Goal: Task Accomplishment & Management: Complete application form

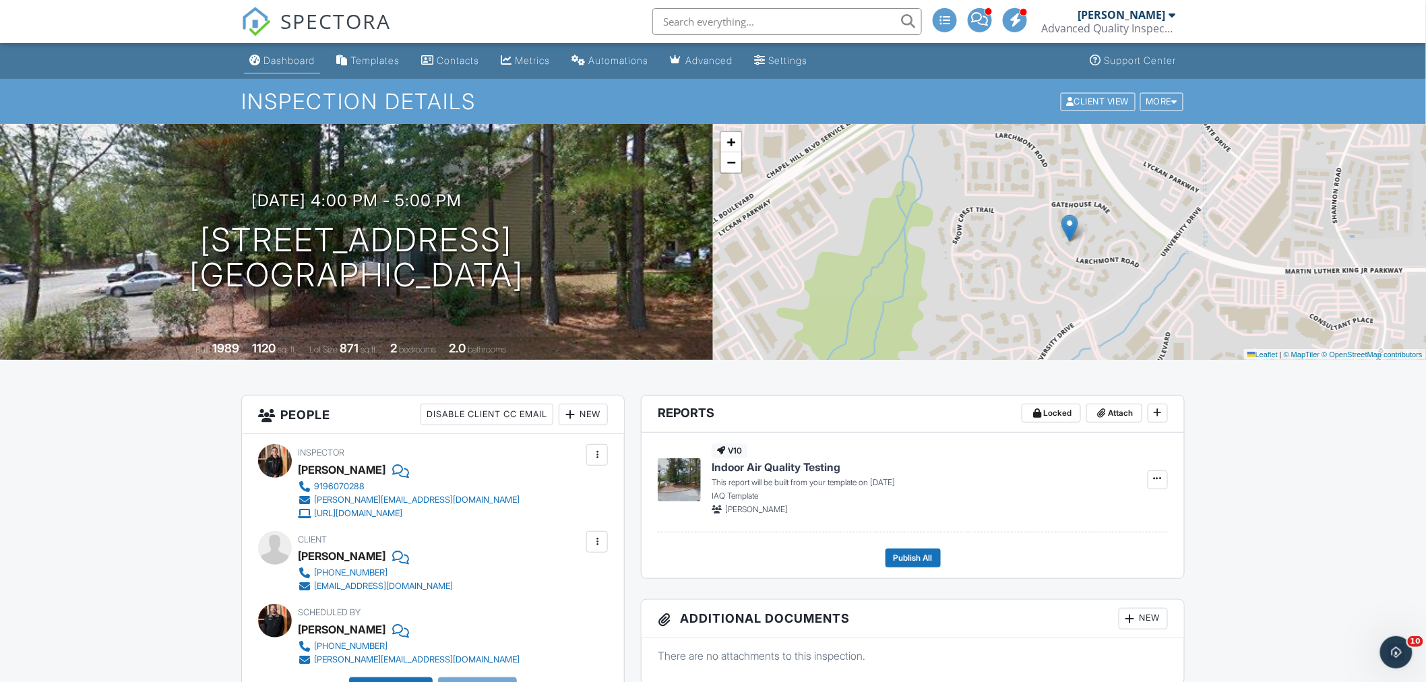
click at [280, 63] on div "Dashboard" at bounding box center [288, 60] width 51 height 11
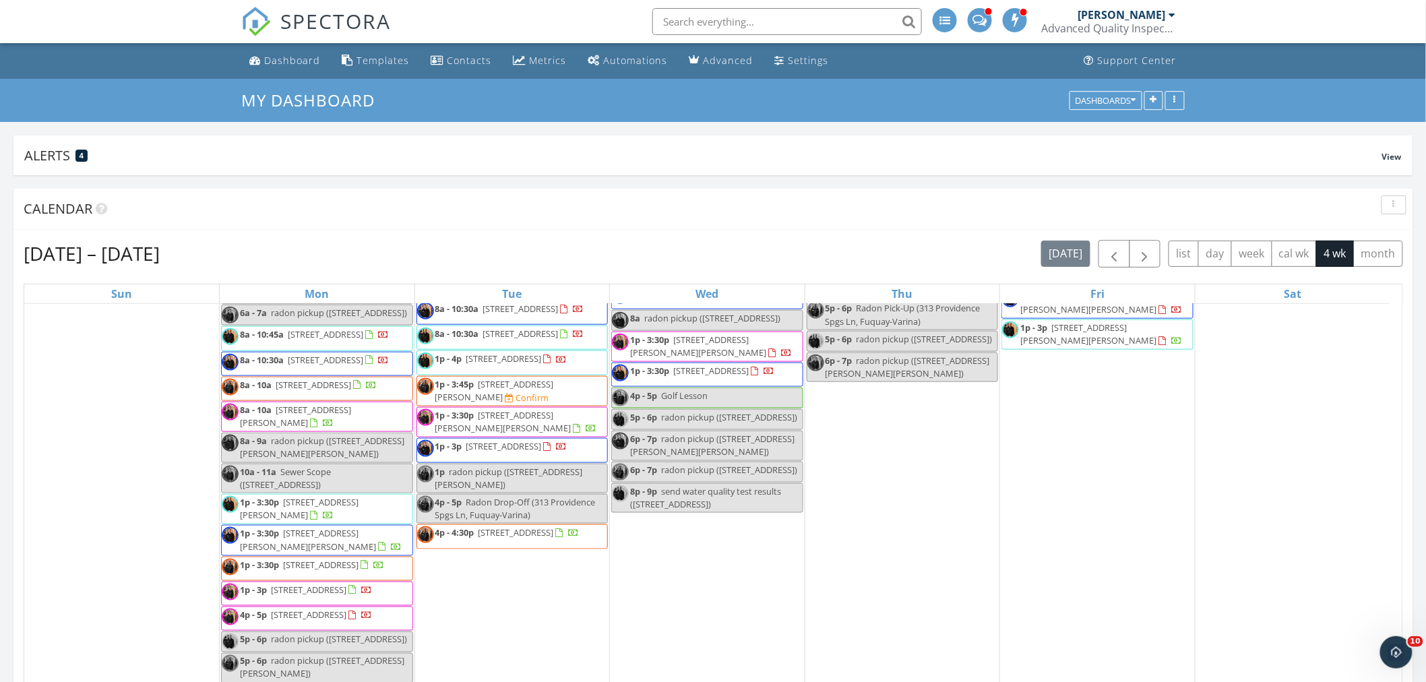
scroll to position [598, 0]
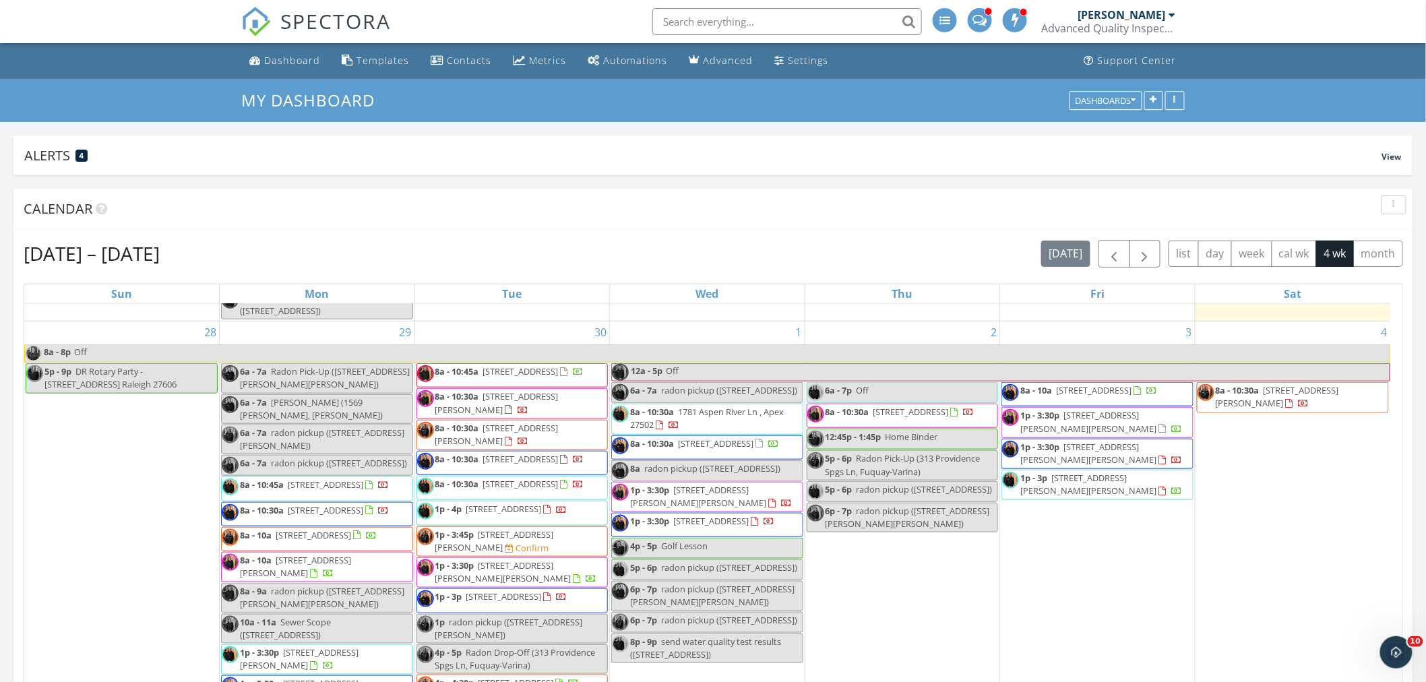
click at [890, 648] on div "2 6a - 7p Off 8a - 10:30a [STREET_ADDRESS] 12:45p - 1:45p Home Binder 5p - 6p R…" at bounding box center [902, 577] width 195 height 513
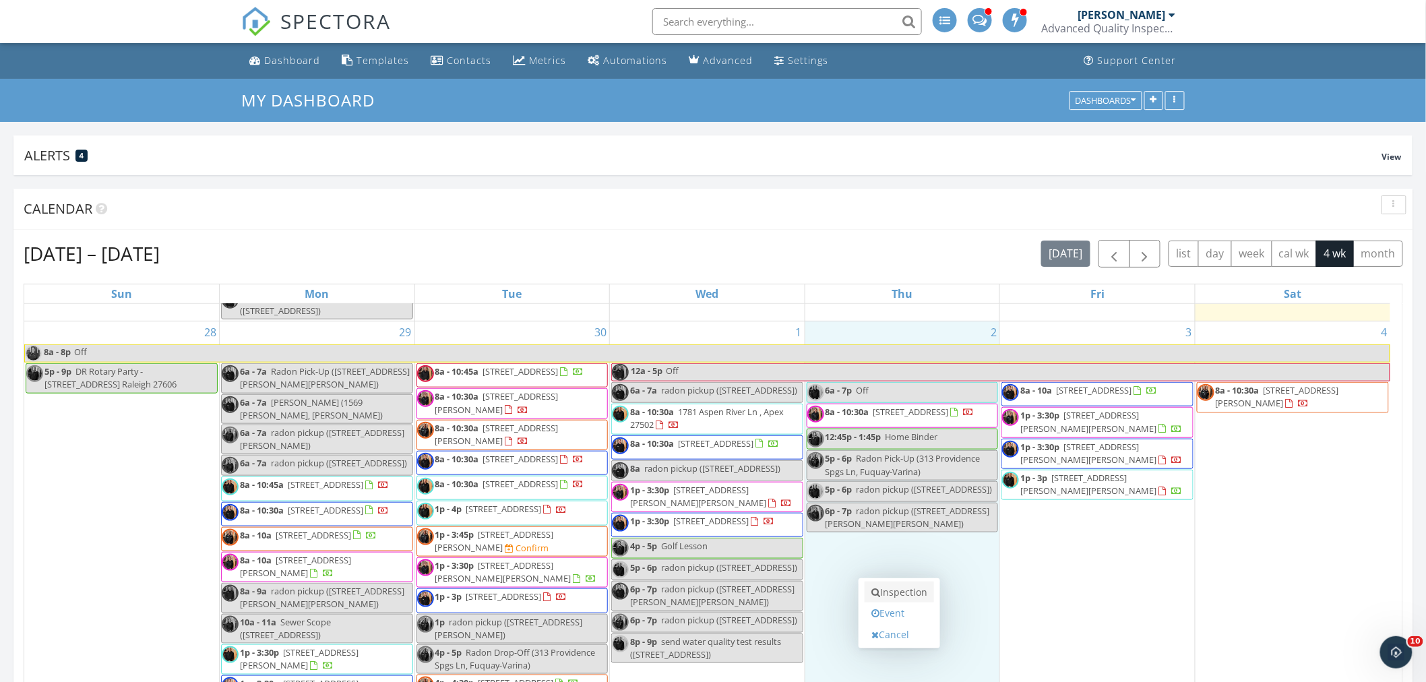
click at [877, 585] on link "Inspection" at bounding box center [898, 592] width 69 height 22
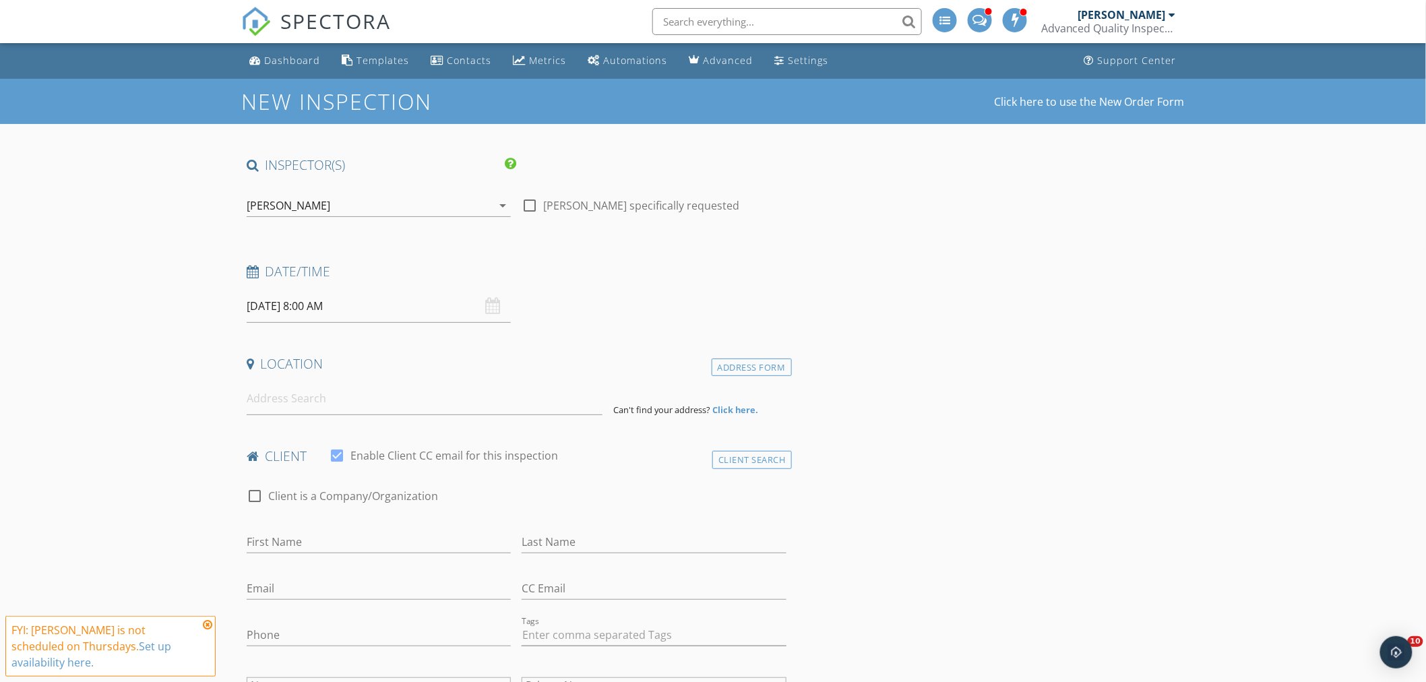
click at [315, 205] on div "[PERSON_NAME]" at bounding box center [369, 206] width 245 height 22
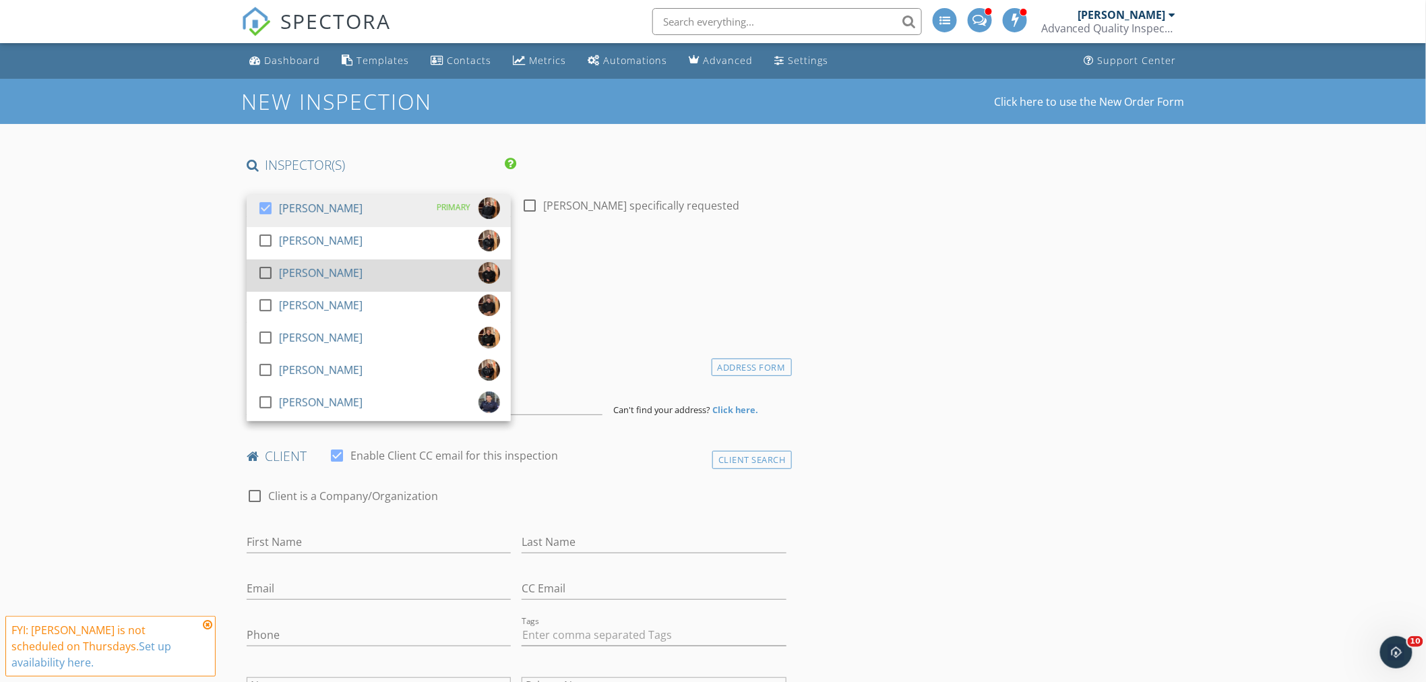
click at [292, 266] on div "[PERSON_NAME]" at bounding box center [321, 273] width 84 height 22
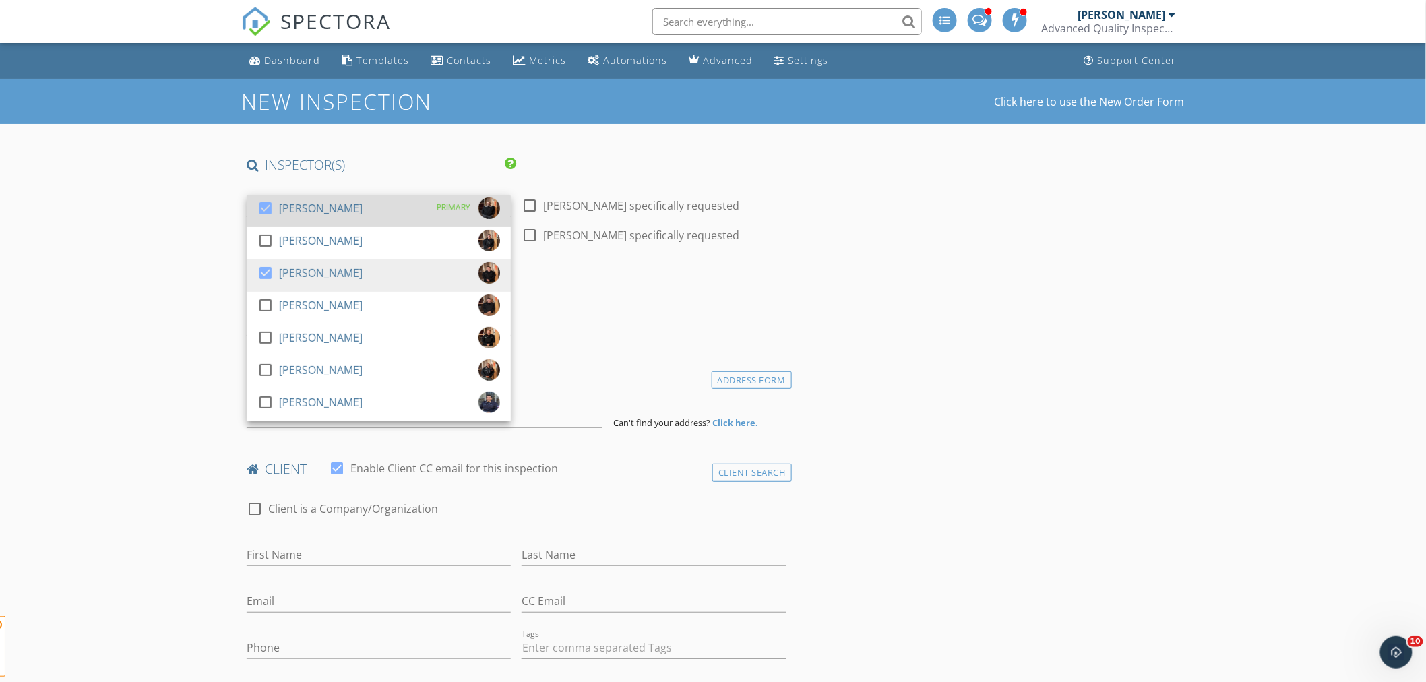
drag, startPoint x: 294, startPoint y: 208, endPoint x: 152, endPoint y: 232, distance: 144.2
click at [285, 208] on div "[PERSON_NAME]" at bounding box center [321, 208] width 84 height 22
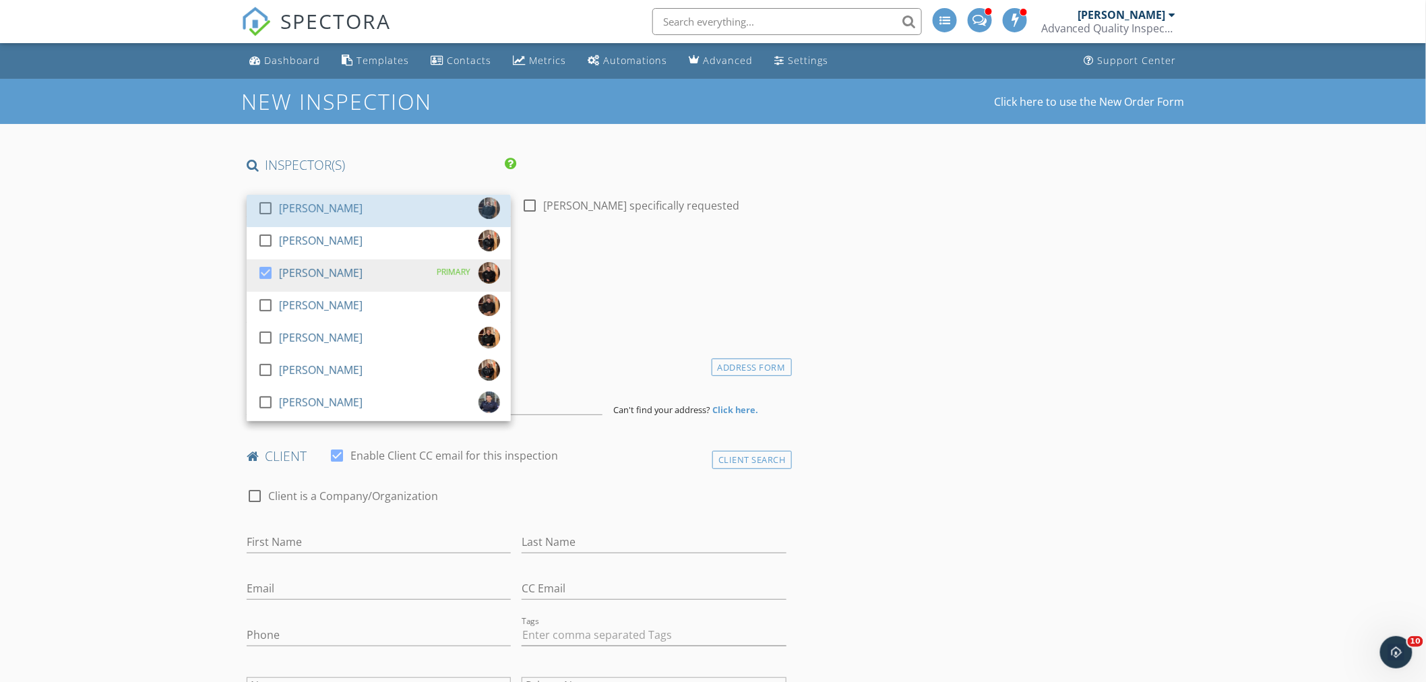
drag, startPoint x: 152, startPoint y: 233, endPoint x: 155, endPoint y: 296, distance: 63.4
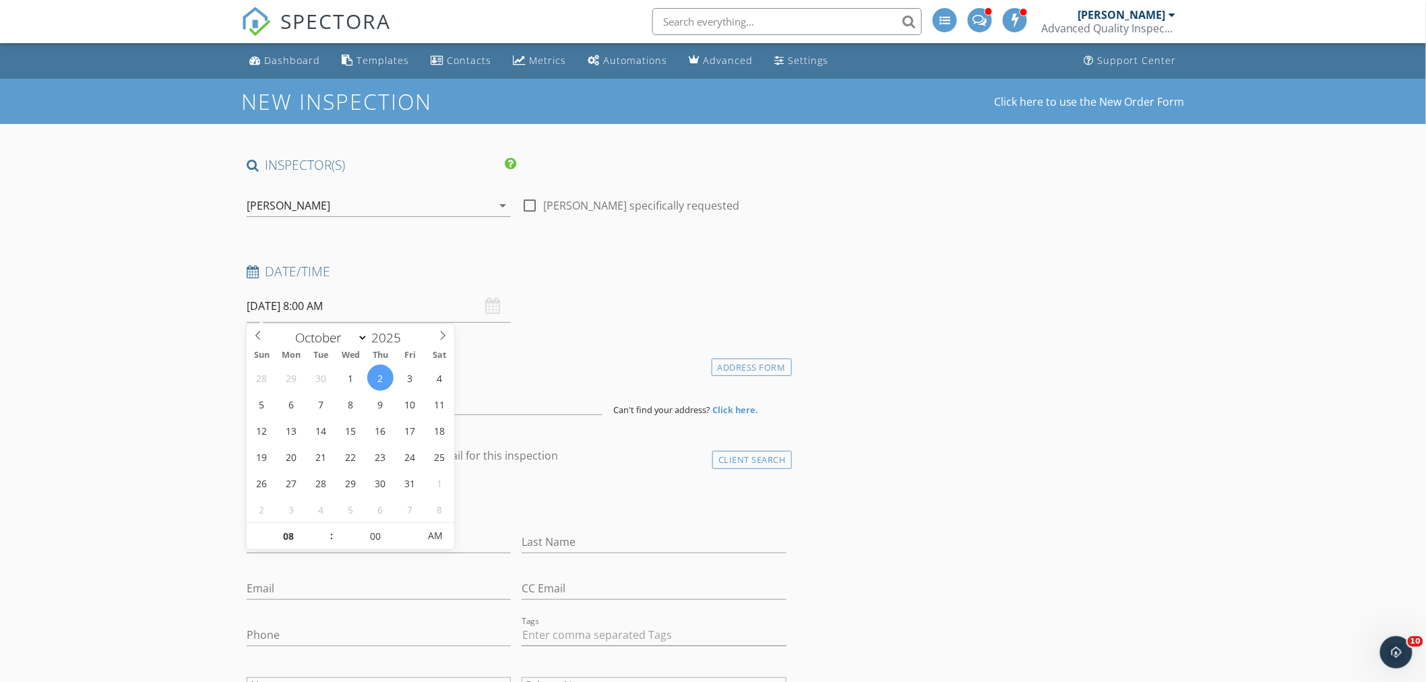
click at [265, 308] on input "10/02/2025 8:00 AM" at bounding box center [379, 306] width 264 height 33
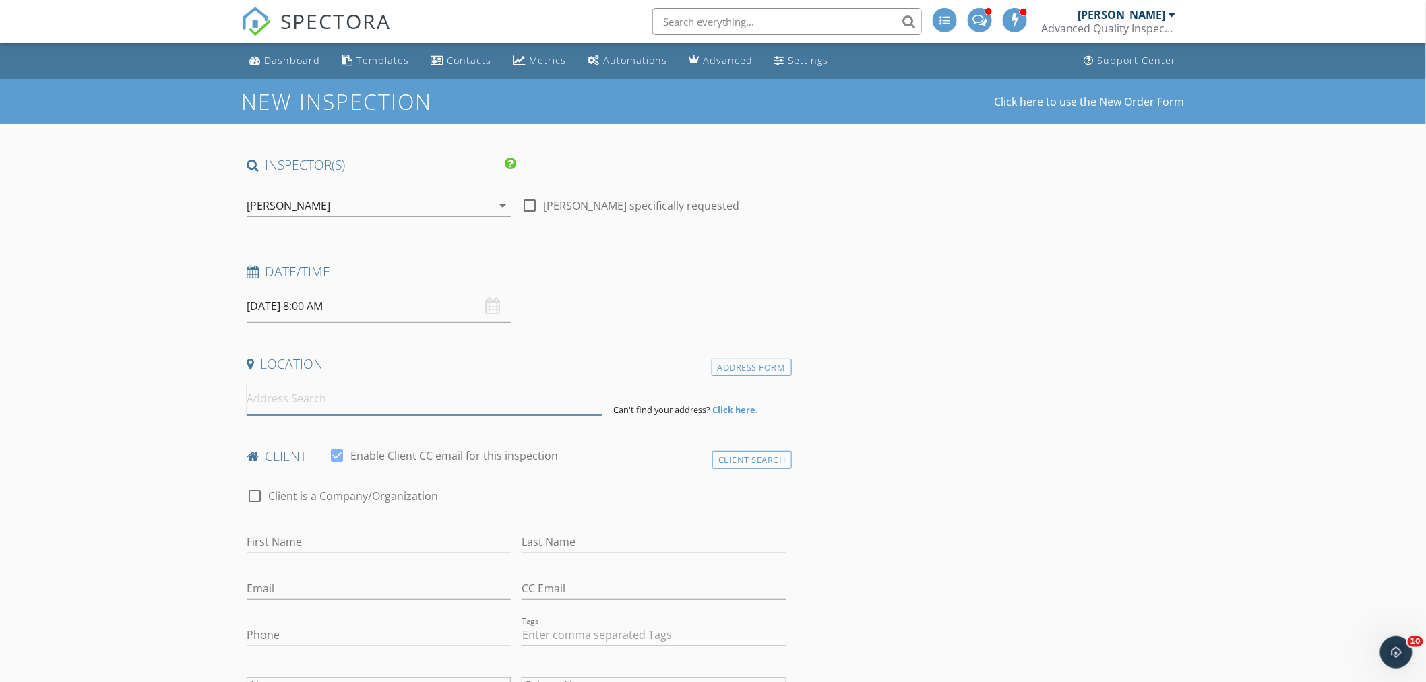
click at [305, 402] on input at bounding box center [425, 398] width 356 height 33
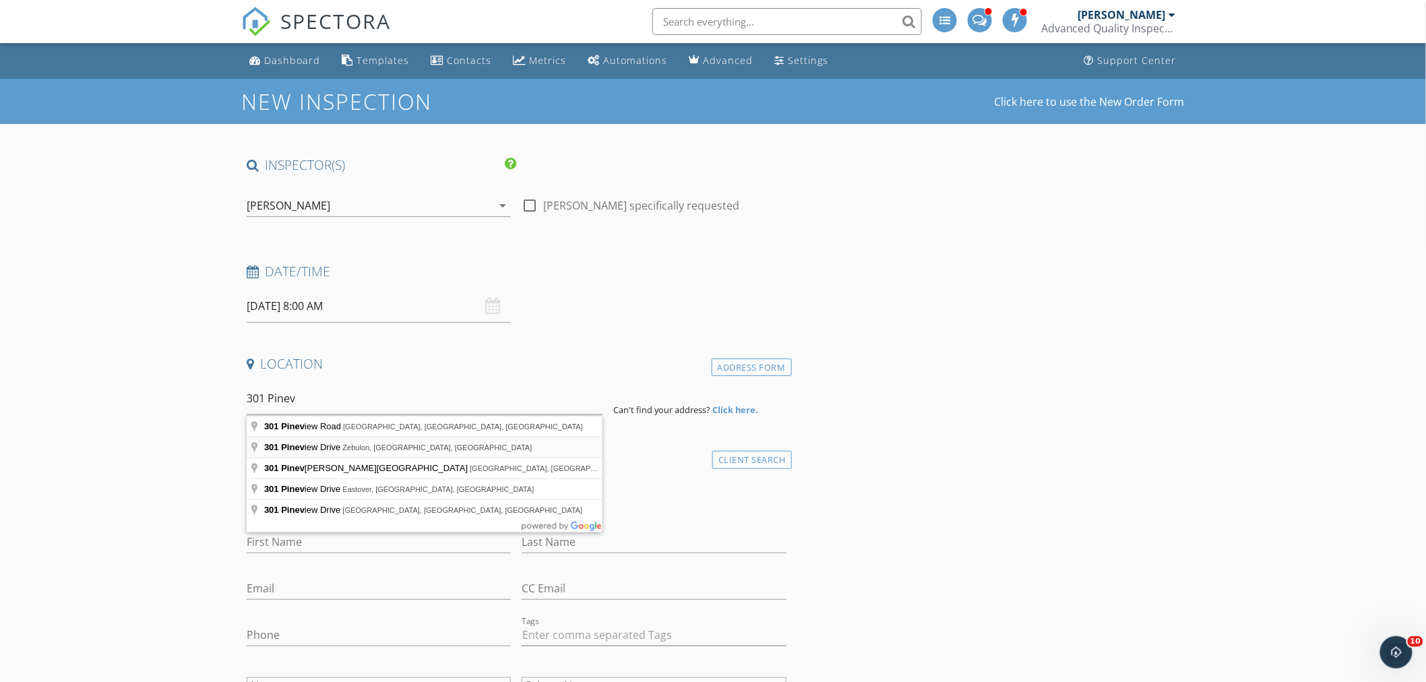
type input "301 Pineview Drive, Zebulon, NC, USA"
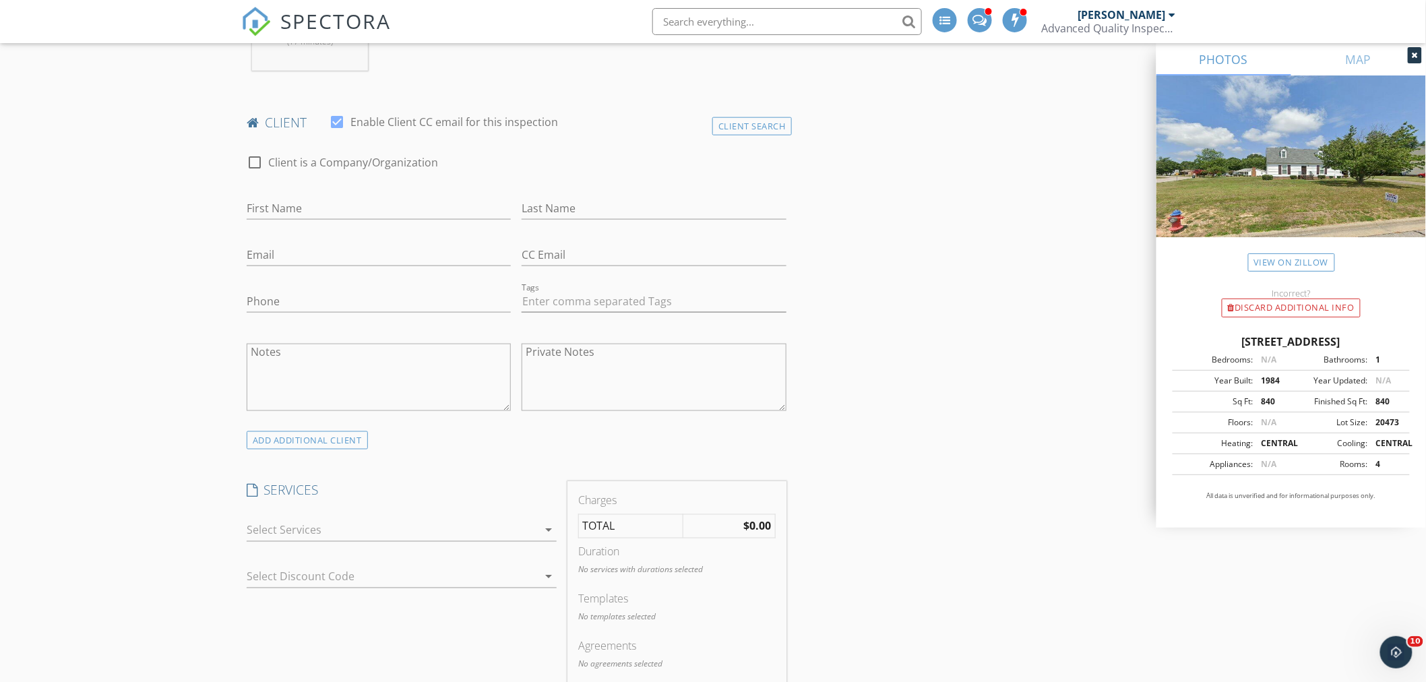
scroll to position [674, 0]
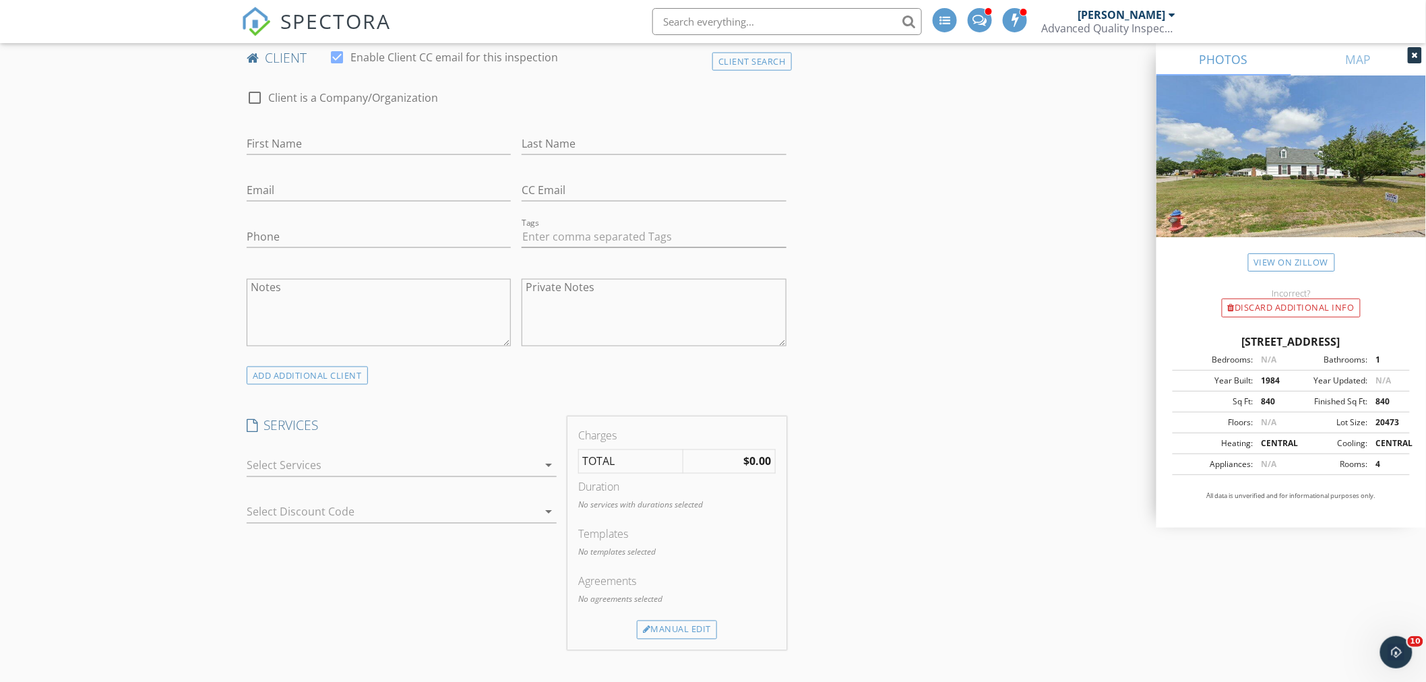
click at [375, 468] on div at bounding box center [392, 466] width 291 height 22
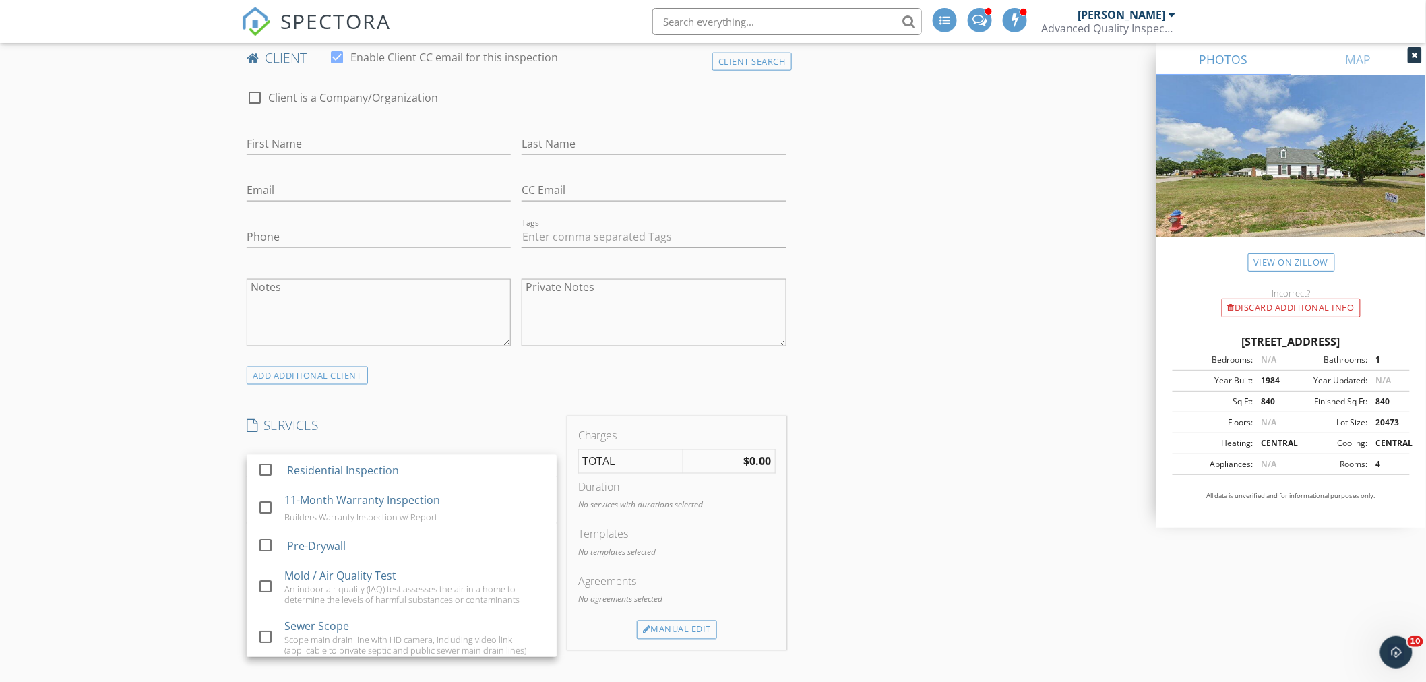
drag, startPoint x: 324, startPoint y: 476, endPoint x: 219, endPoint y: 482, distance: 105.3
click at [315, 476] on div "Residential Inspection" at bounding box center [343, 471] width 112 height 16
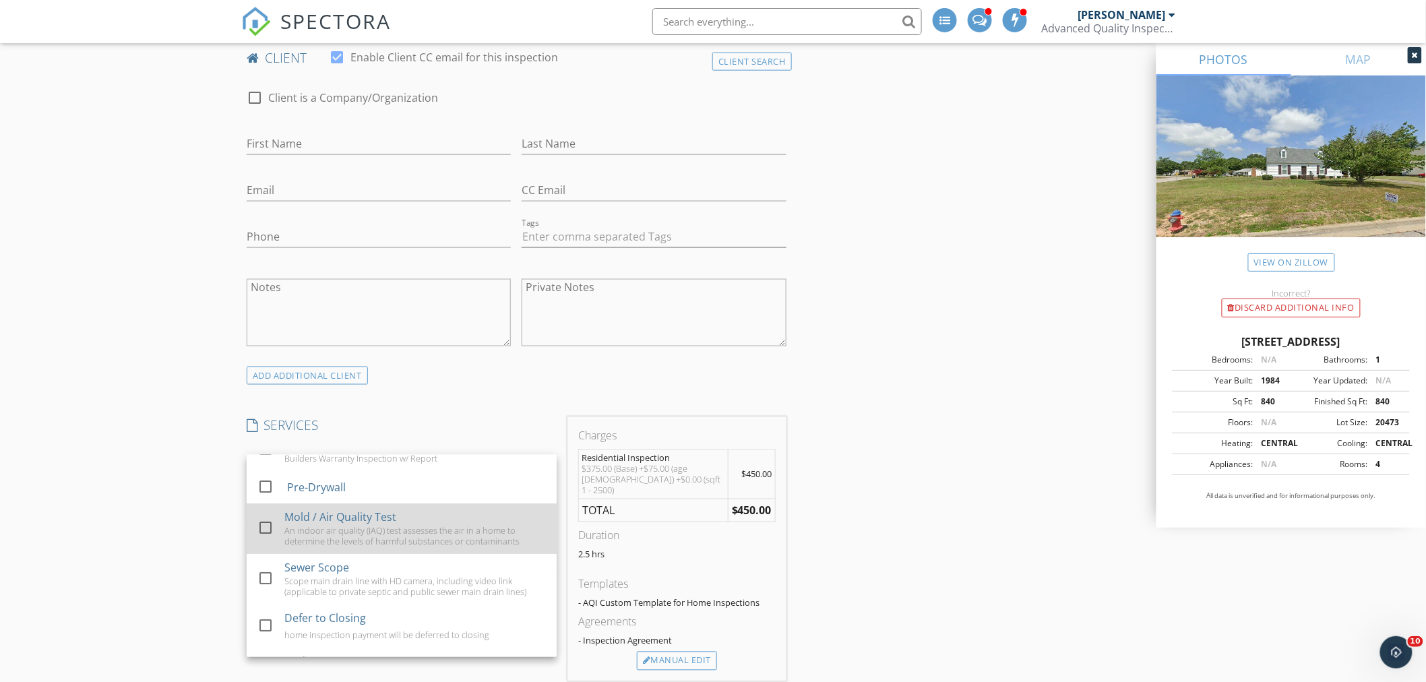
scroll to position [150, 0]
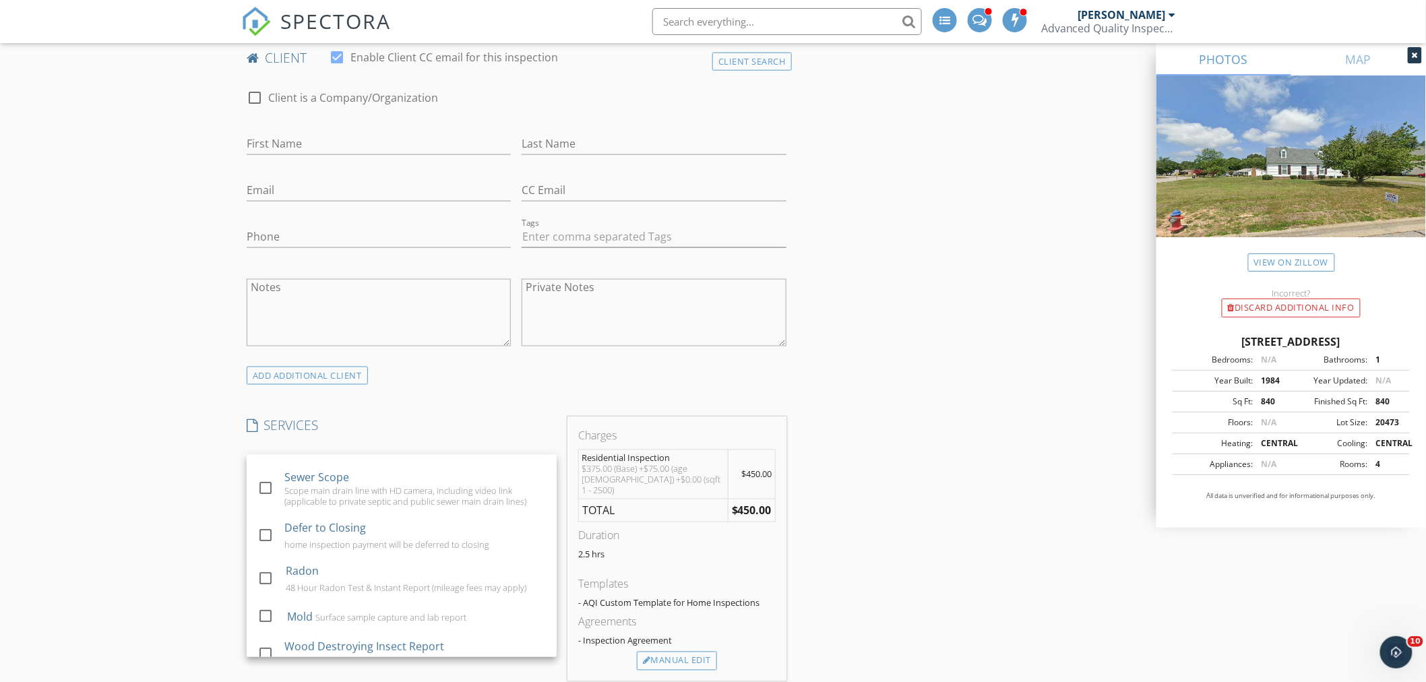
drag, startPoint x: 371, startPoint y: 539, endPoint x: 198, endPoint y: 525, distance: 173.0
click at [357, 531] on div "Defer to Closing home inspection payment will be deferred to closing" at bounding box center [414, 535] width 261 height 43
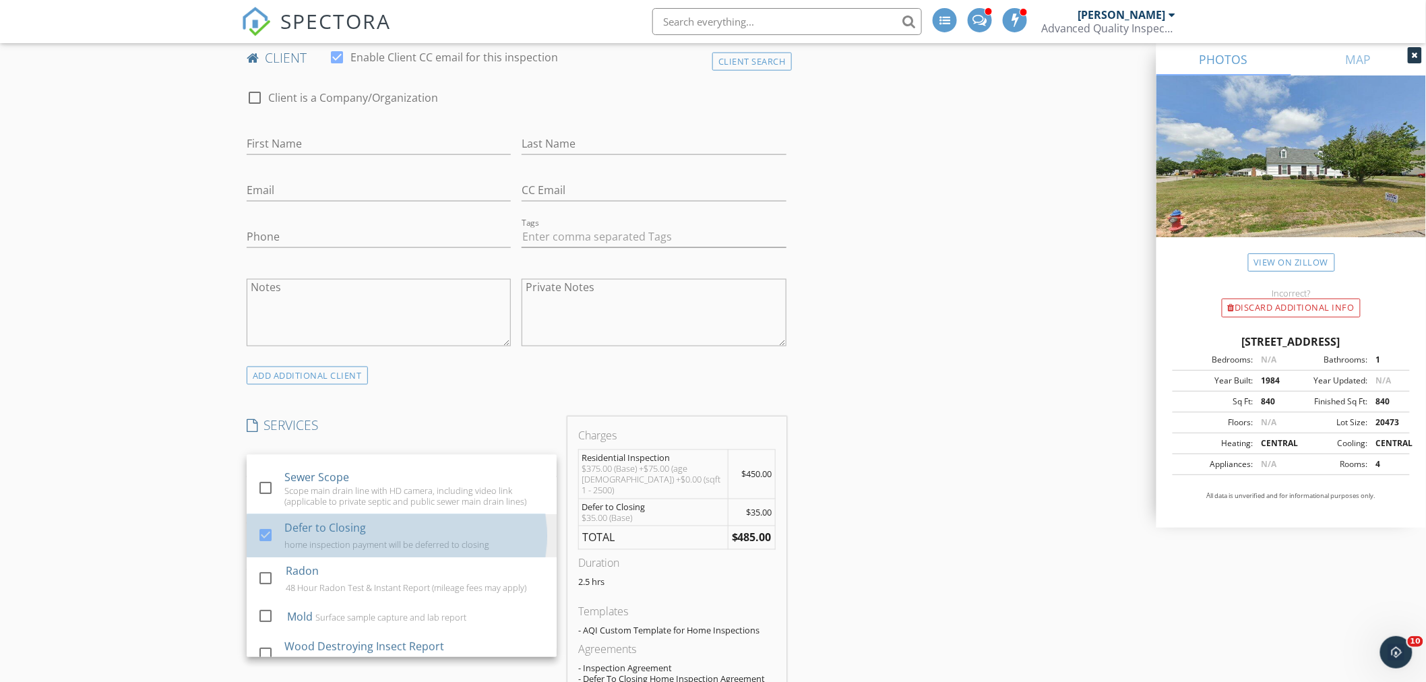
drag, startPoint x: 193, startPoint y: 523, endPoint x: 185, endPoint y: 523, distance: 8.8
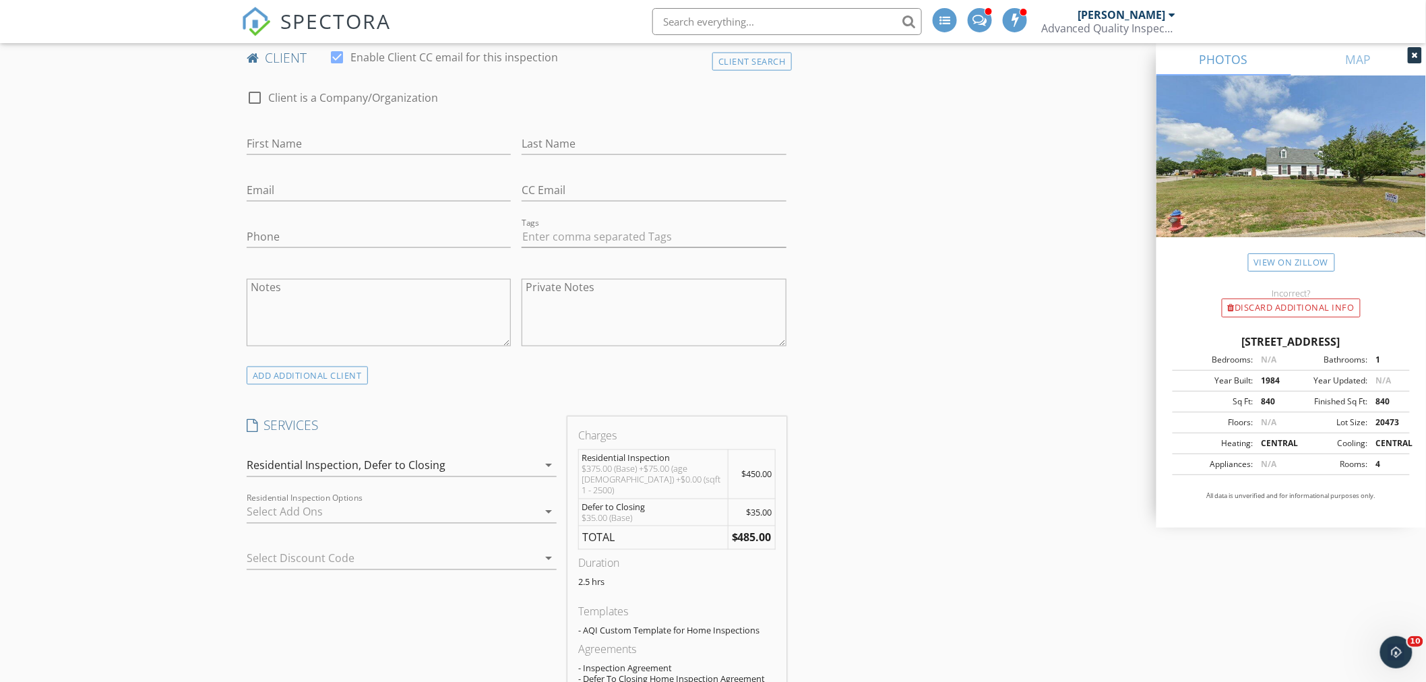
click at [378, 510] on div at bounding box center [392, 512] width 291 height 22
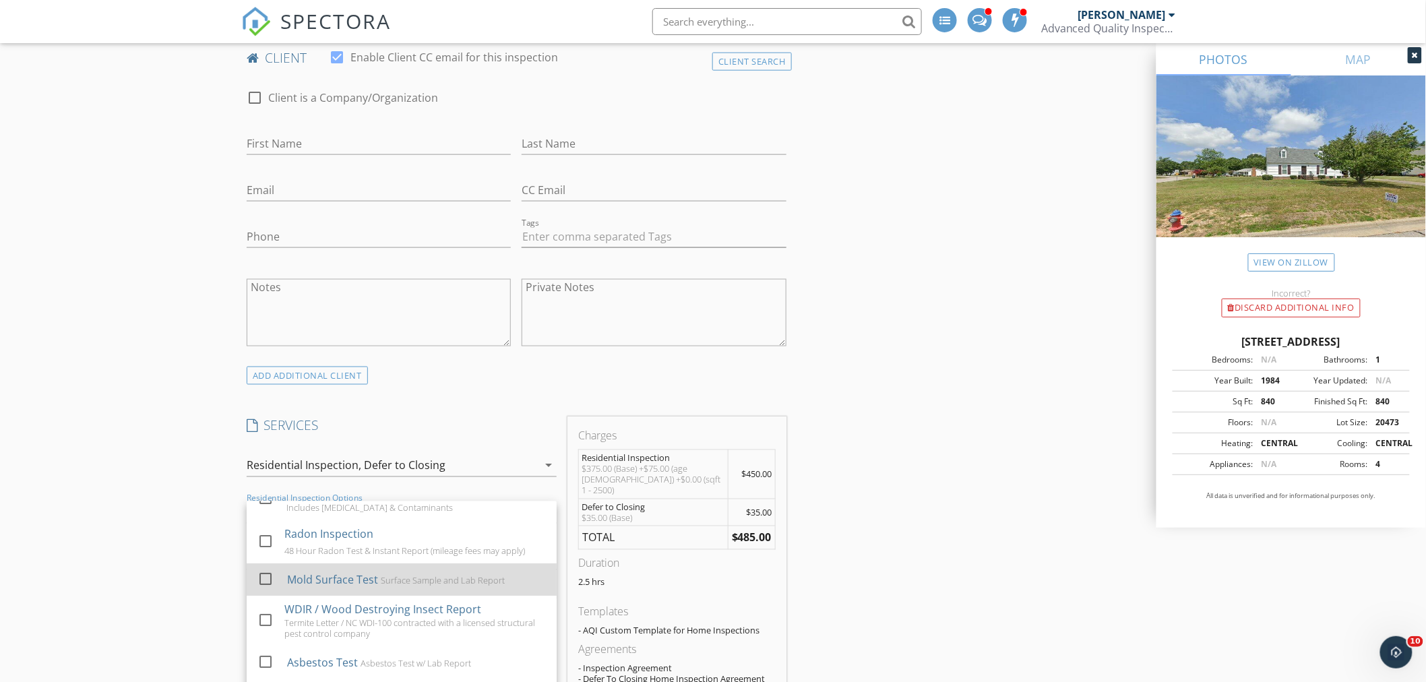
scroll to position [75, 0]
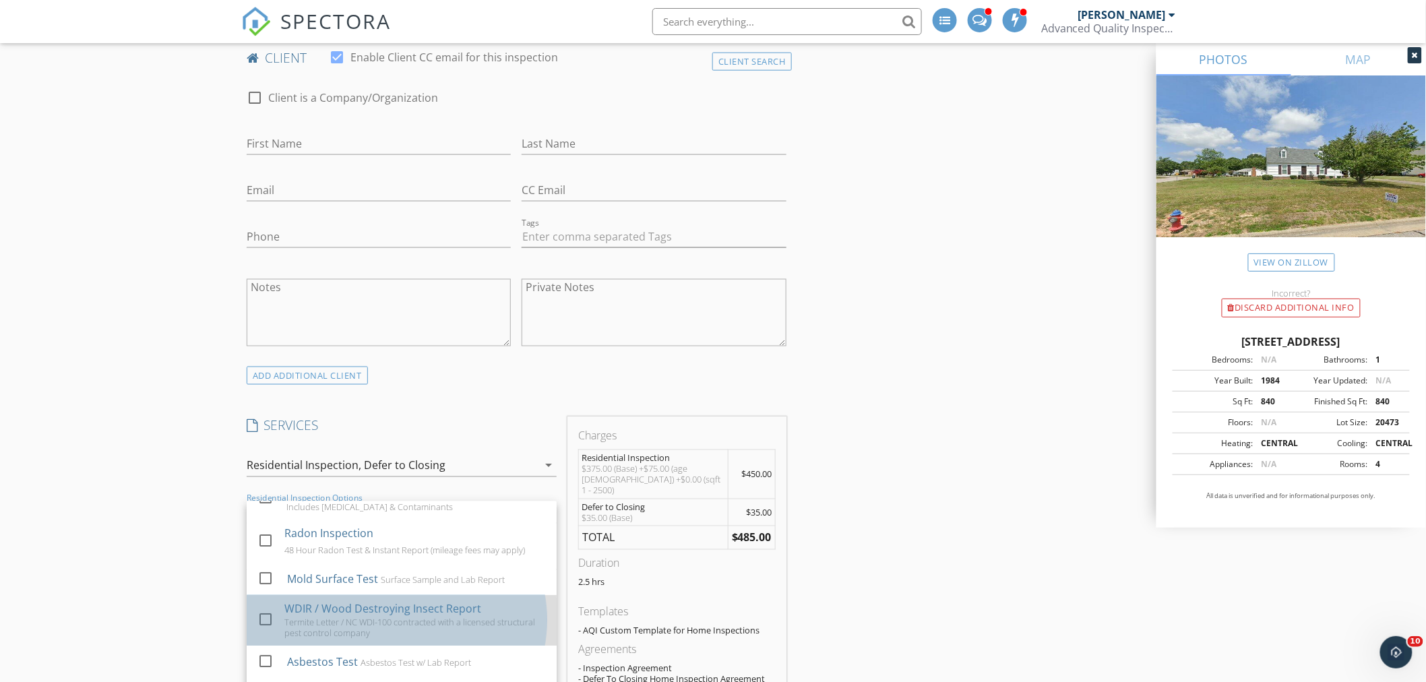
drag, startPoint x: 387, startPoint y: 612, endPoint x: 129, endPoint y: 567, distance: 261.2
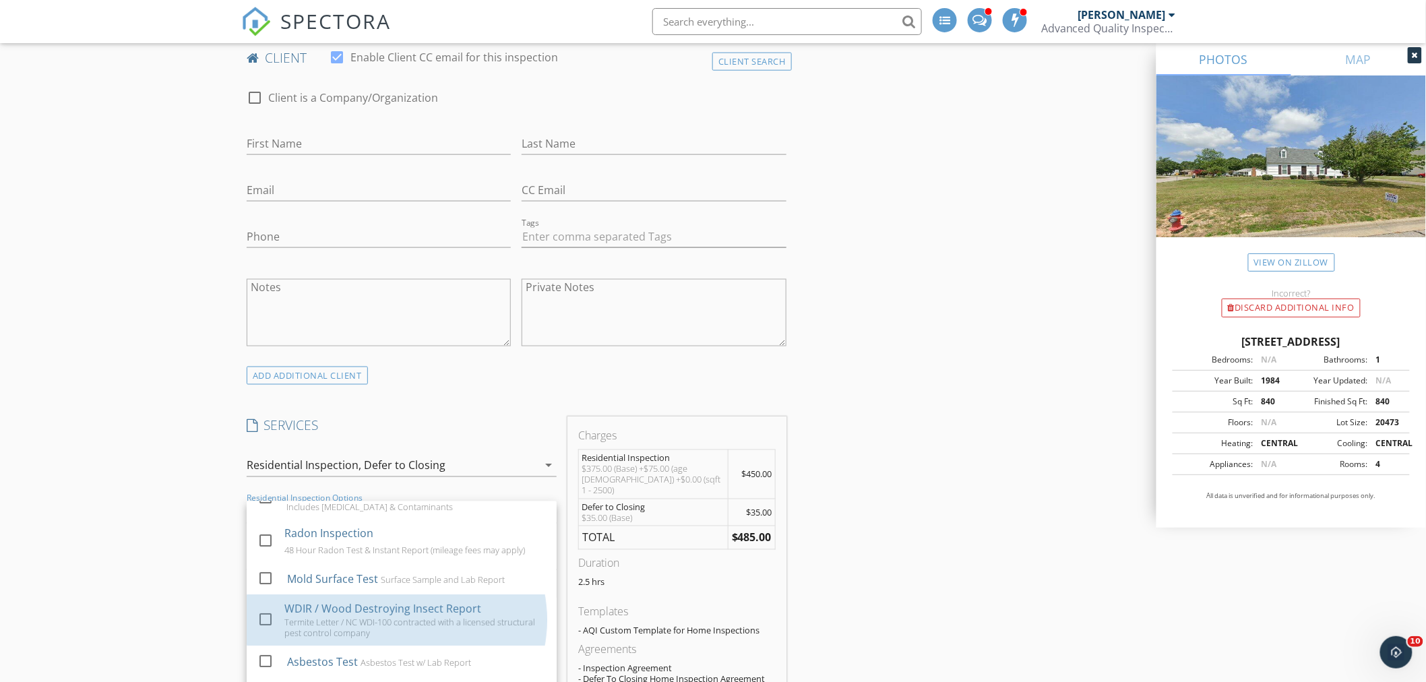
click at [375, 609] on div "WDIR / Wood Destroying Insect Report" at bounding box center [382, 609] width 197 height 16
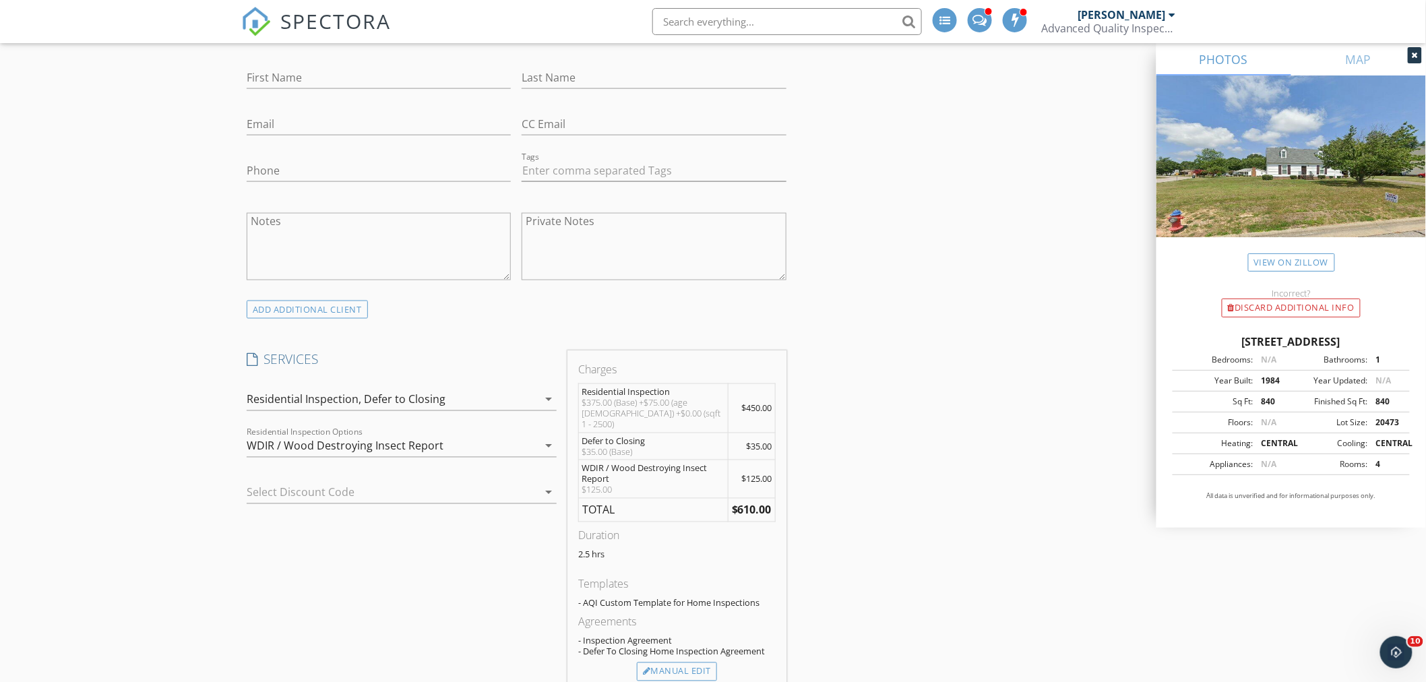
scroll to position [823, 0]
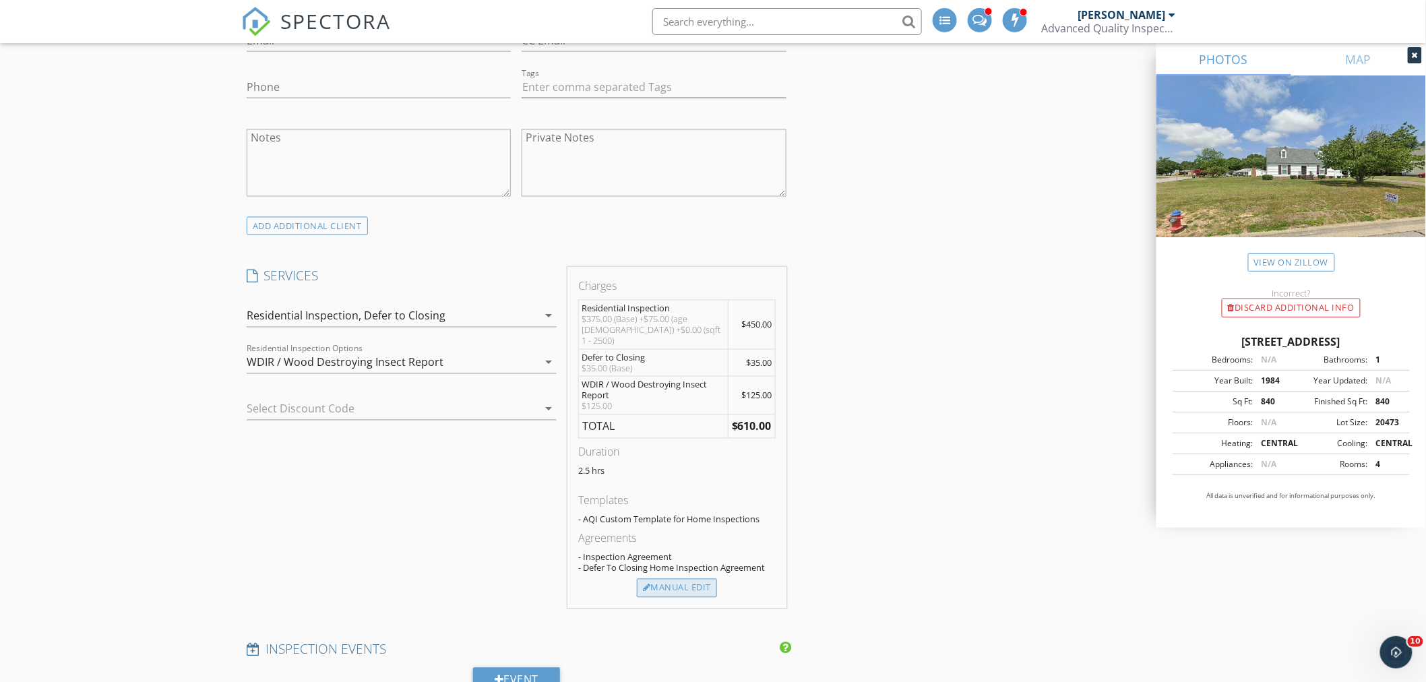
click at [683, 582] on div "Manual Edit" at bounding box center [677, 588] width 80 height 19
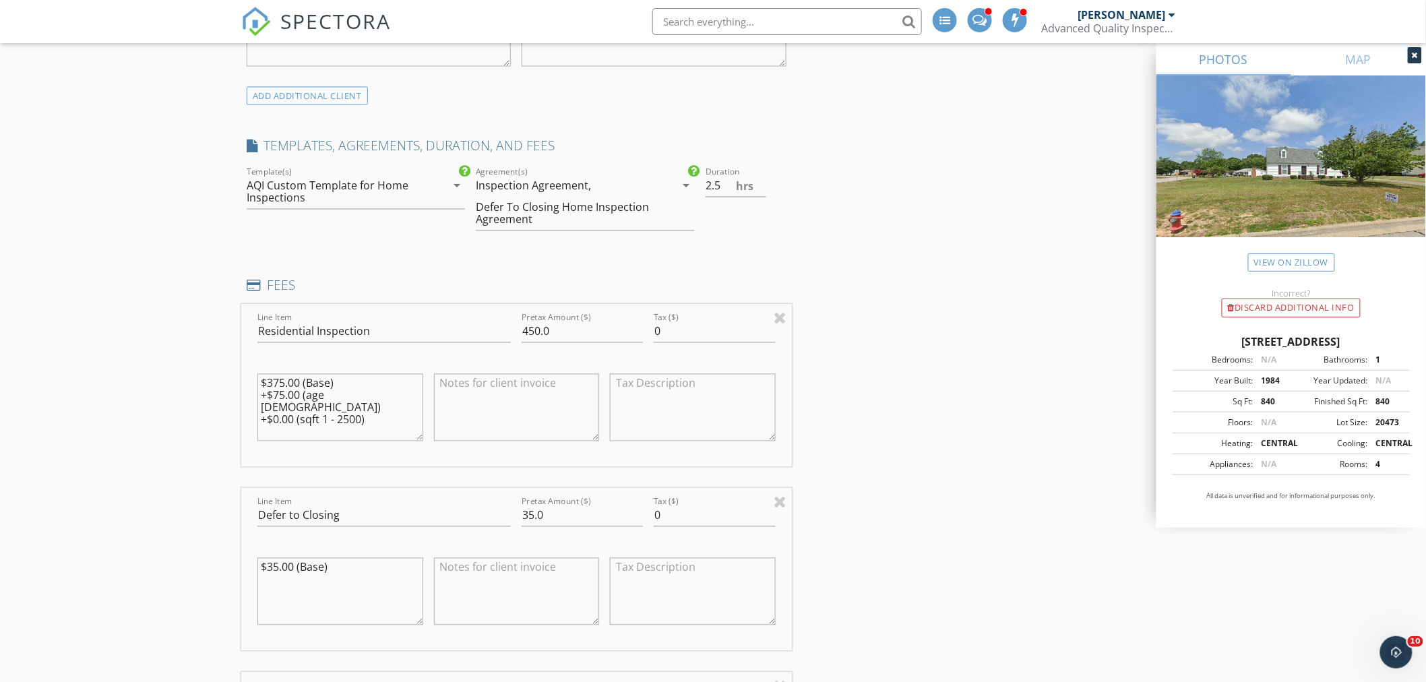
scroll to position [973, 0]
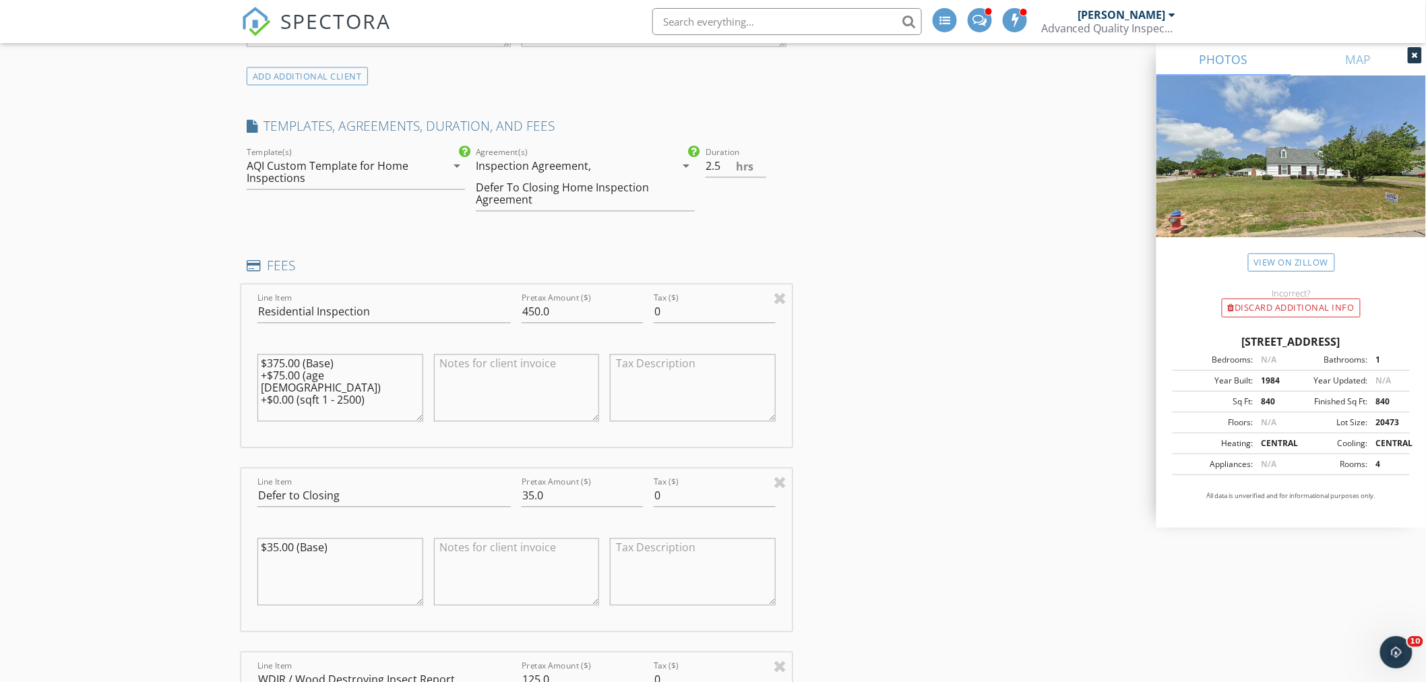
click at [547, 193] on div "Defer To Closing Home Inspection Agreement" at bounding box center [566, 194] width 180 height 24
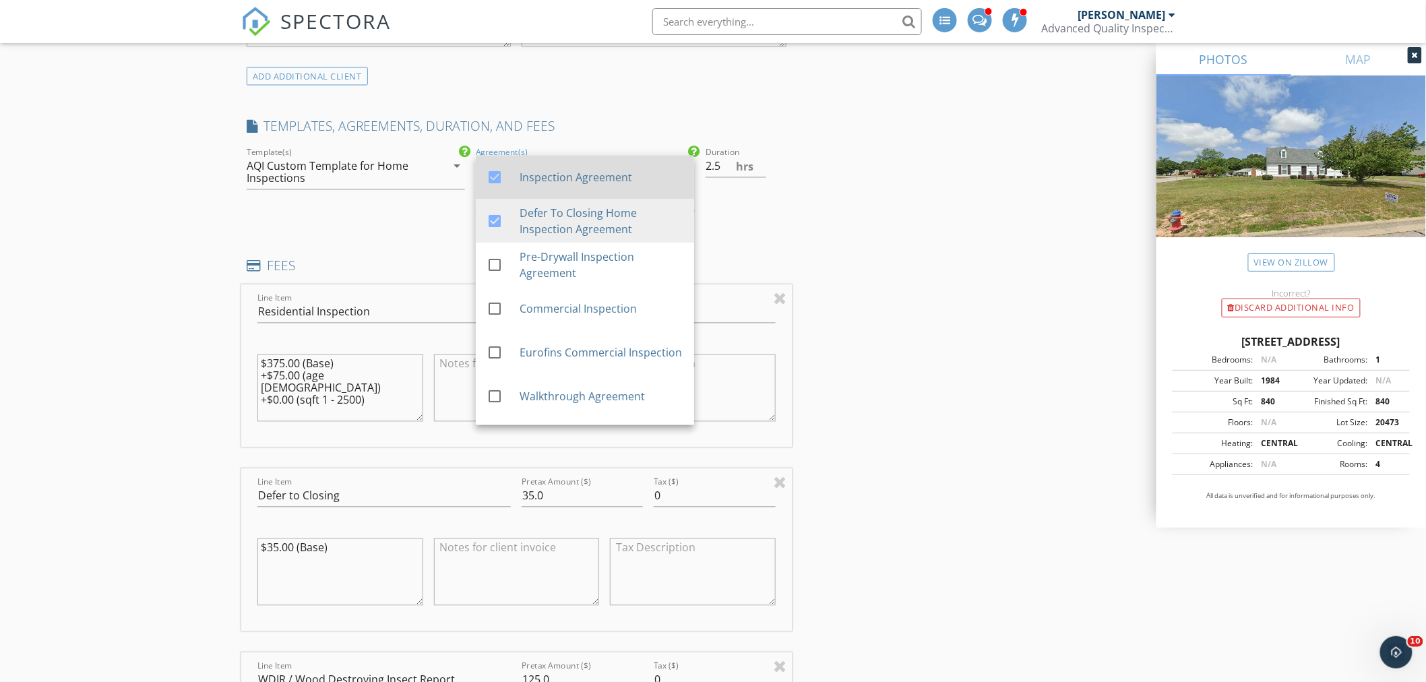
click at [557, 189] on div "check_box Inspection Agreement" at bounding box center [584, 177] width 197 height 33
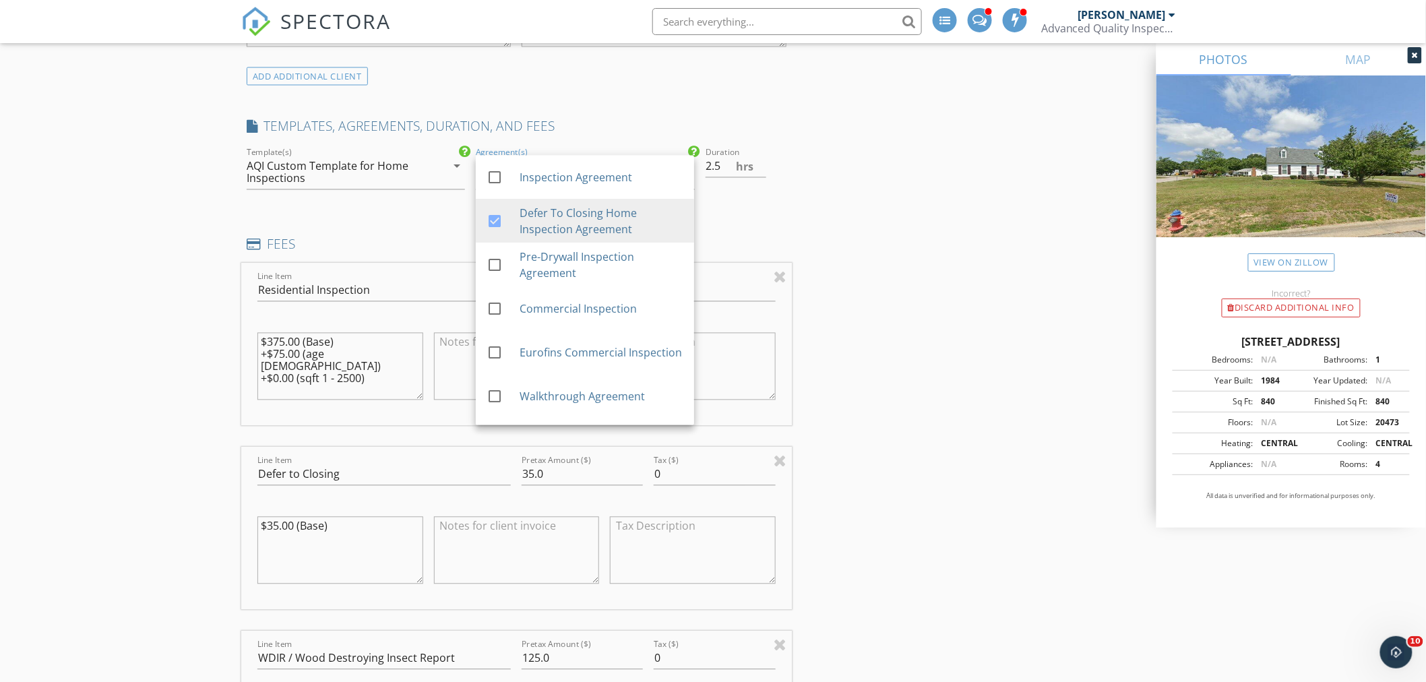
click at [186, 196] on div "New Inspection Click here to use the New Order Form INSPECTOR(S) check_box_outl…" at bounding box center [713, 674] width 1426 height 3137
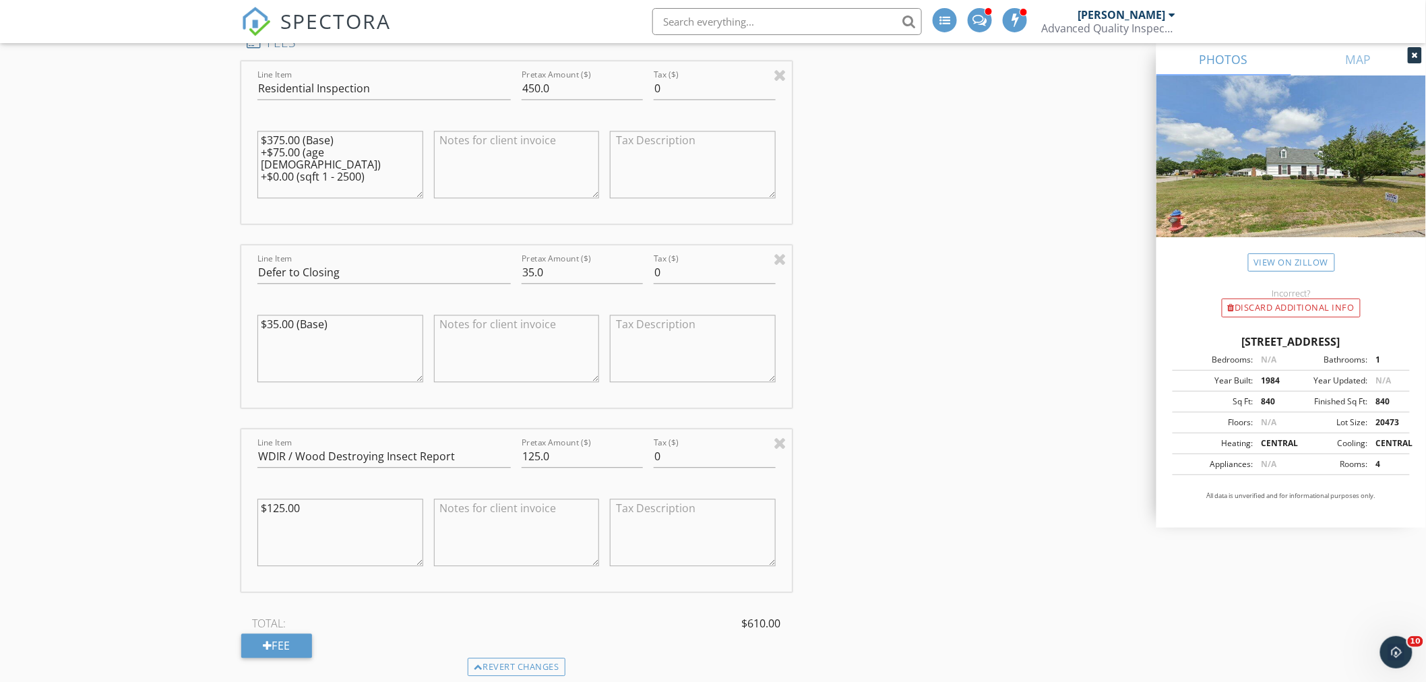
scroll to position [1197, 0]
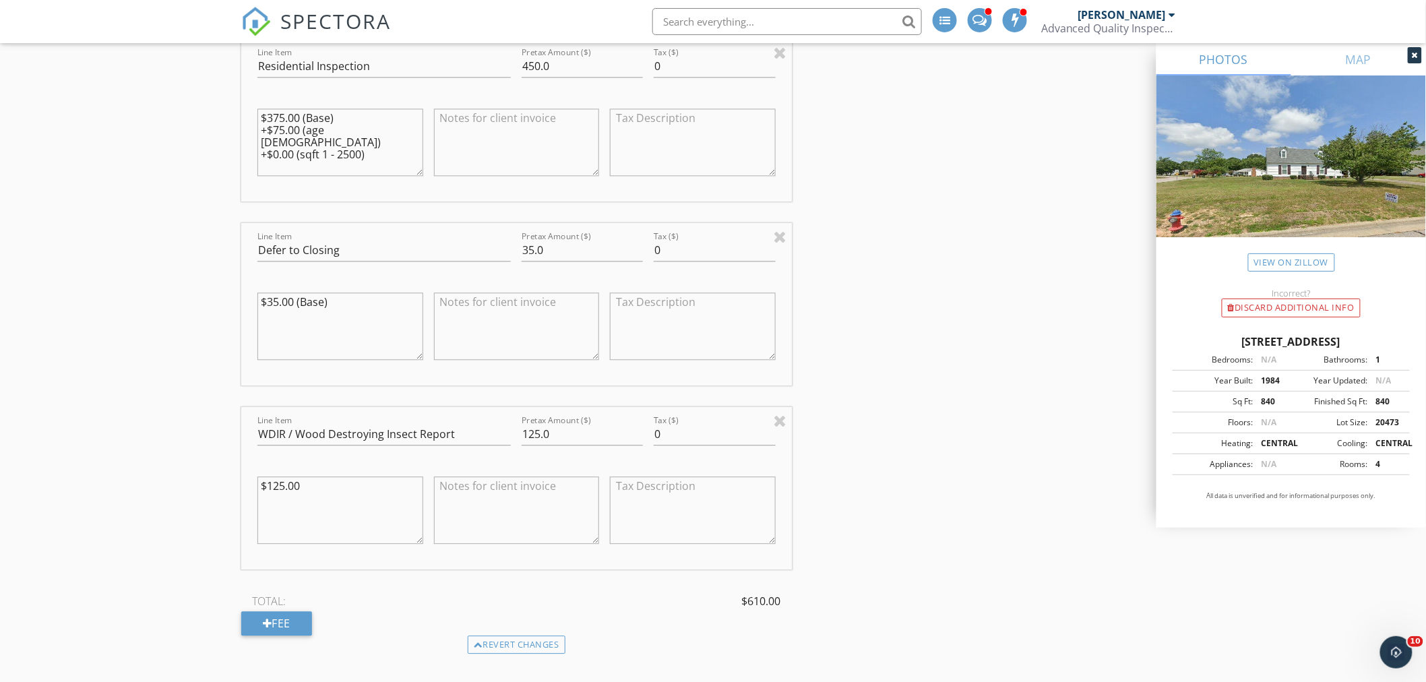
click at [340, 302] on textarea "$35.00 (Base)" at bounding box center [340, 325] width 166 height 67
type textarea "$35.00 (Base) -$35.00 (waived fee)"
click at [530, 250] on input "35.0" at bounding box center [581, 250] width 121 height 22
type input "0.0"
click at [887, 373] on div "INSPECTOR(S) check_box_outline_blank Randy Berry check_box_outline_blank Loftin…" at bounding box center [712, 472] width 943 height 3027
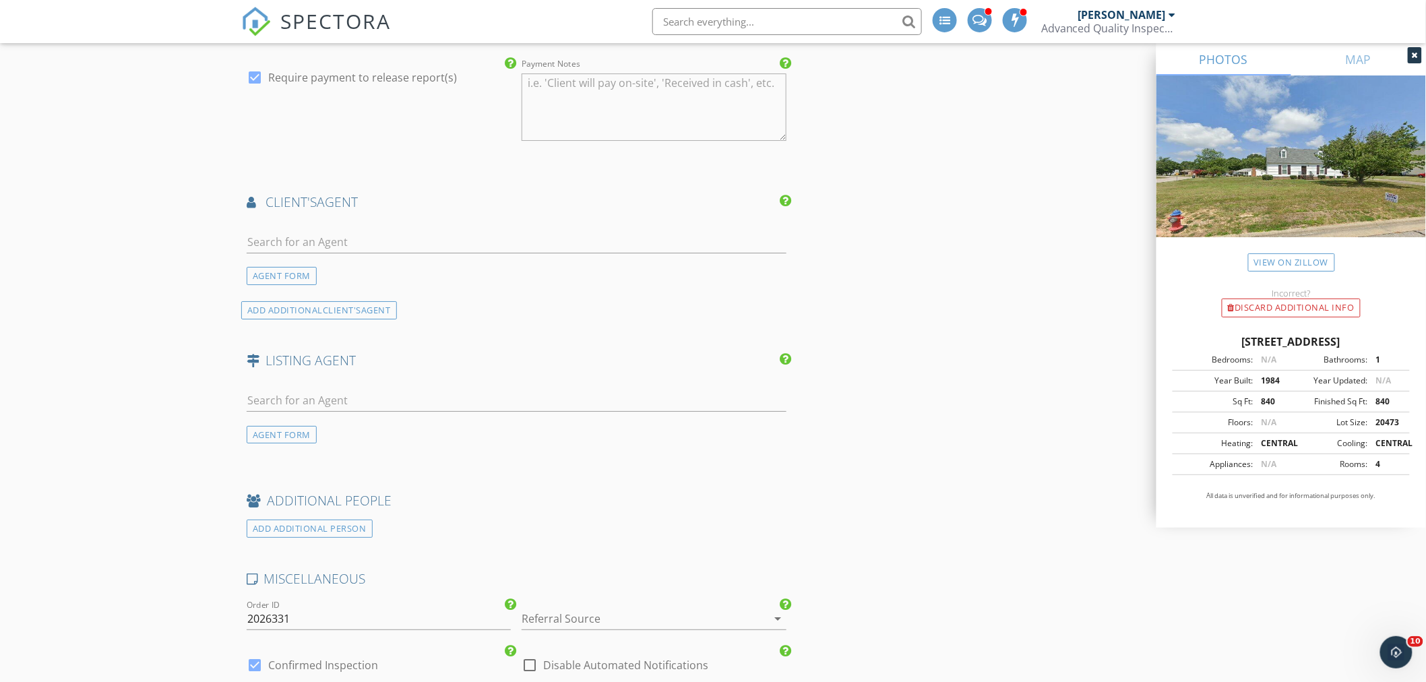
scroll to position [2021, 0]
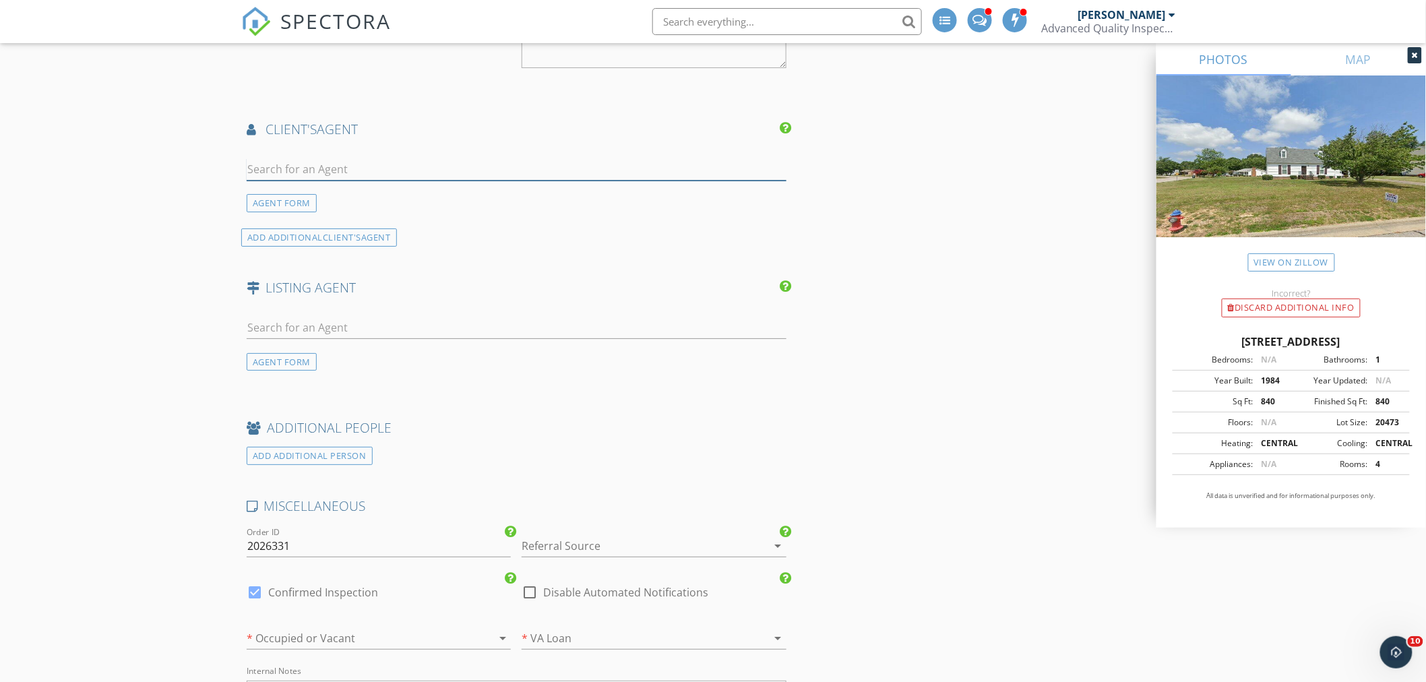
click at [364, 178] on input "text" at bounding box center [517, 169] width 540 height 22
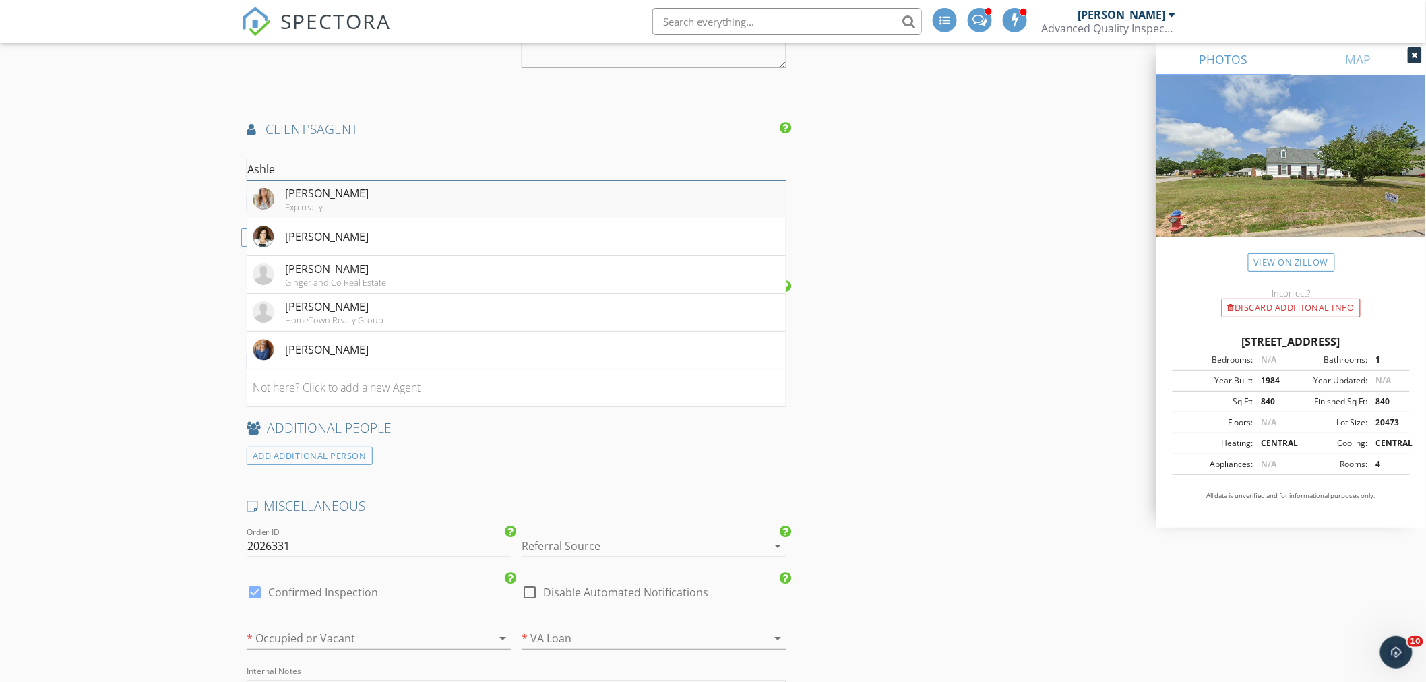
type input "Ashle"
click at [280, 196] on div "Ashley Nieves Exp realty" at bounding box center [311, 198] width 116 height 27
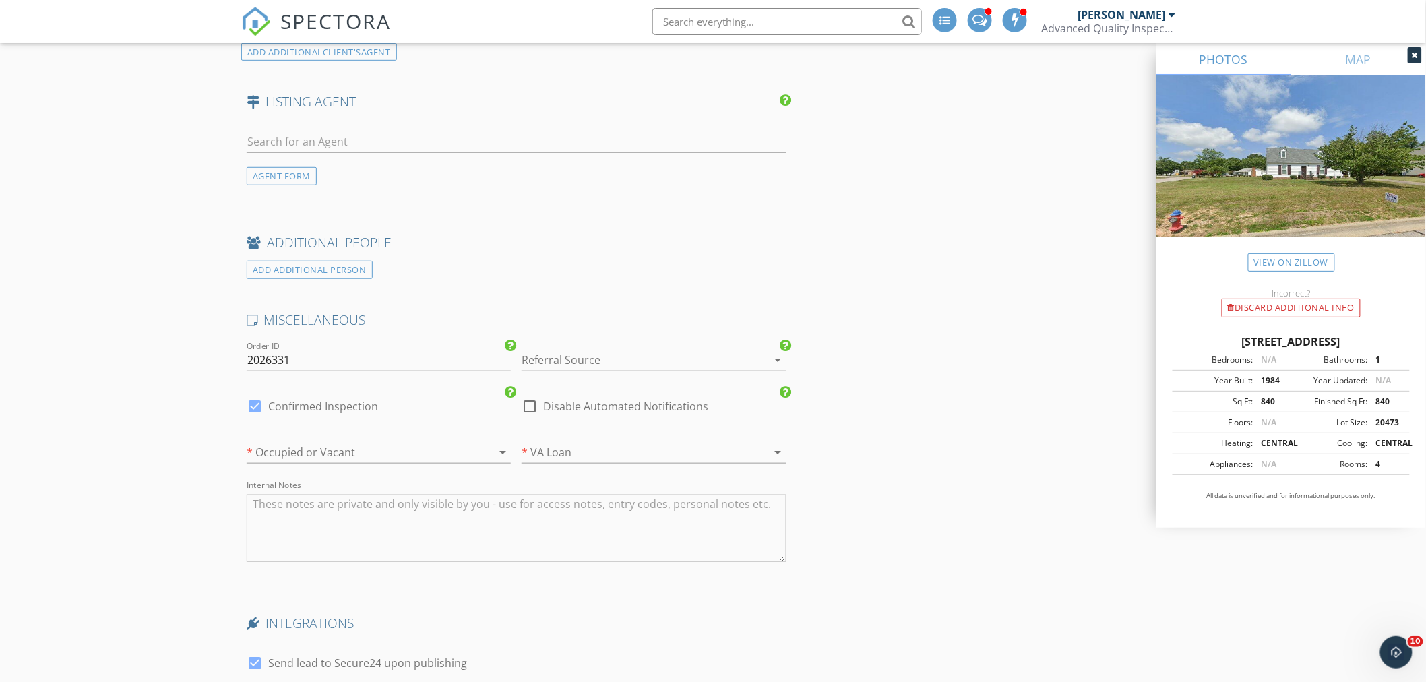
scroll to position [2470, 0]
click at [391, 446] on div at bounding box center [360, 446] width 226 height 22
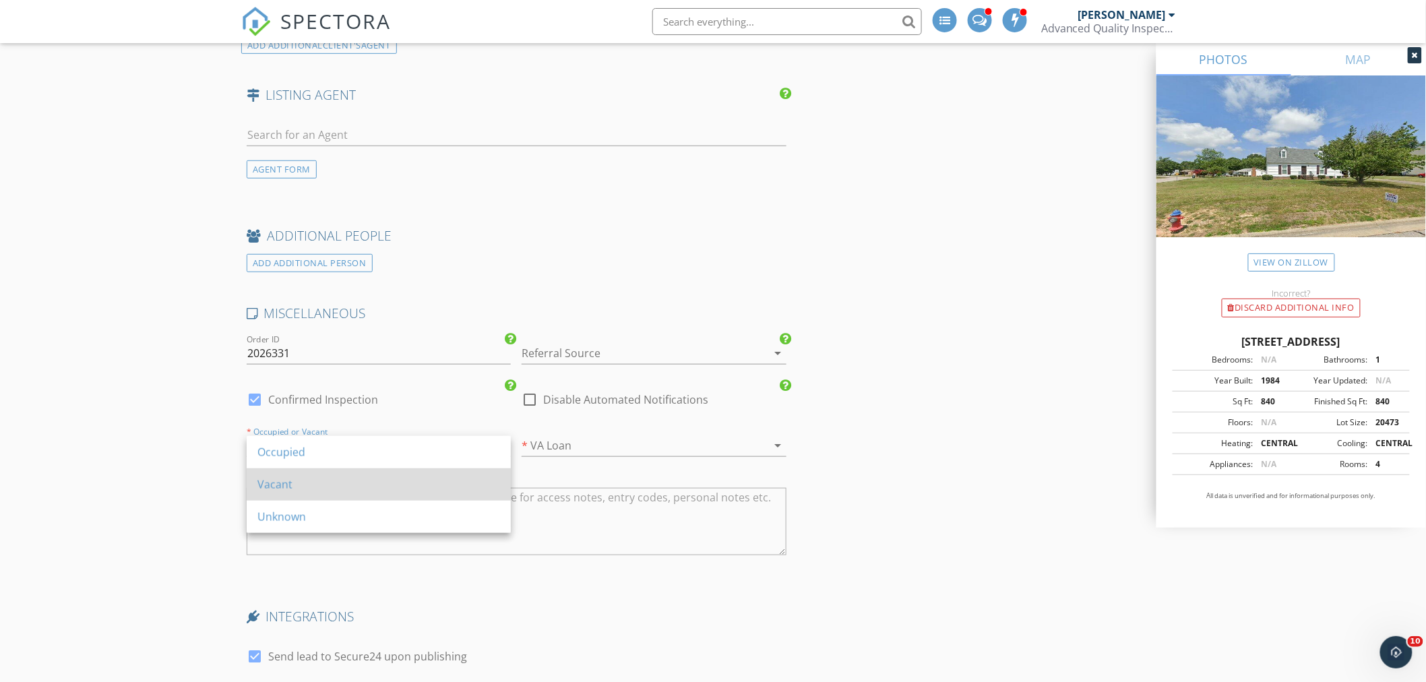
click at [375, 479] on div "Vacant" at bounding box center [378, 484] width 243 height 16
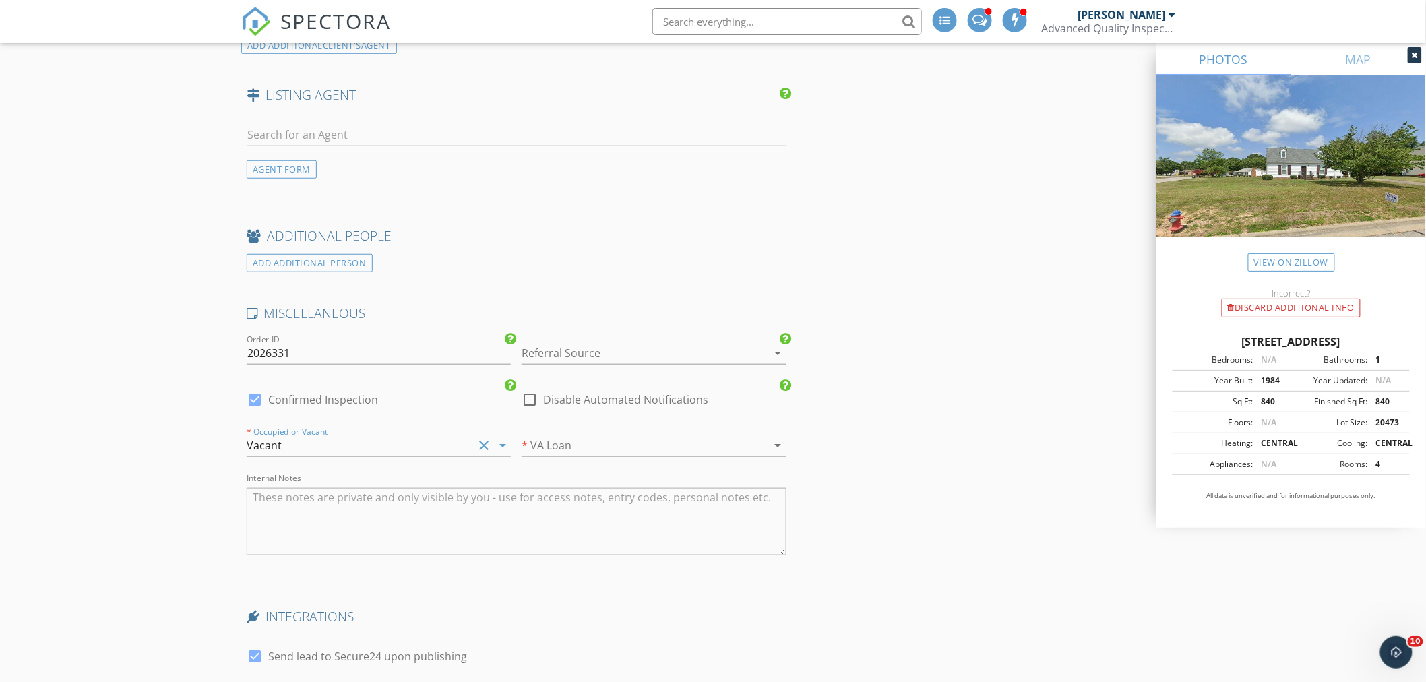
click at [649, 356] on div at bounding box center [634, 353] width 226 height 22
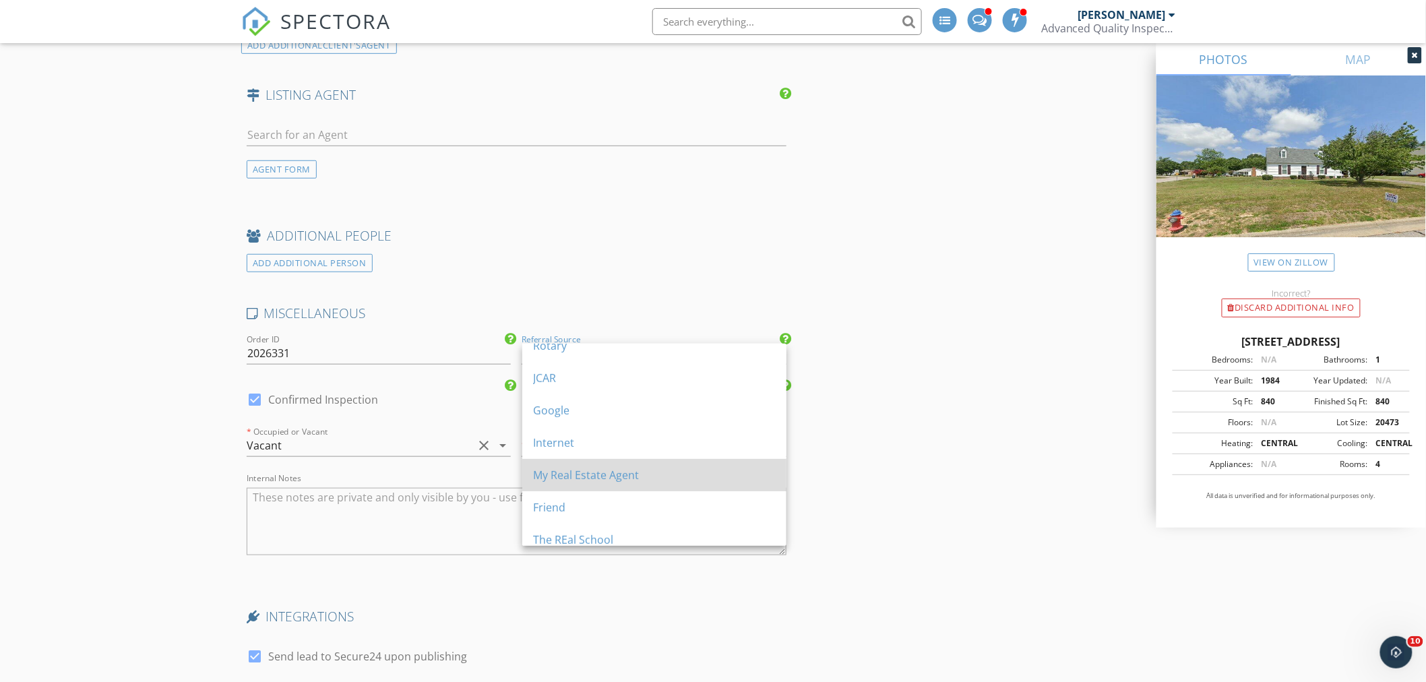
scroll to position [251, 0]
click at [617, 466] on div "My Real Estate Agent" at bounding box center [654, 465] width 243 height 16
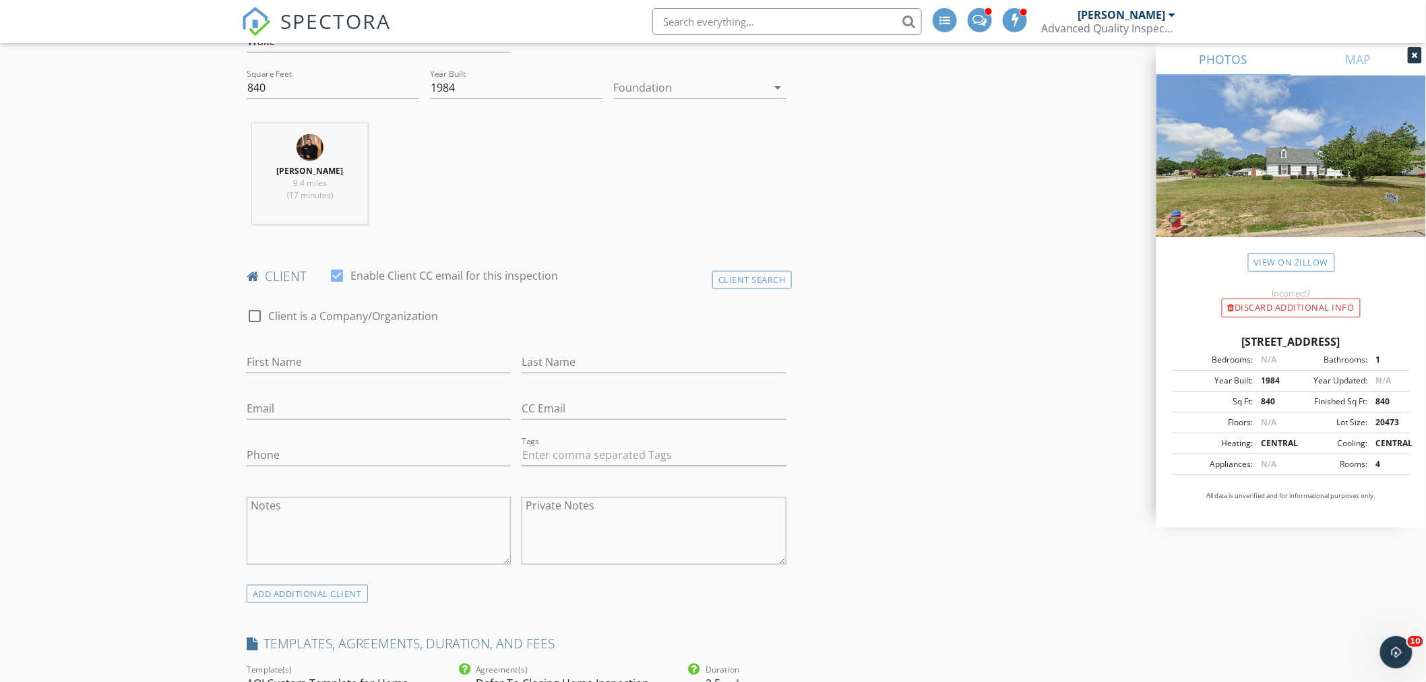
scroll to position [449, 0]
click at [387, 373] on input "First Name" at bounding box center [379, 369] width 264 height 22
type input "Magan"
type input "Graves"
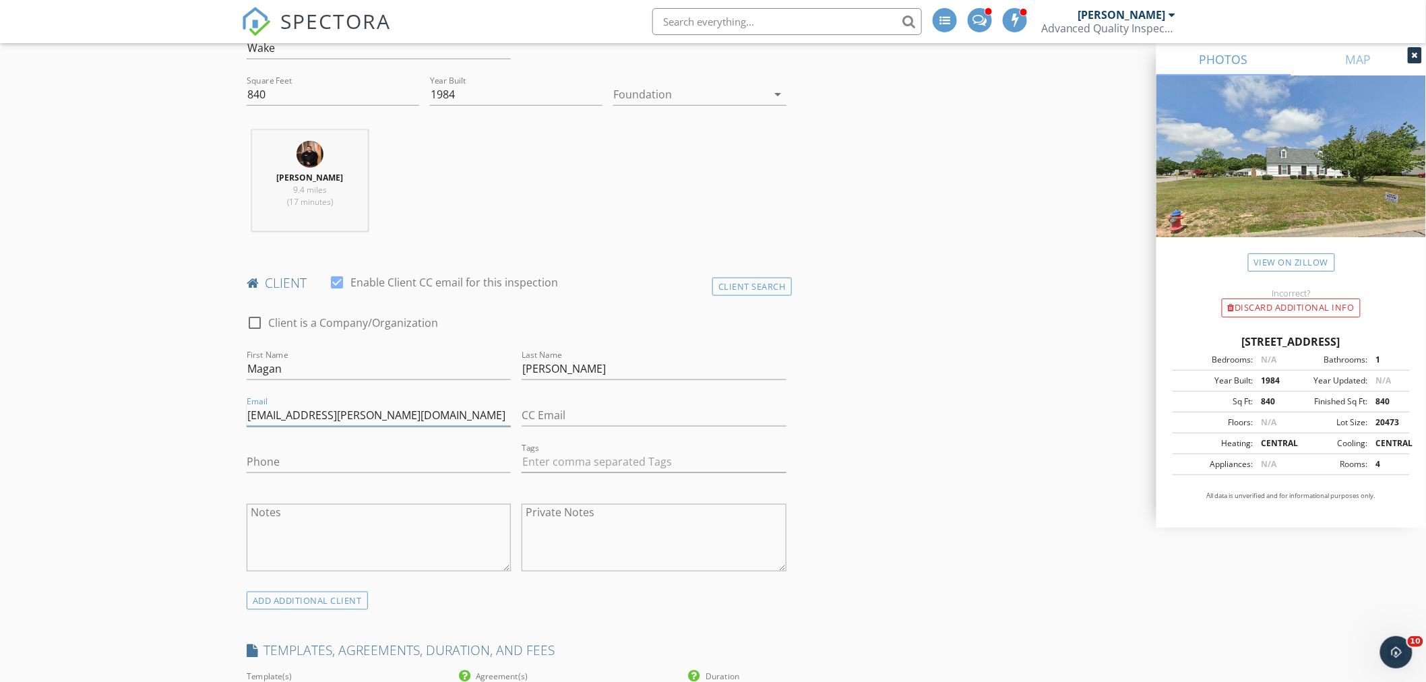
type input "magan.graves@yahoo.com"
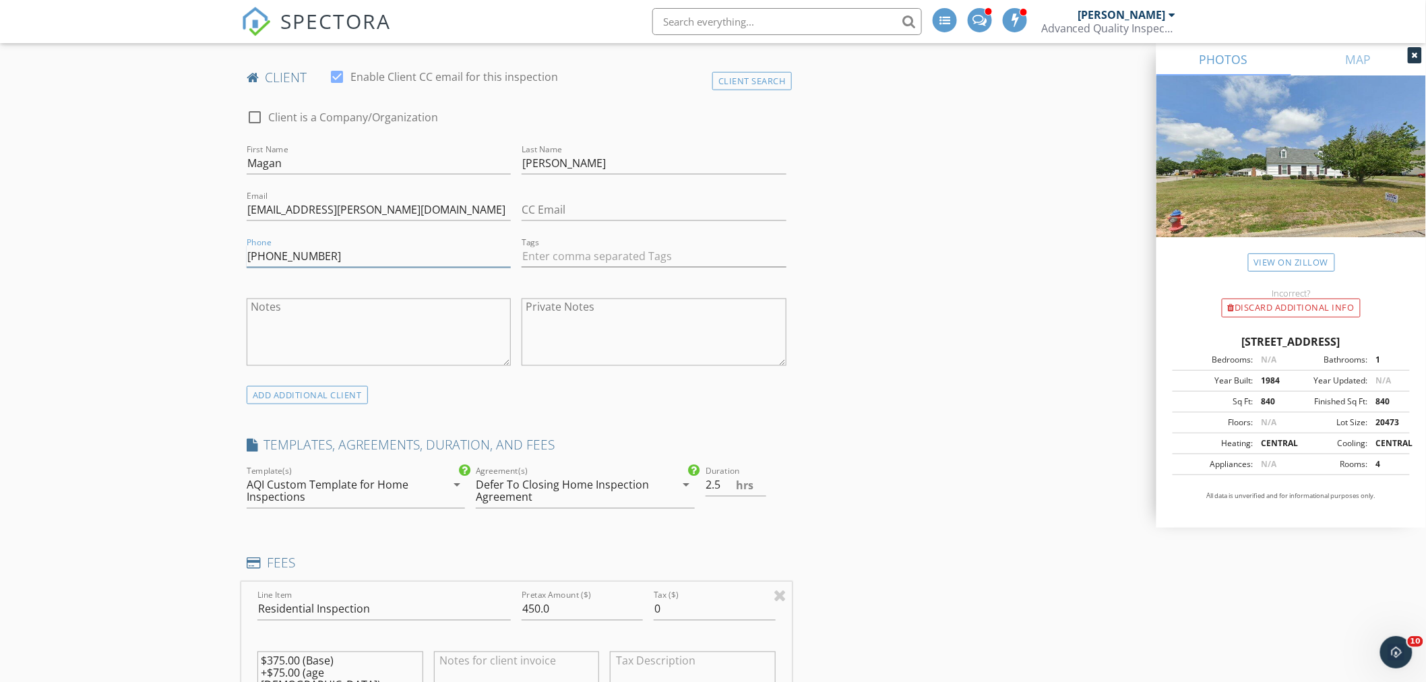
scroll to position [674, 0]
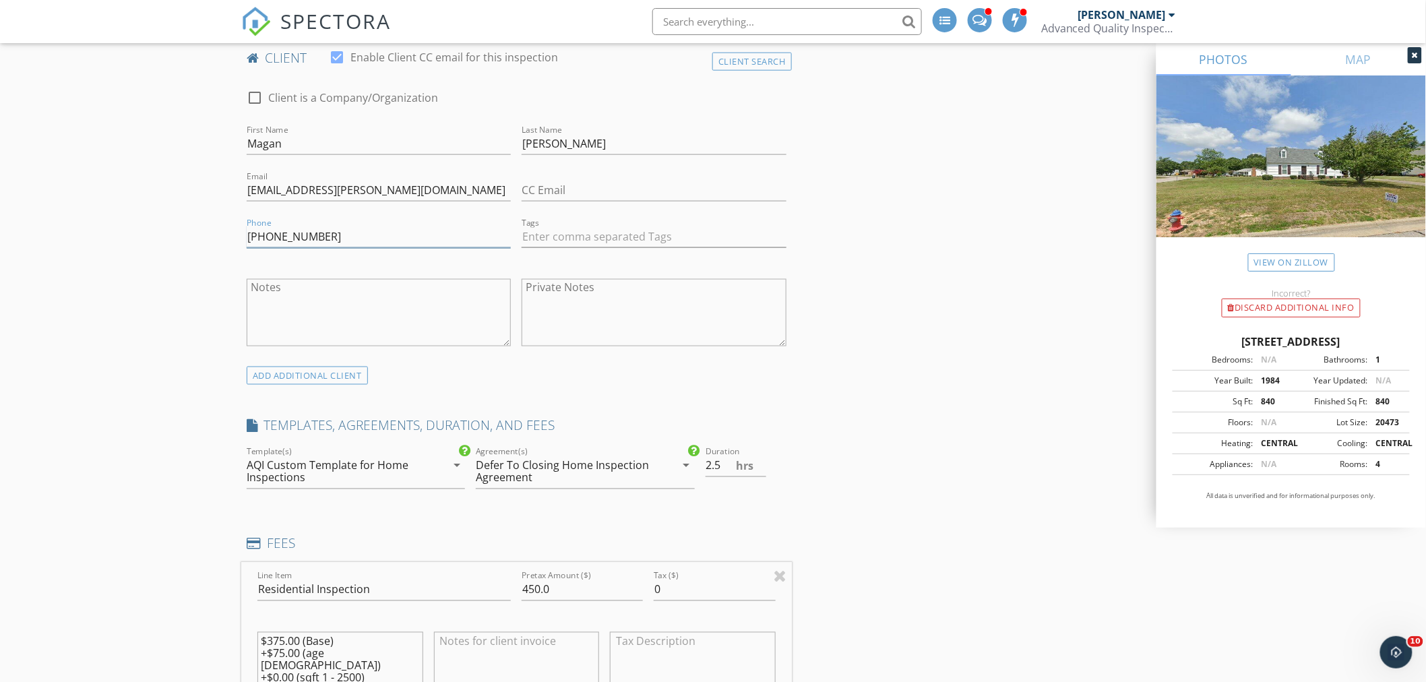
type input "919-273-4938"
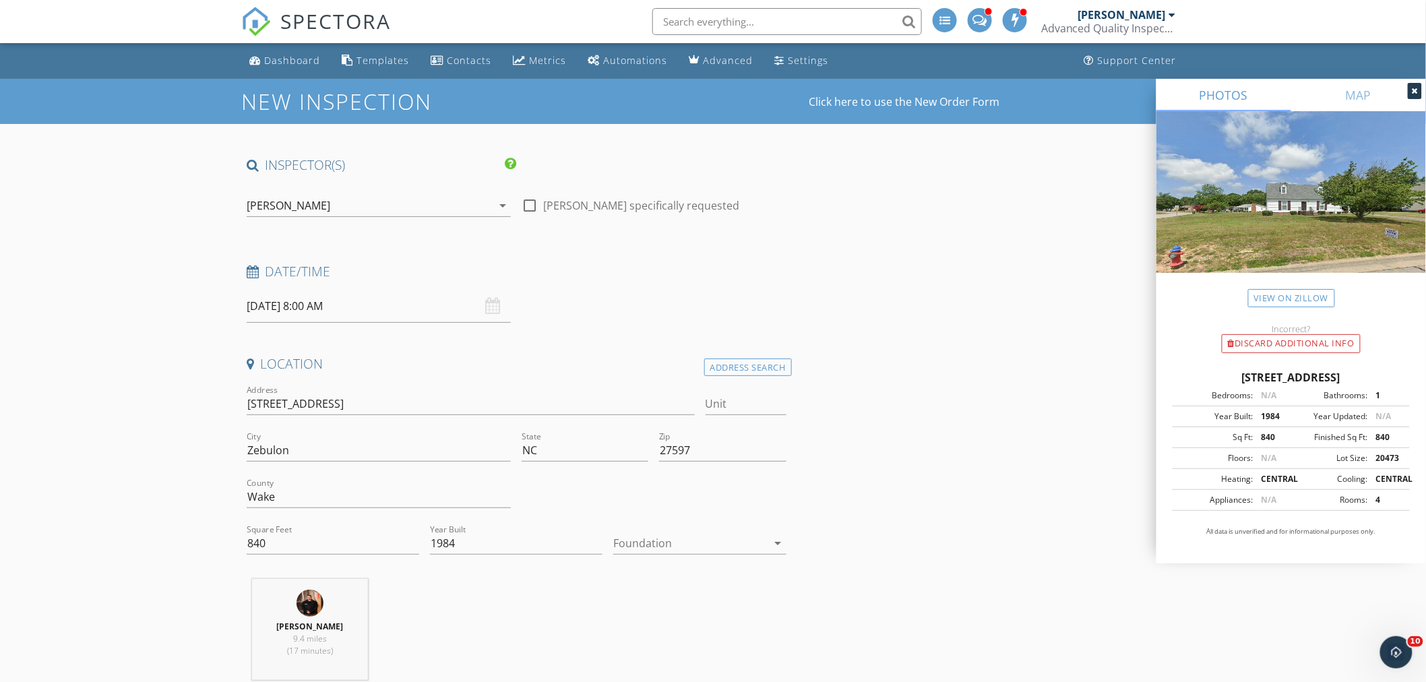
click at [295, 204] on div "[PERSON_NAME]" at bounding box center [289, 205] width 84 height 12
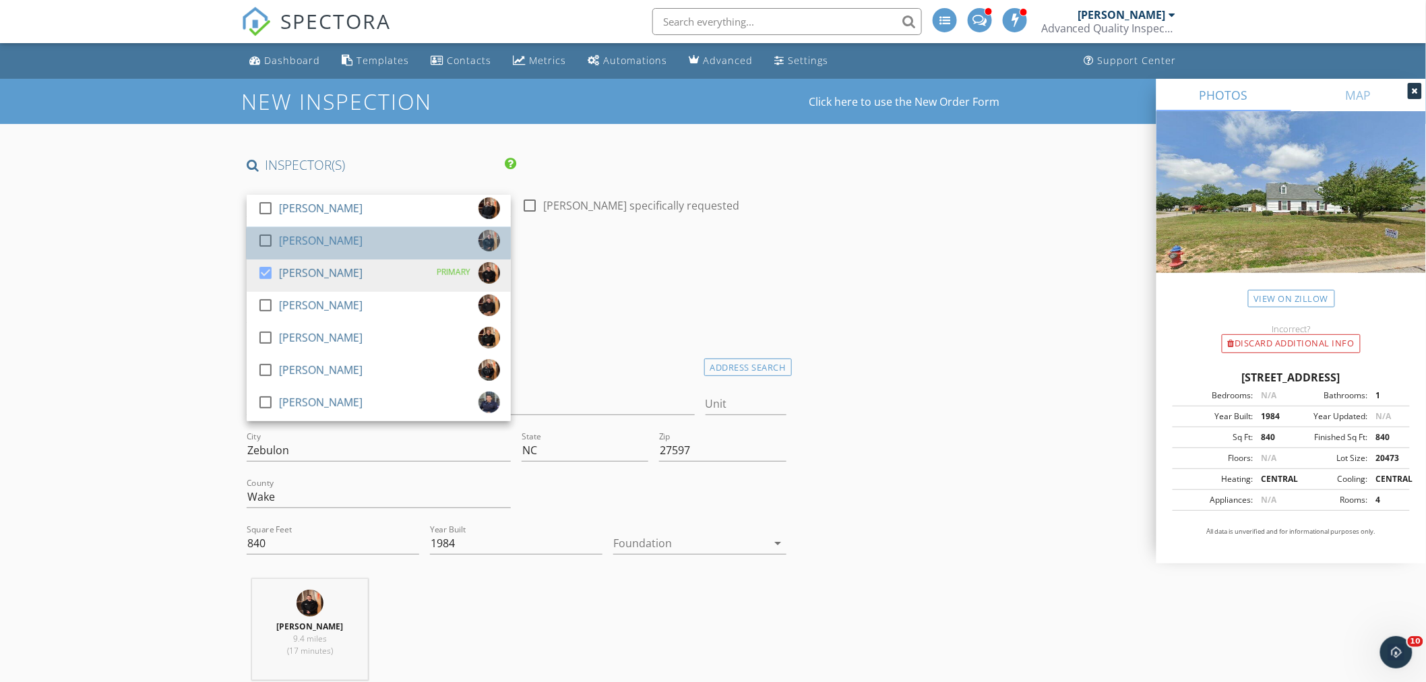
click at [297, 238] on div "[PERSON_NAME]" at bounding box center [321, 241] width 84 height 22
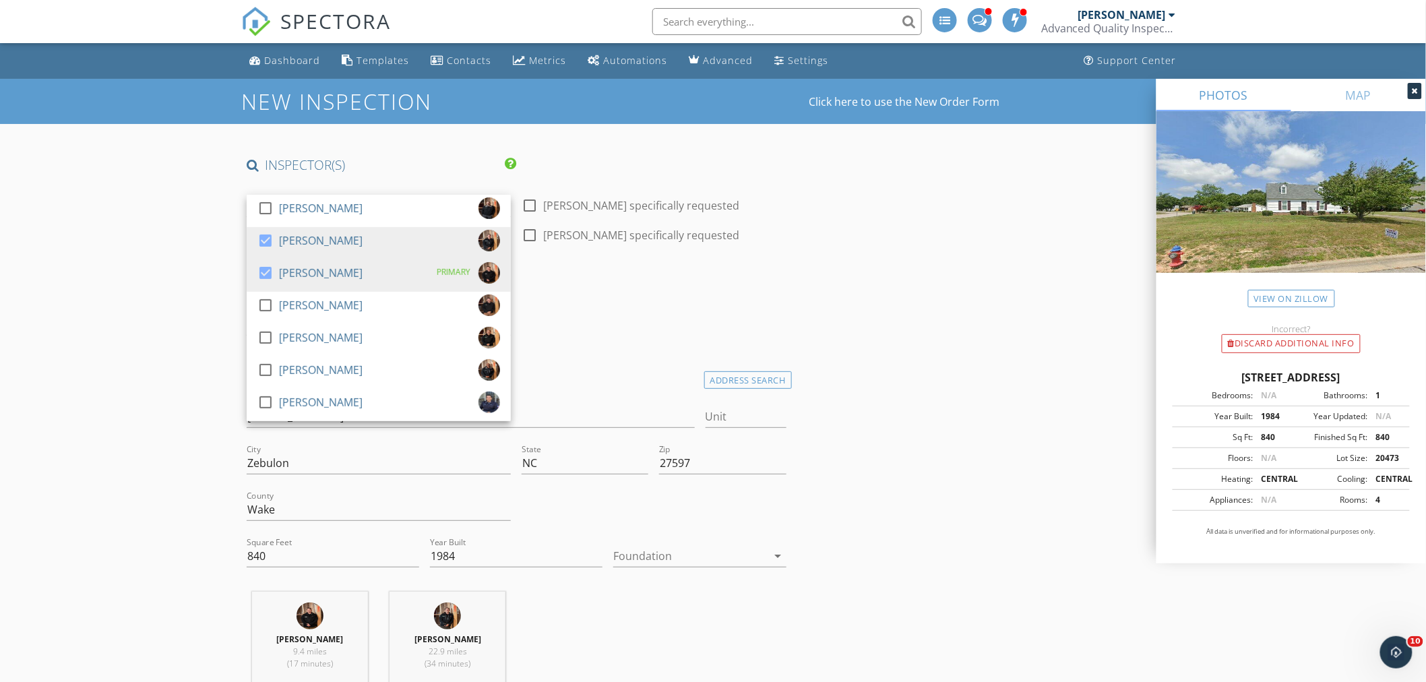
drag, startPoint x: 288, startPoint y: 279, endPoint x: 210, endPoint y: 279, distance: 77.5
click at [264, 279] on div "check_box Justin Oliver" at bounding box center [309, 275] width 105 height 27
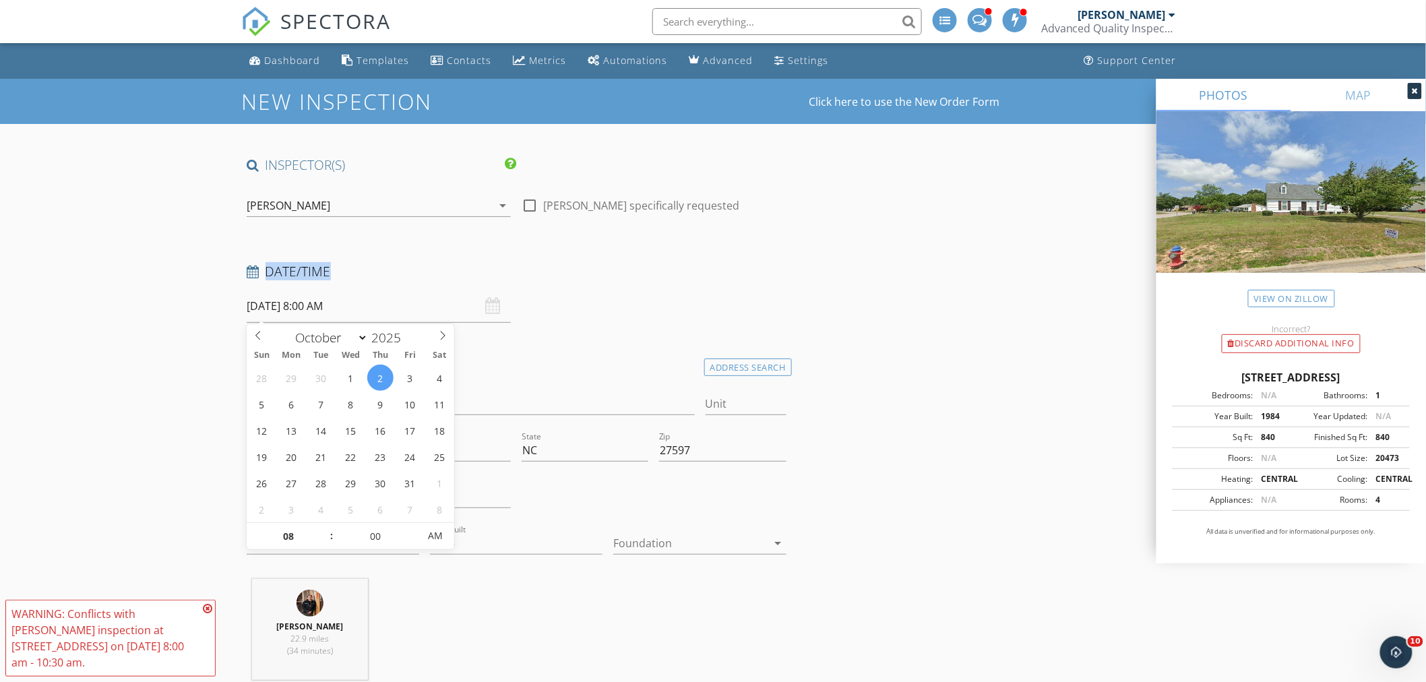
click at [272, 307] on input "10/02/2025 8:00 AM" at bounding box center [379, 306] width 264 height 33
type input "10/01/2025 8:00 AM"
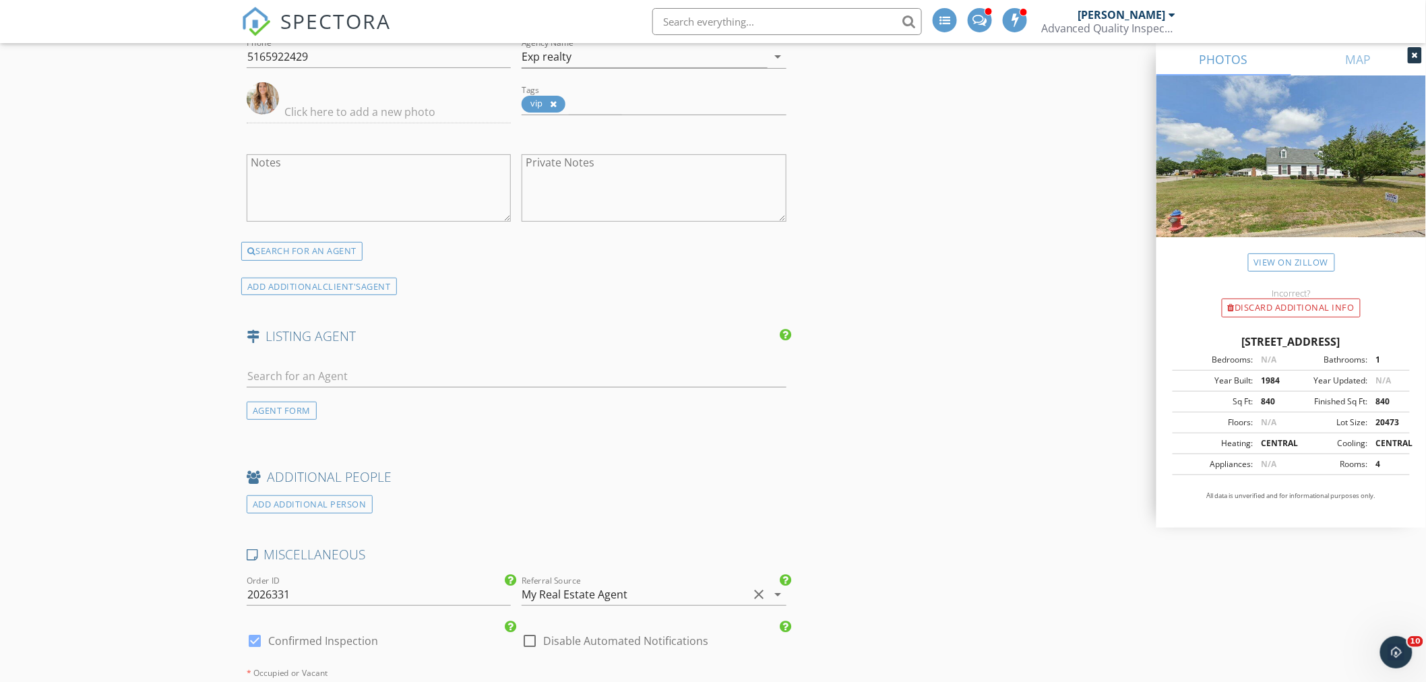
scroll to position [2395, 0]
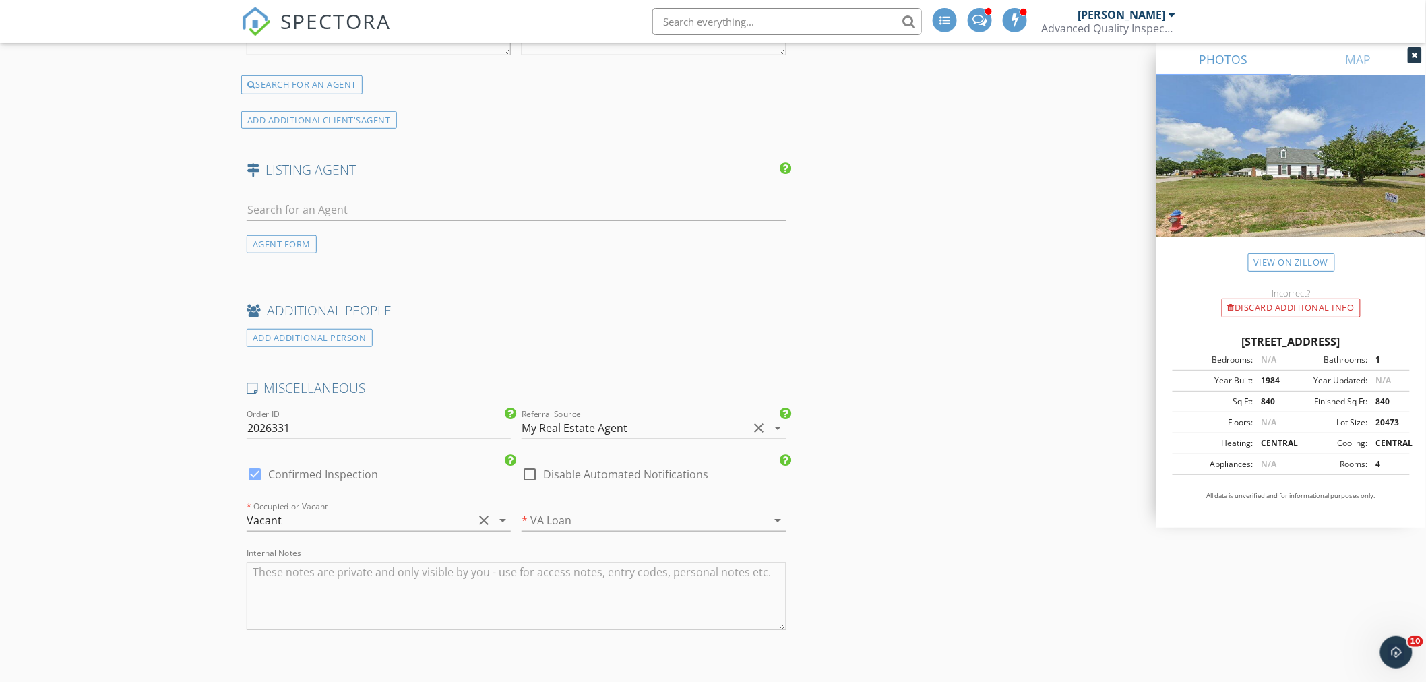
click at [475, 581] on textarea "Internal Notes" at bounding box center [517, 596] width 540 height 67
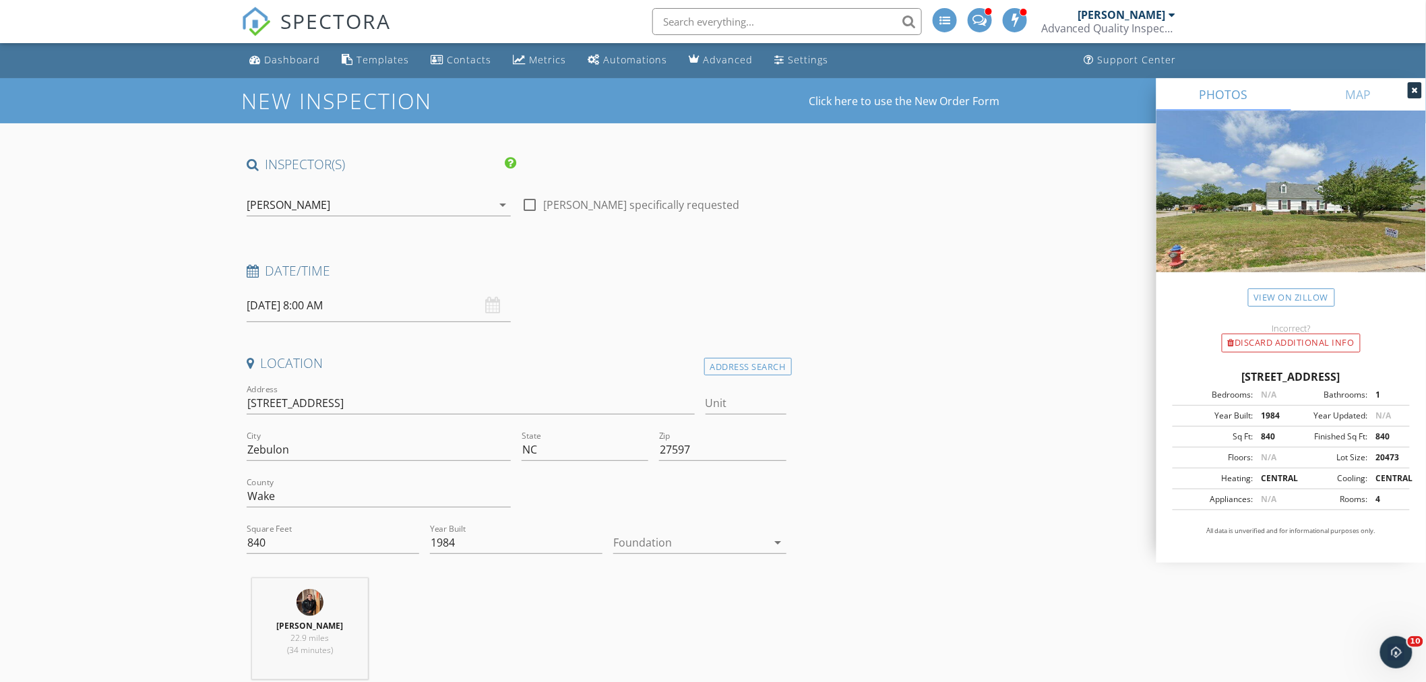
scroll to position [0, 0]
type textarea "confirmed in ST - code: 4593"
drag, startPoint x: 274, startPoint y: 540, endPoint x: 156, endPoint y: 544, distance: 118.0
type input "1348"
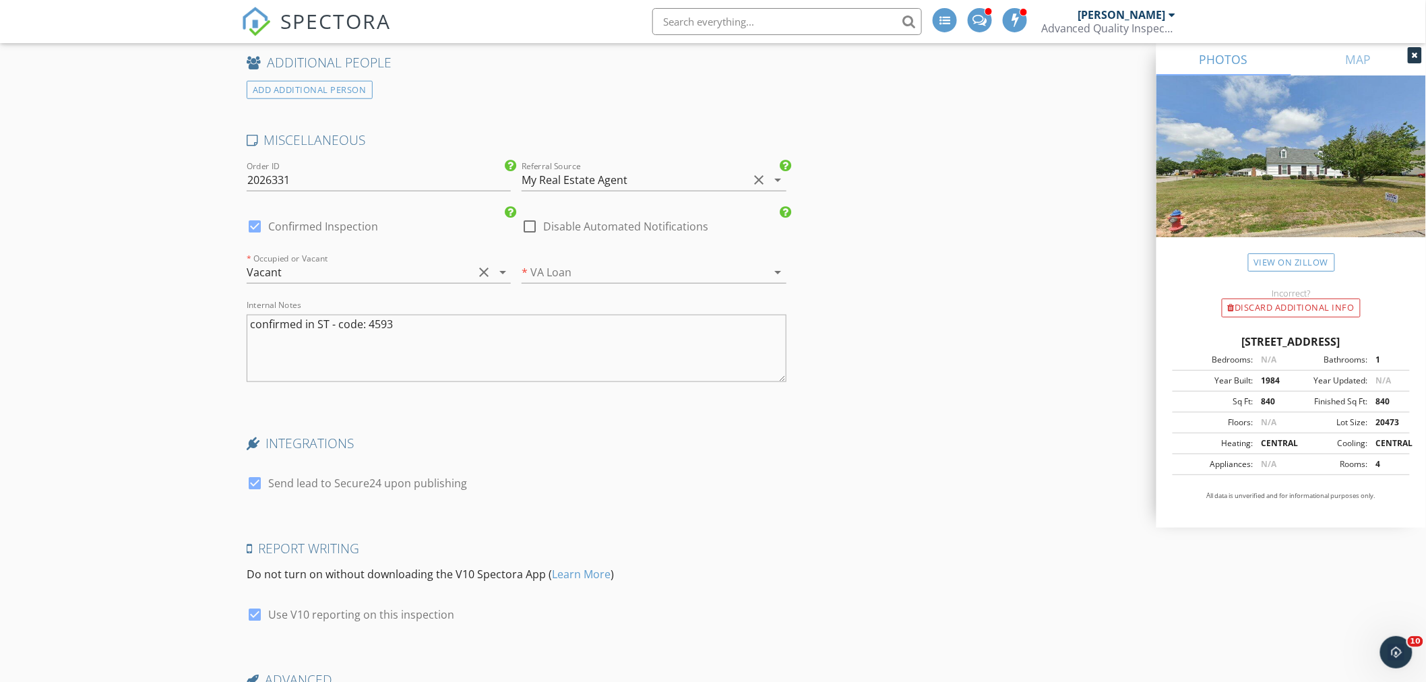
scroll to position [2791, 0]
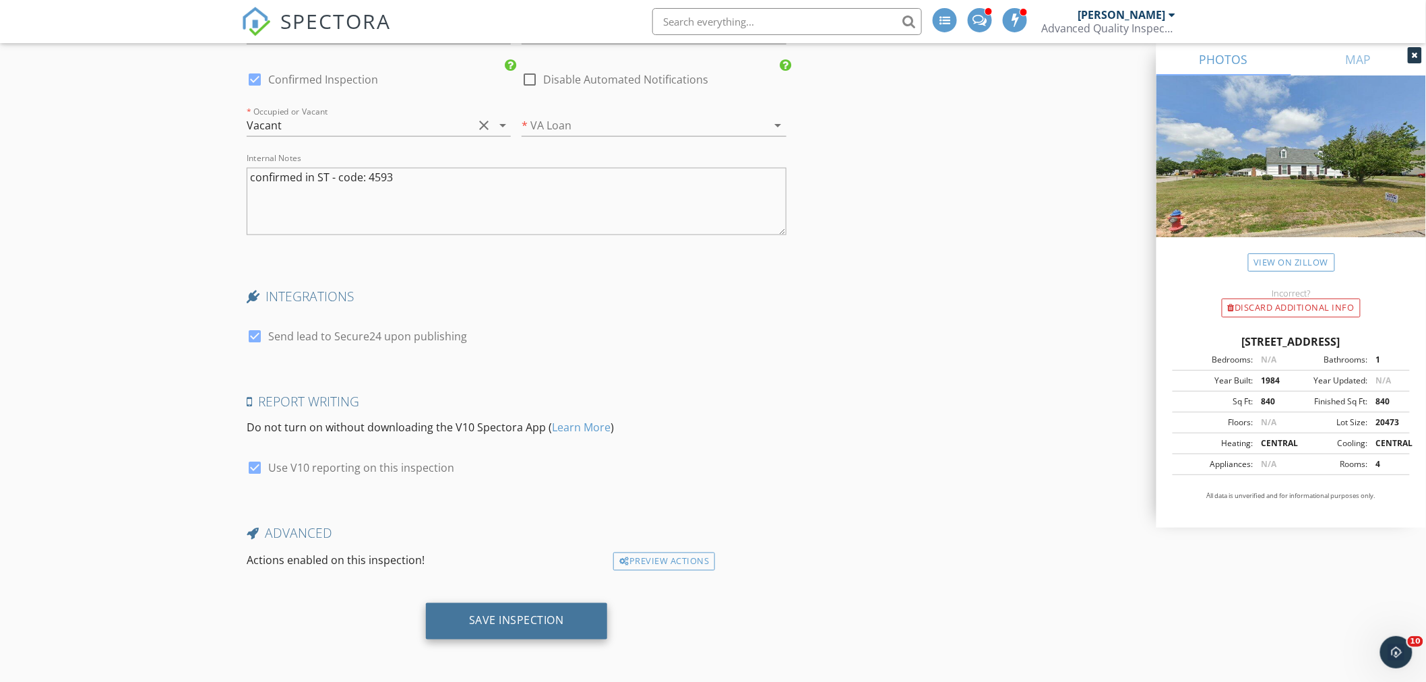
click at [559, 633] on div "Save Inspection" at bounding box center [516, 621] width 181 height 36
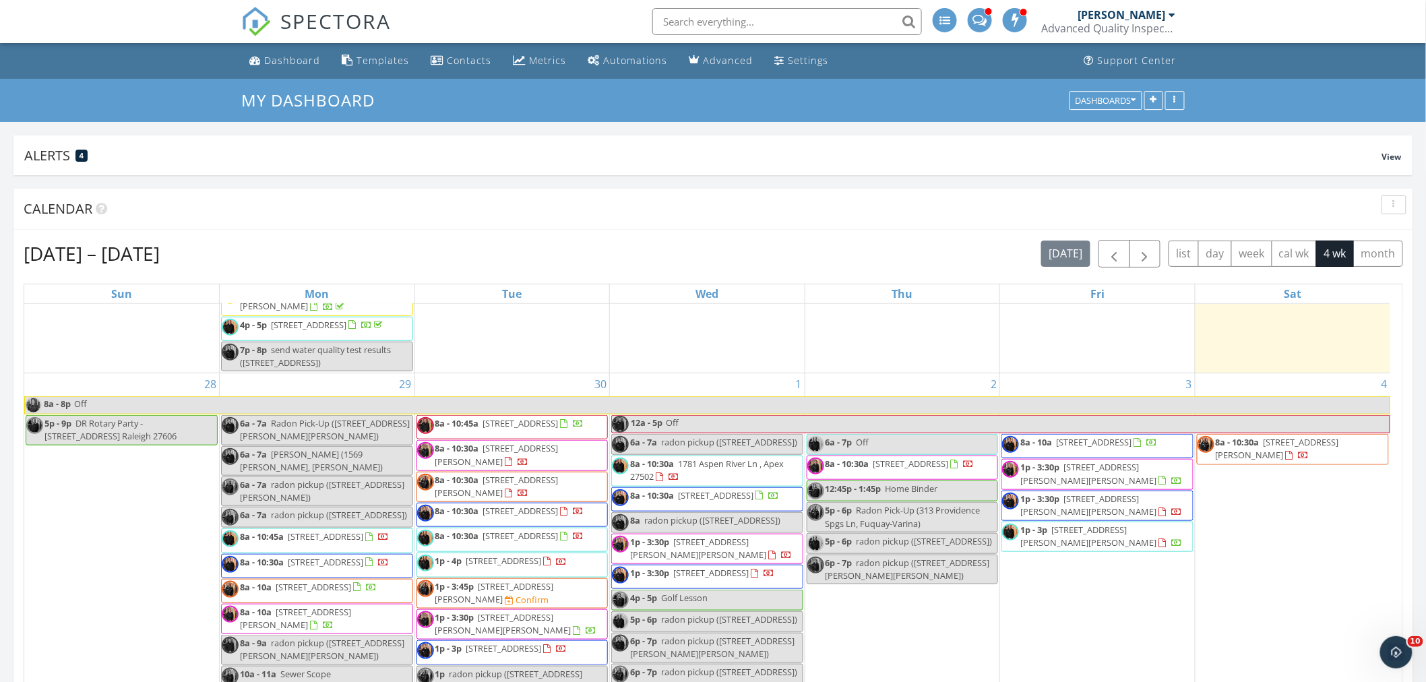
scroll to position [674, 0]
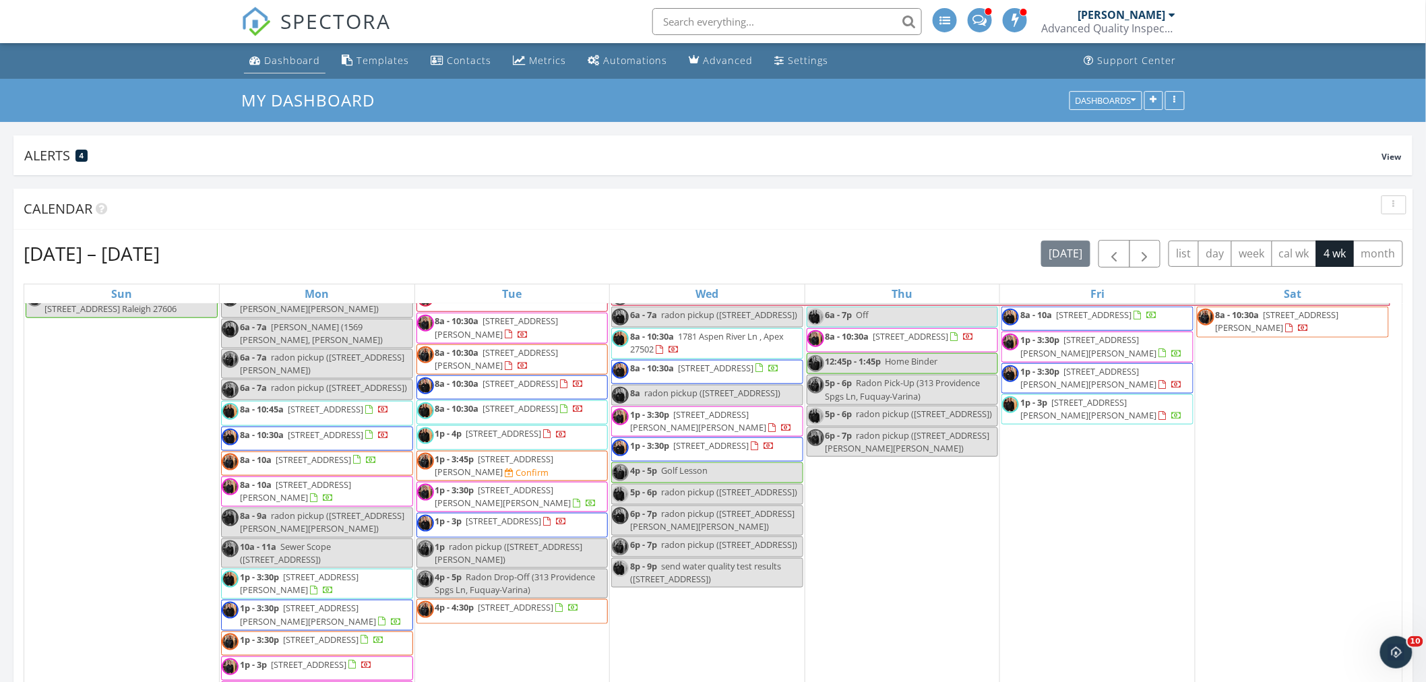
click at [301, 59] on div "Dashboard" at bounding box center [292, 60] width 56 height 13
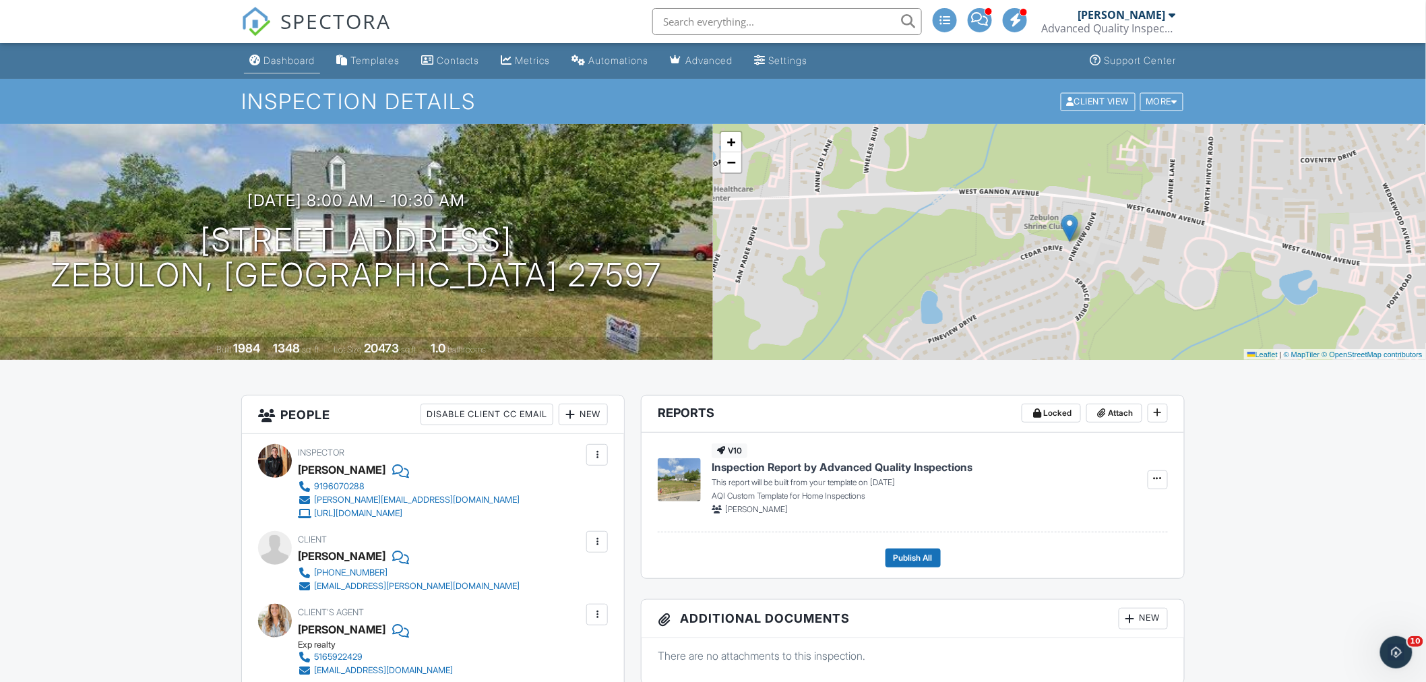
click at [297, 64] on div "Dashboard" at bounding box center [288, 60] width 51 height 11
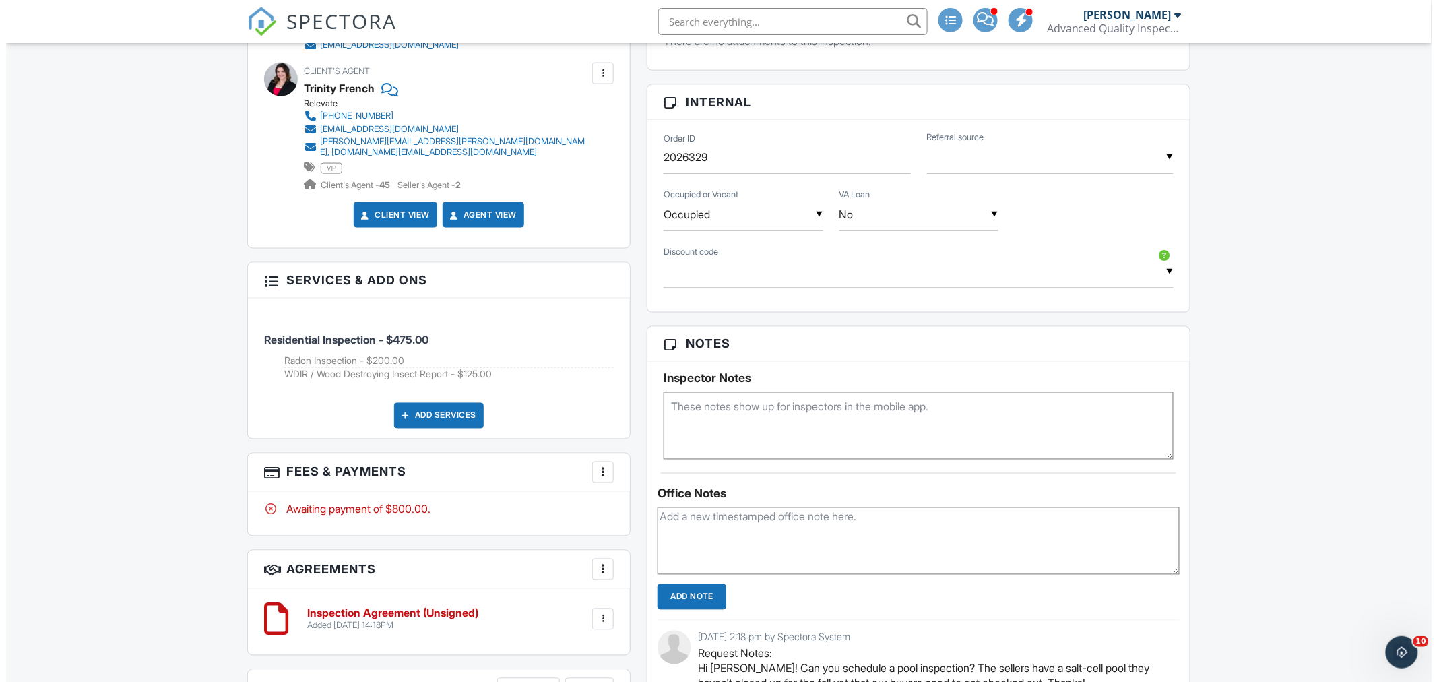
scroll to position [748, 0]
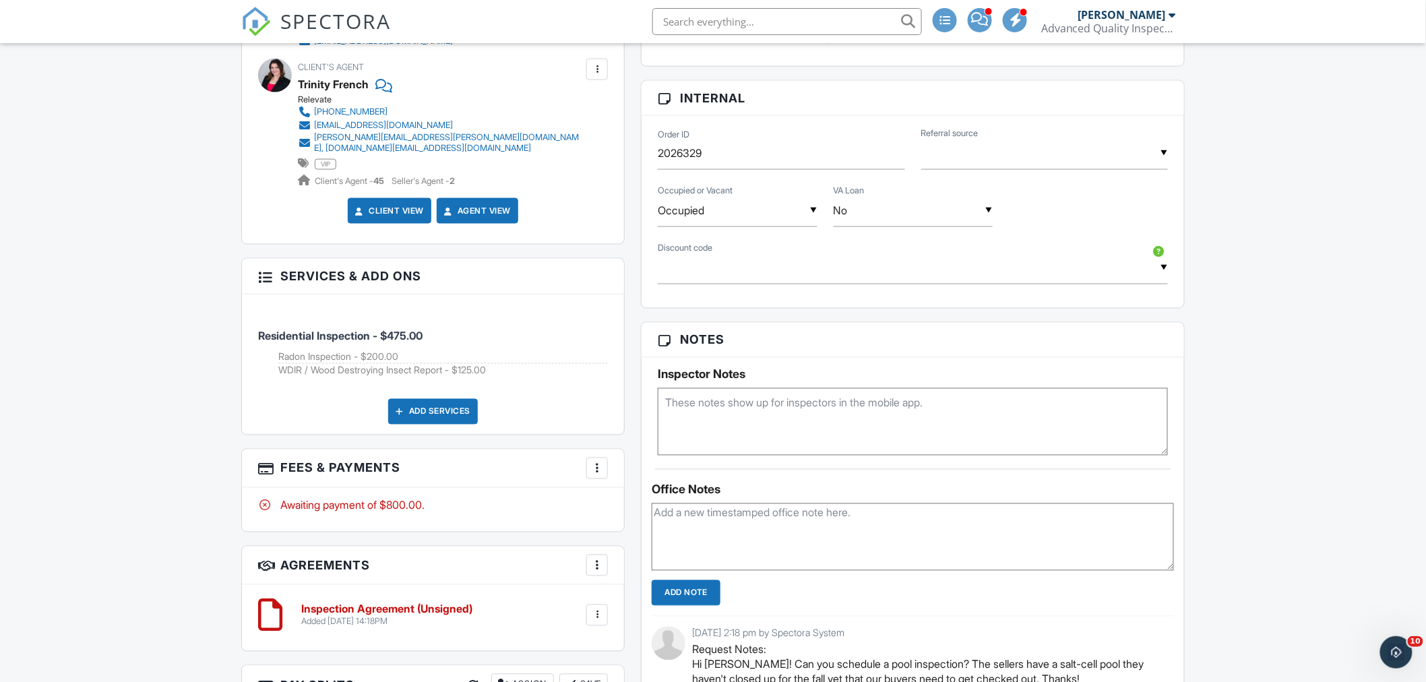
click at [451, 410] on div "Add Services" at bounding box center [433, 412] width 90 height 26
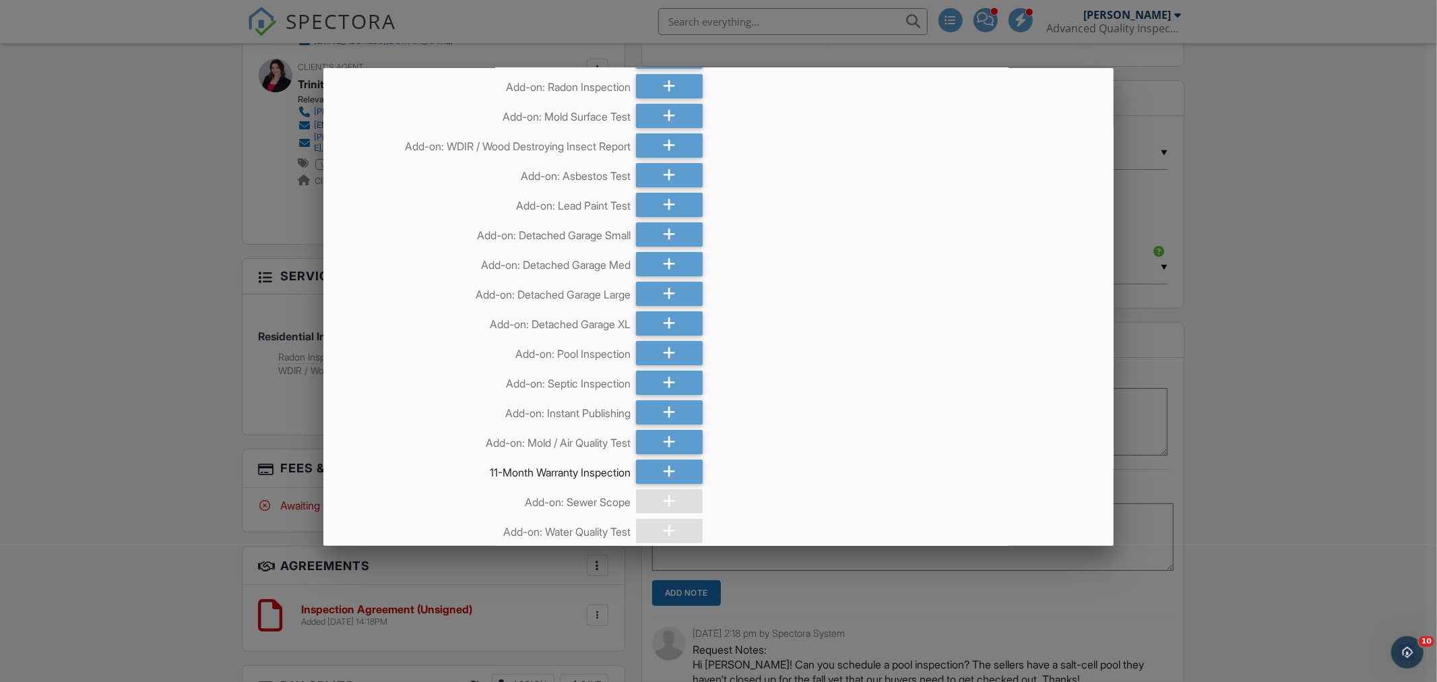
scroll to position [150, 0]
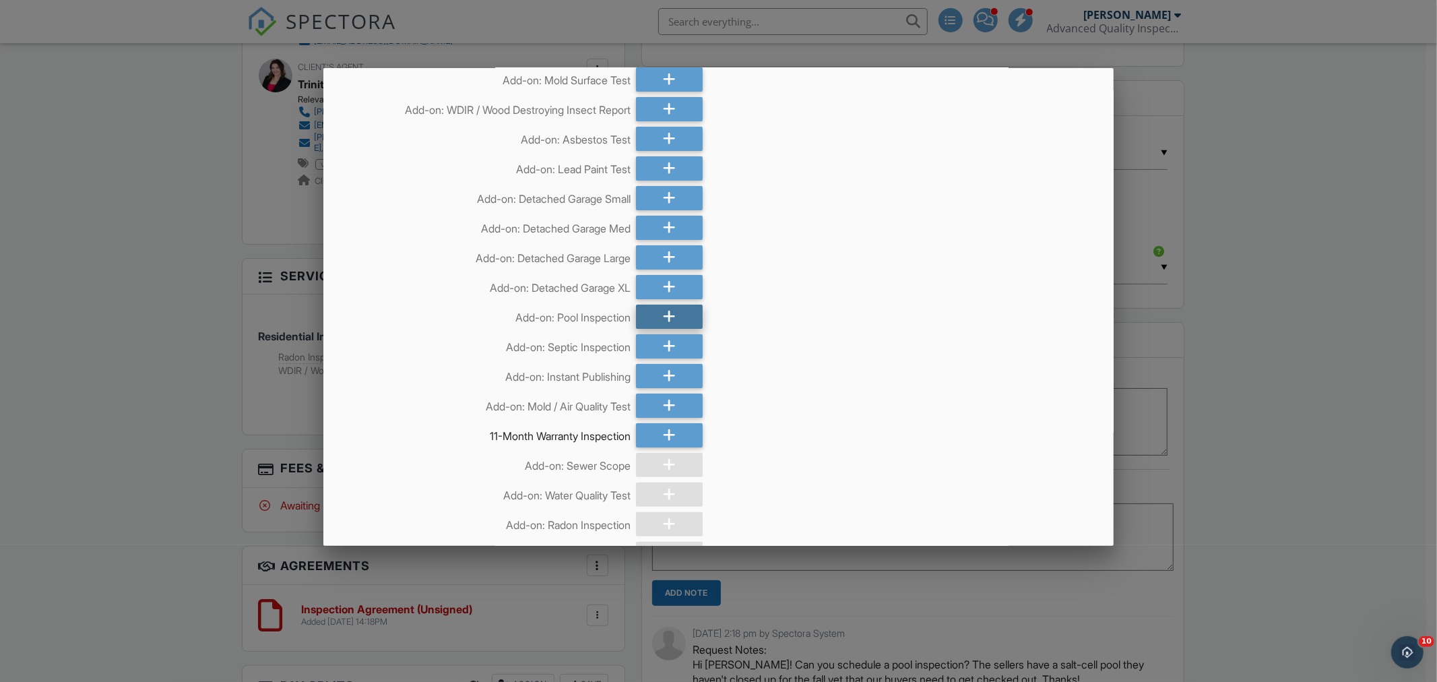
click at [676, 315] on div at bounding box center [669, 317] width 67 height 24
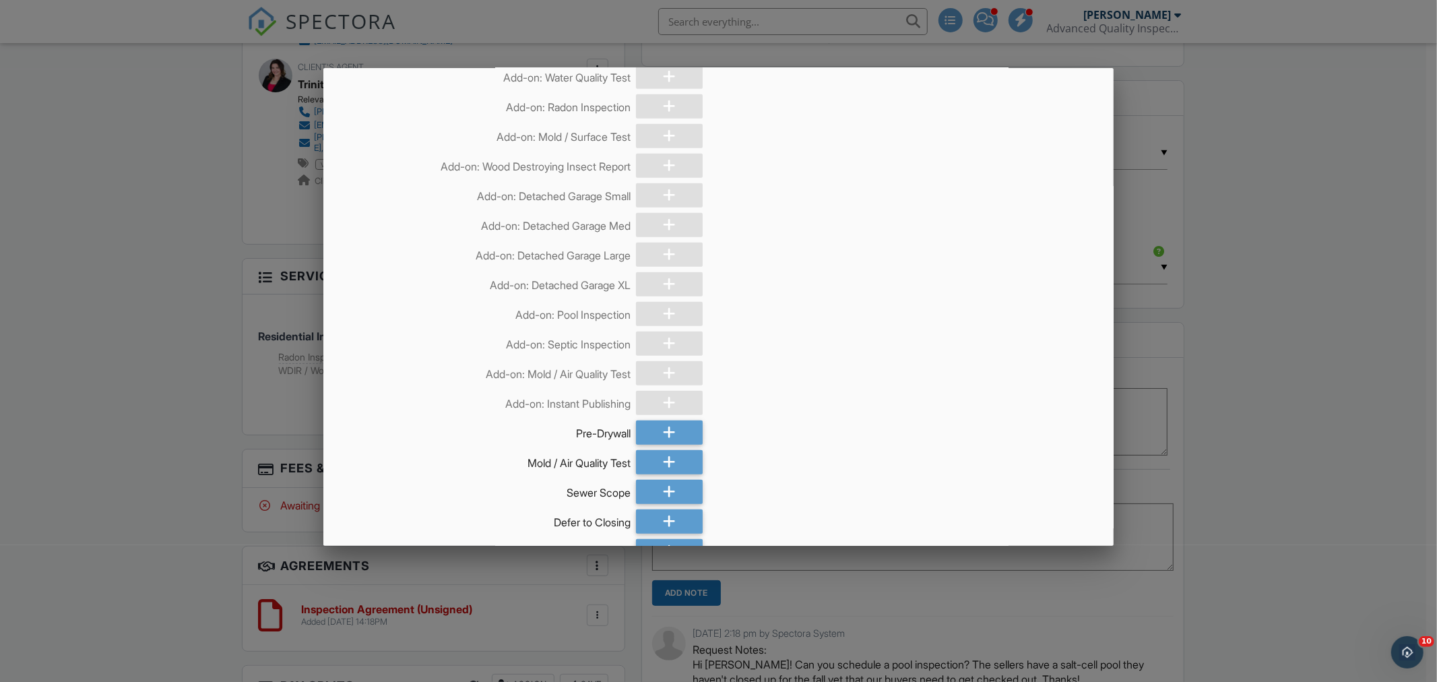
scroll to position [947, 0]
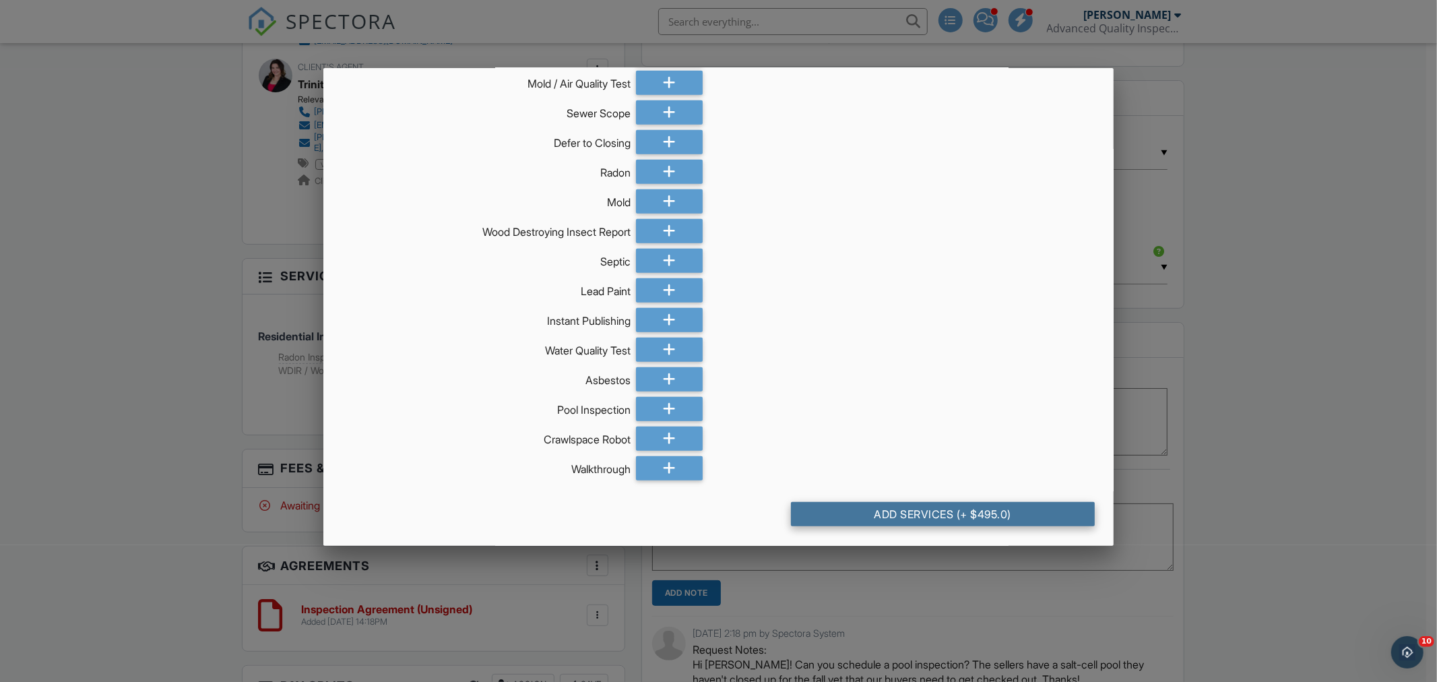
click at [975, 517] on div "Add Services (+ $495.0)" at bounding box center [943, 514] width 304 height 24
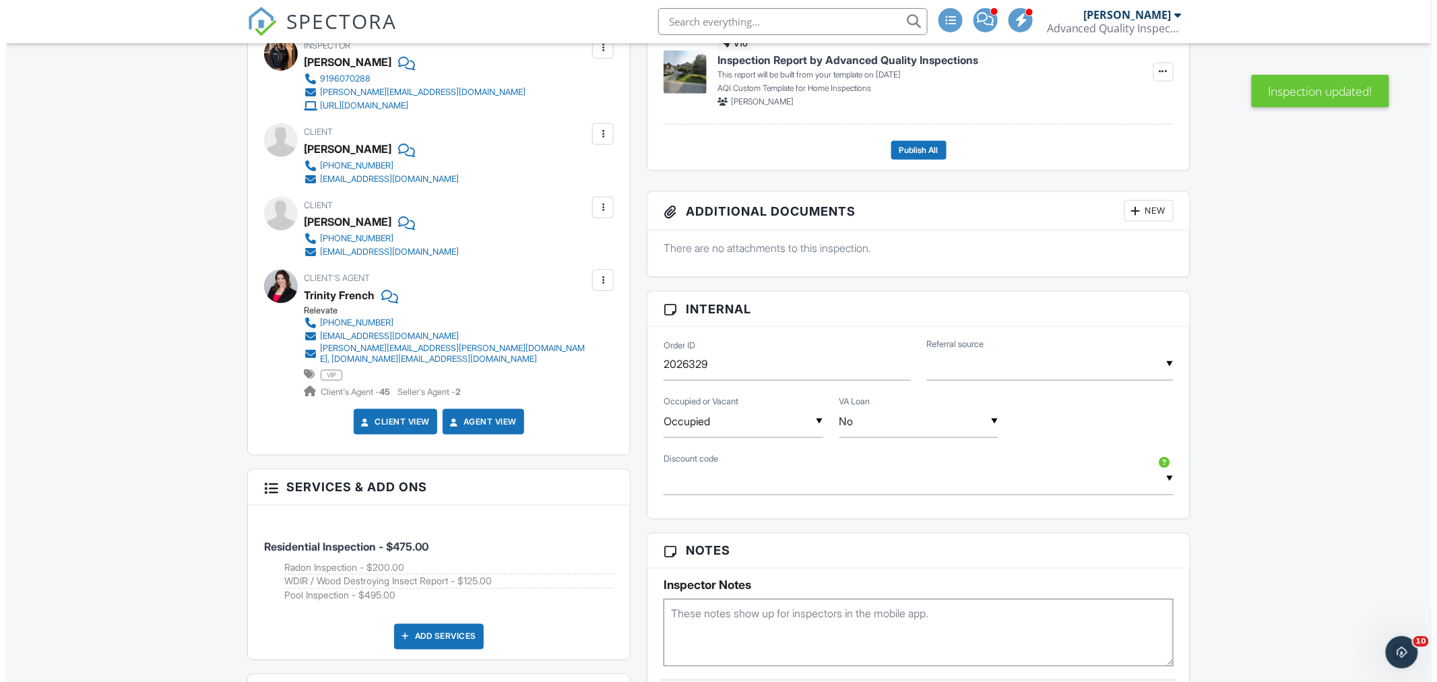
scroll to position [674, 0]
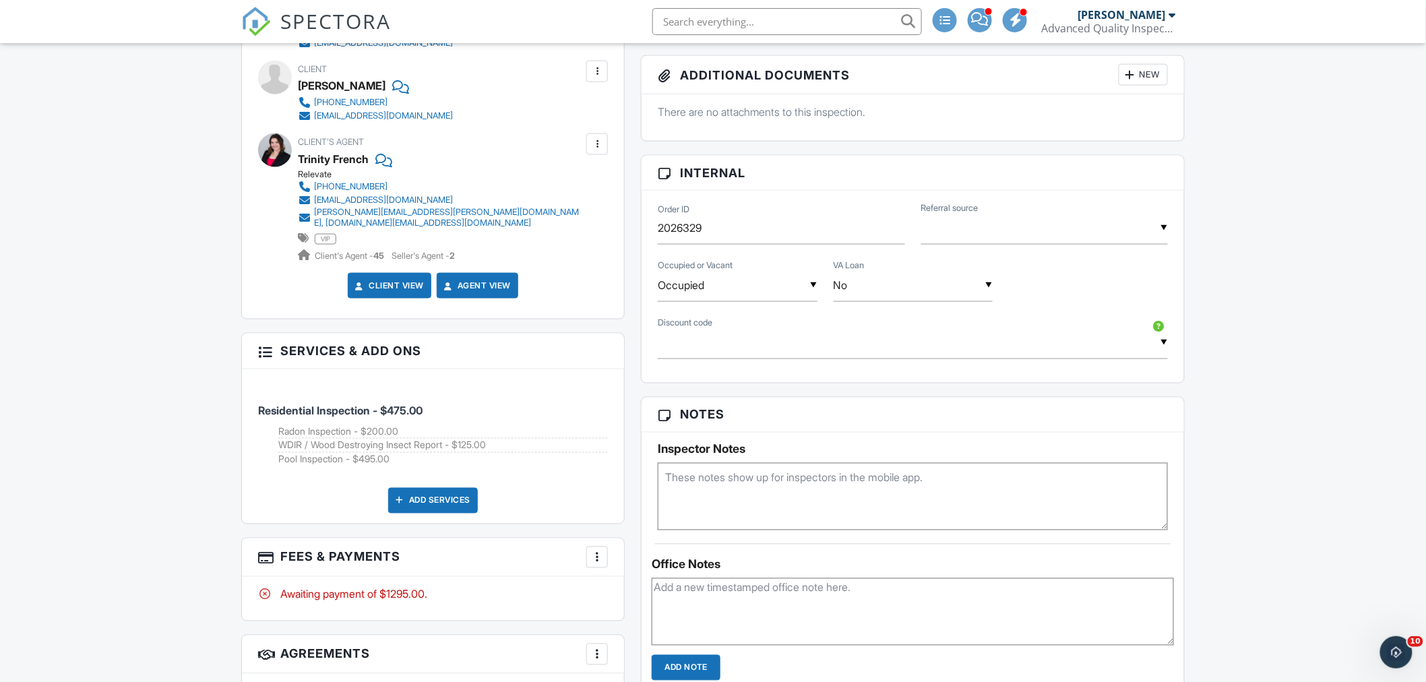
click at [600, 550] on div at bounding box center [596, 556] width 13 height 13
click at [667, 464] on li "Edit Fees & Payments" at bounding box center [664, 467] width 141 height 34
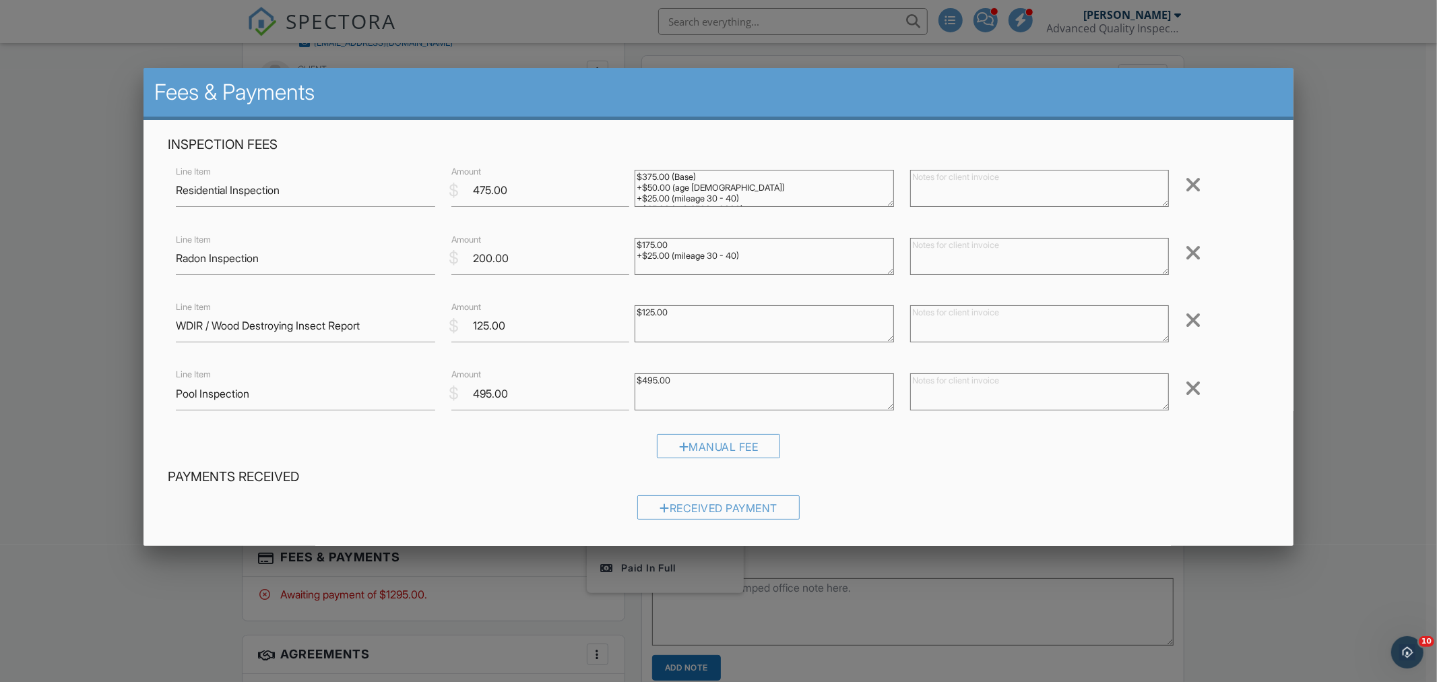
click at [682, 380] on textarea "$495.00" at bounding box center [764, 391] width 259 height 37
type textarea "$495.00 -$50.00 (discount)"
click at [480, 392] on input "495.00" at bounding box center [540, 393] width 178 height 33
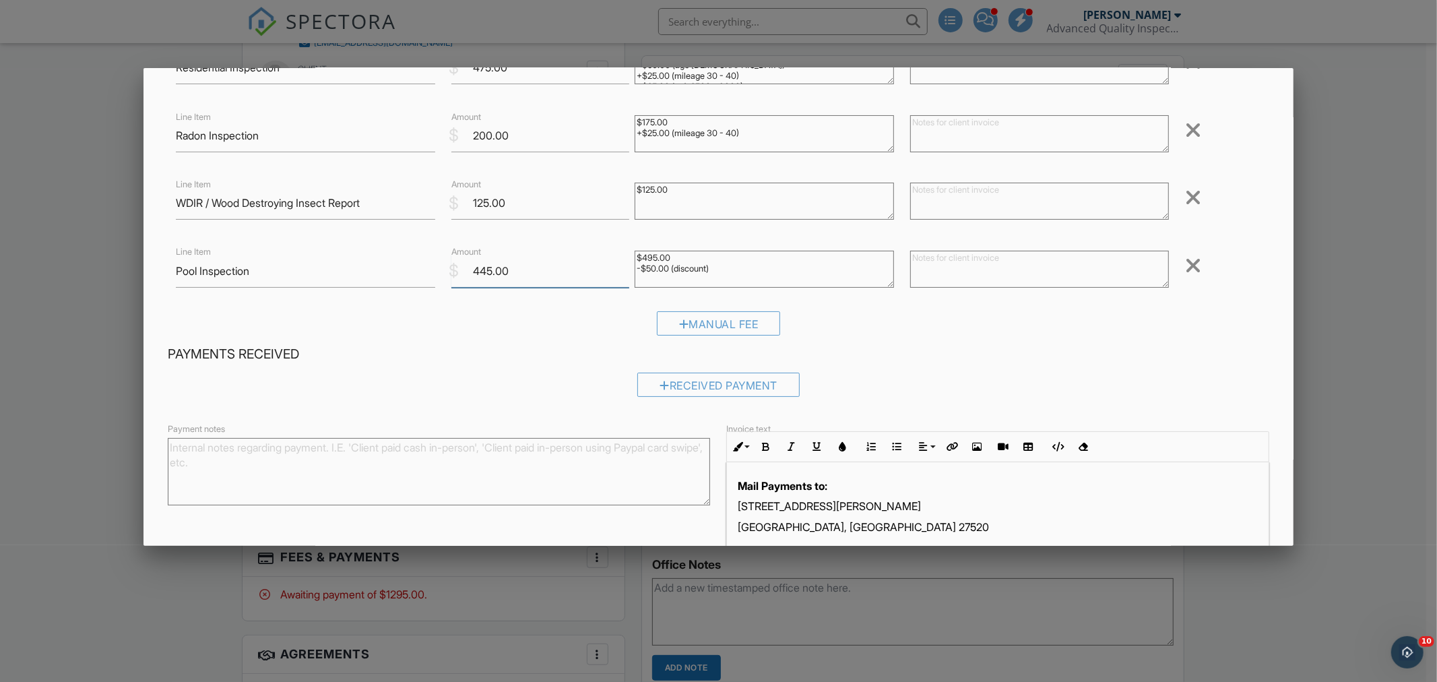
scroll to position [205, 0]
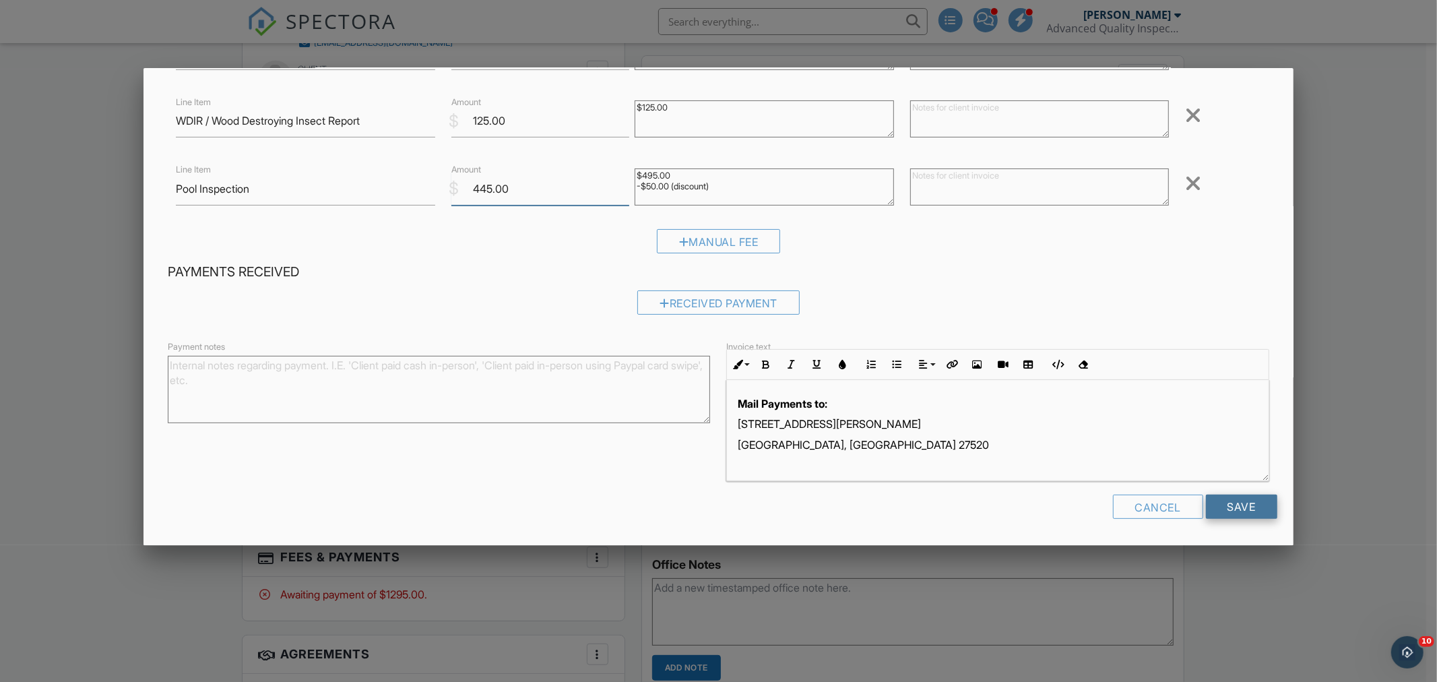
type input "445.00"
click at [1237, 510] on input "Save" at bounding box center [1241, 507] width 71 height 24
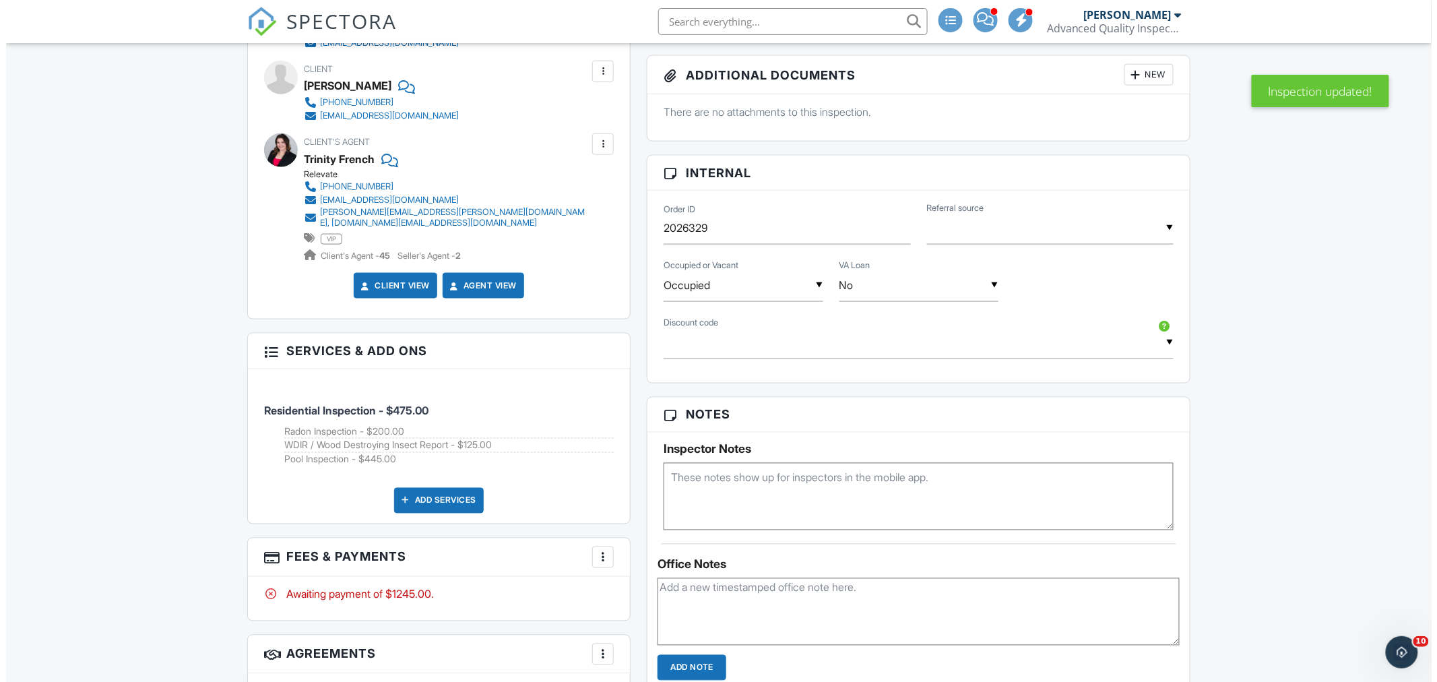
scroll to position [1197, 0]
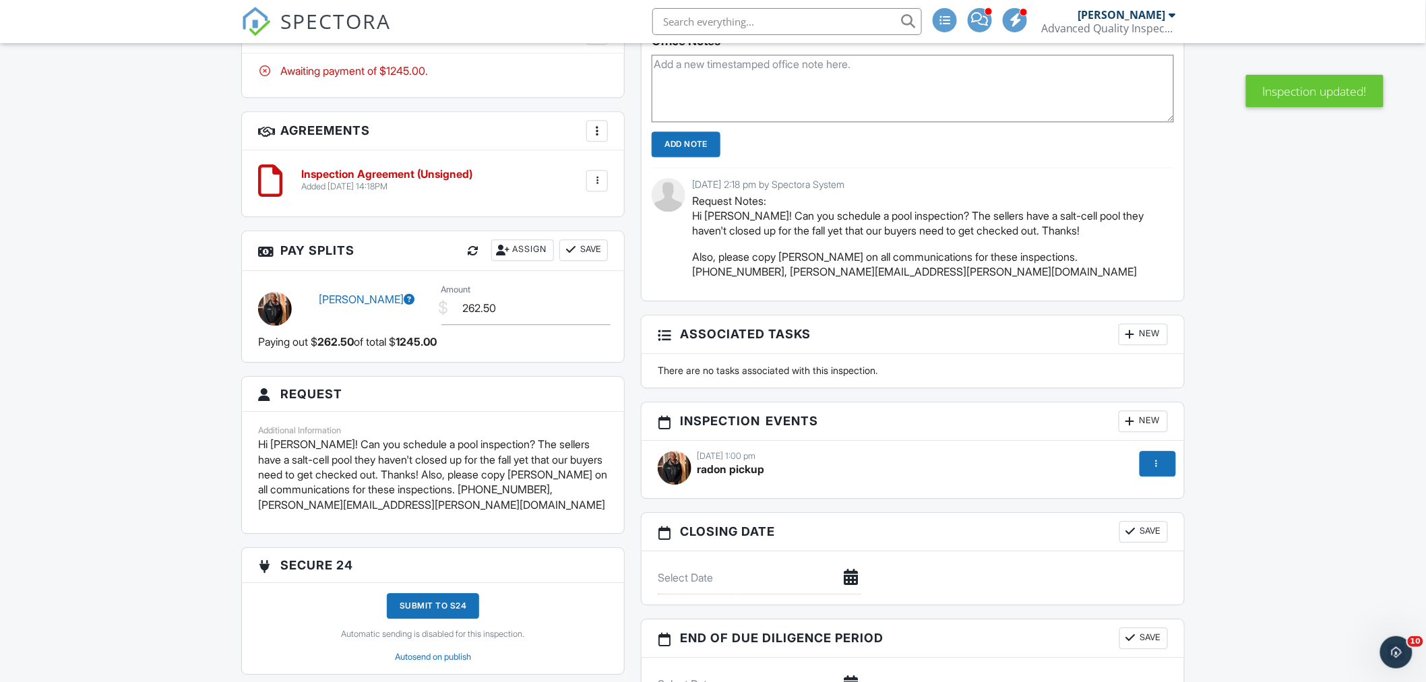
click at [734, 467] on span "radon pickup" at bounding box center [730, 468] width 67 height 13
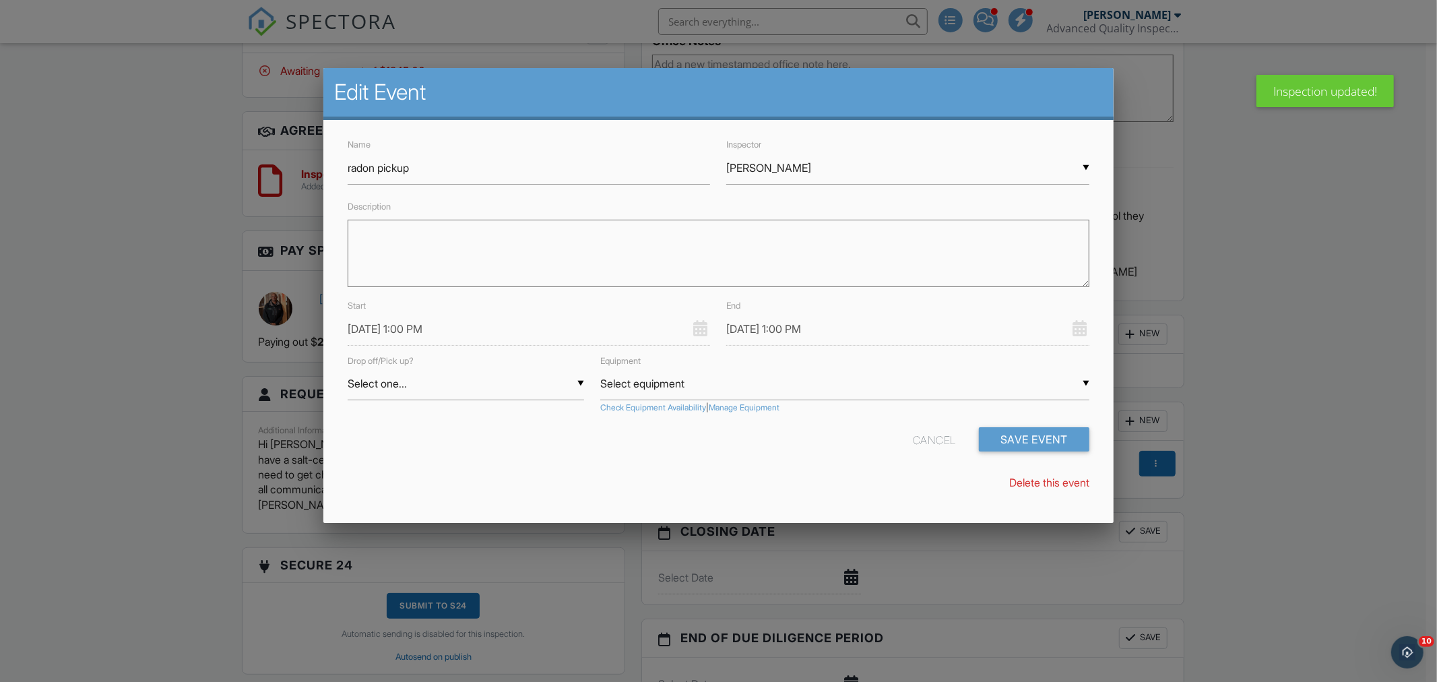
click at [379, 329] on input "09/30/2025 1:00 PM" at bounding box center [529, 329] width 363 height 33
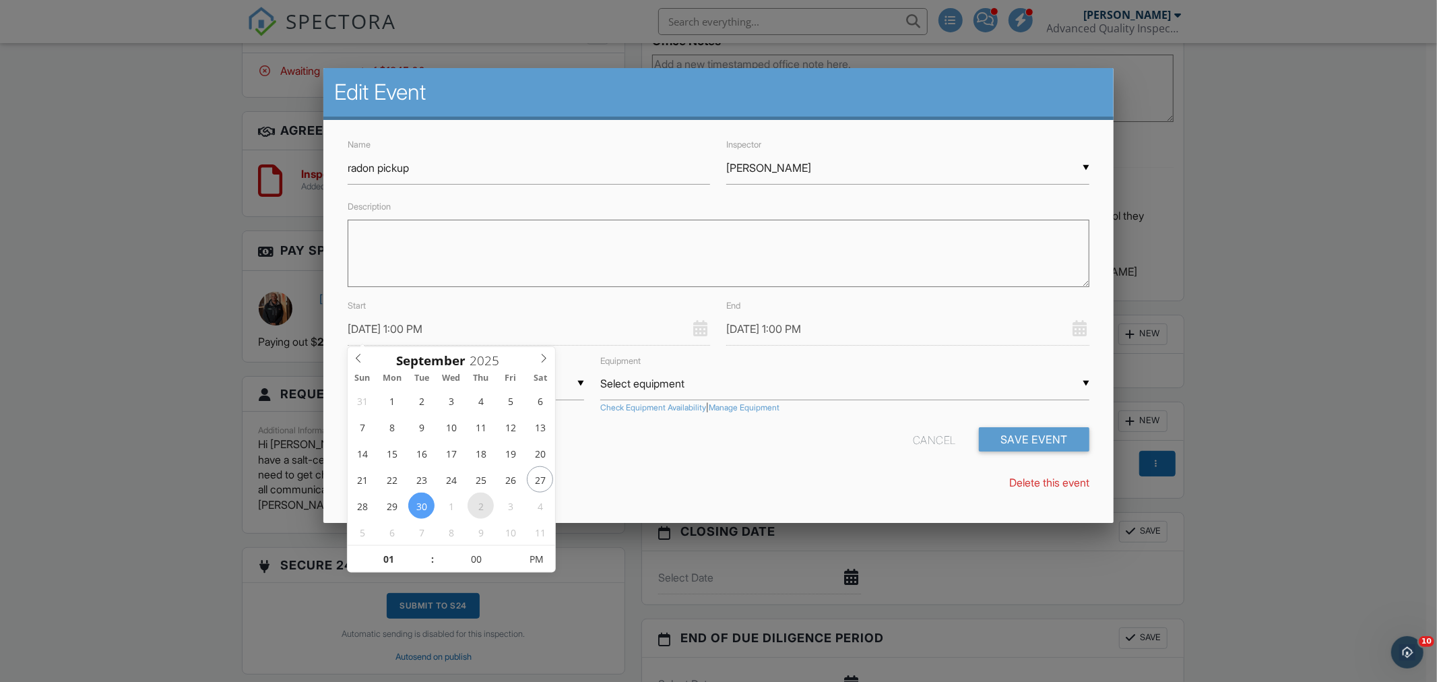
type input "10/02/2025 1:00 PM"
type input "10/02/2025 2:00 PM"
type input "02"
click at [424, 550] on span at bounding box center [425, 552] width 9 height 13
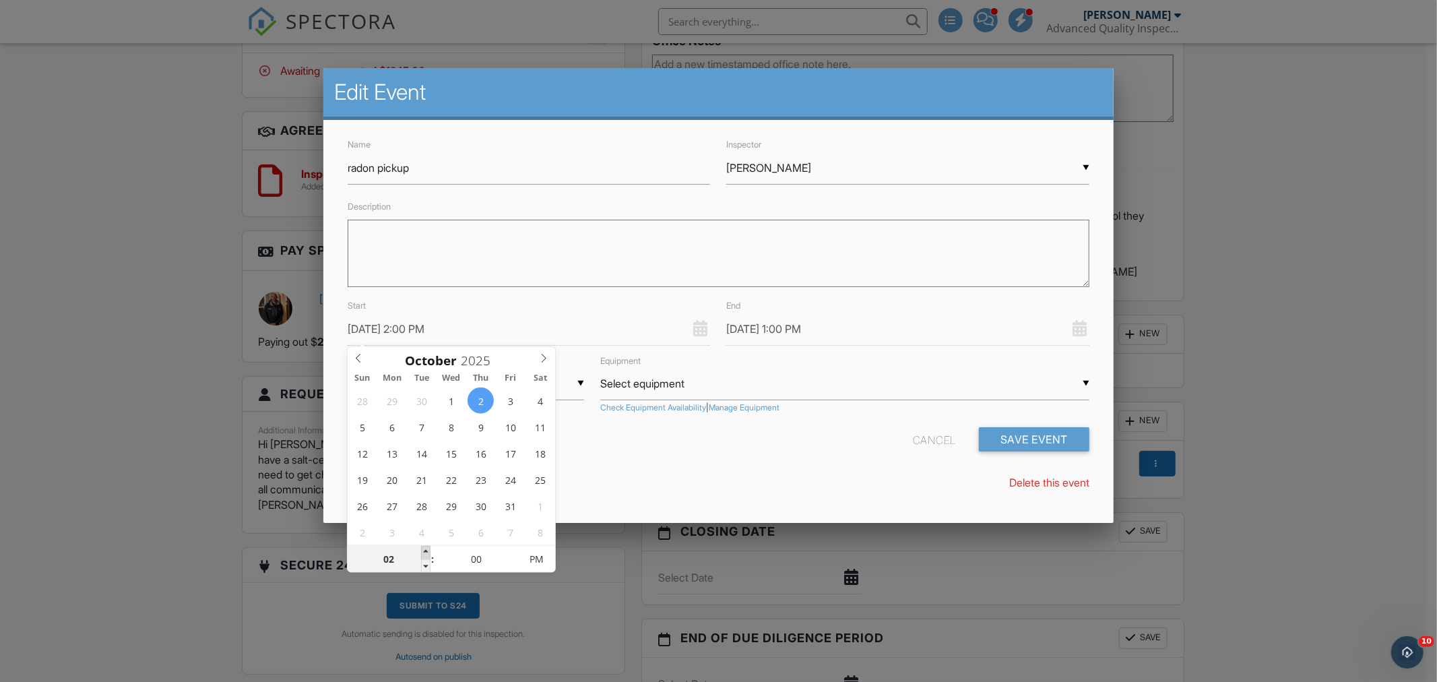
type input "10/02/2025 3:00 PM"
type input "03"
click at [424, 550] on span at bounding box center [425, 552] width 9 height 13
type input "10/02/2025 4:00 PM"
type input "04"
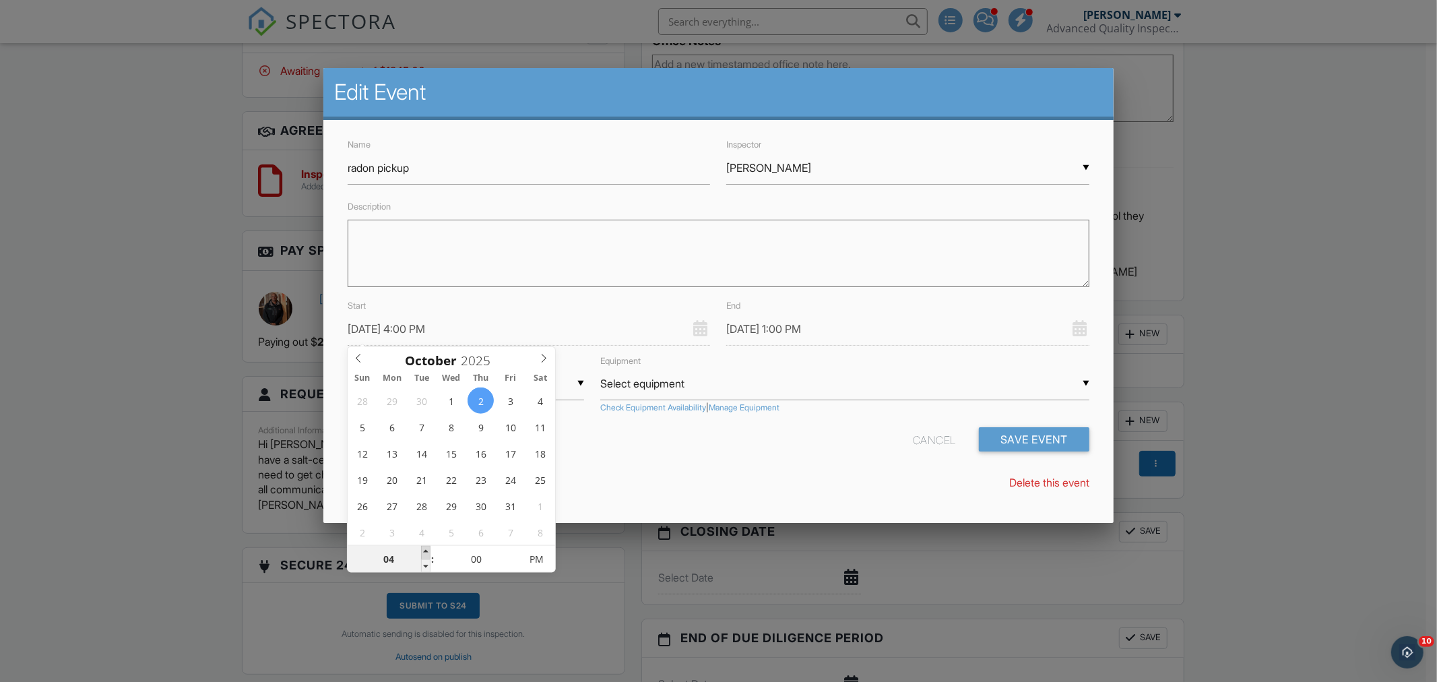
click at [424, 550] on span at bounding box center [425, 552] width 9 height 13
type input "10/02/2025 4:00 PM"
type input "10/02/2025 5:00 PM"
type input "05"
click at [424, 550] on span at bounding box center [425, 552] width 9 height 13
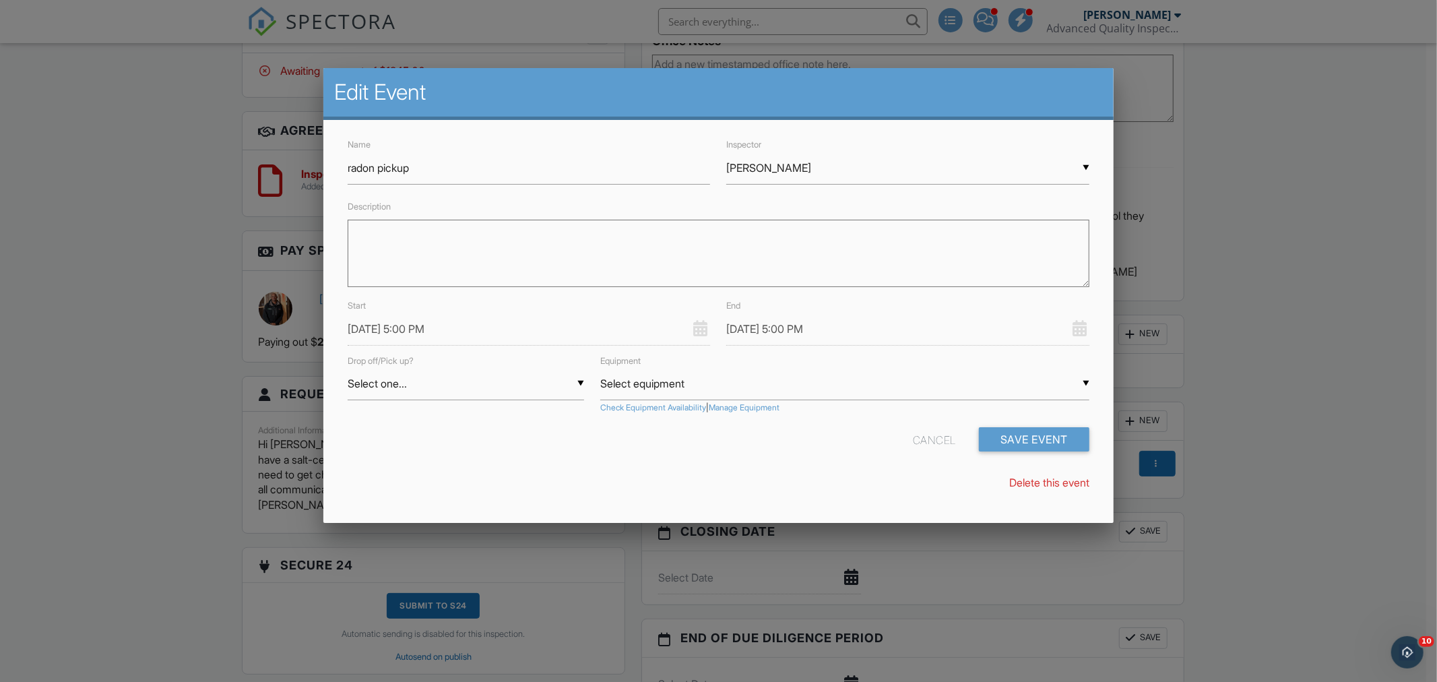
click at [707, 473] on div "Name radon pickup Inspector ▼ Ansel Saunders Randy Berry Loftin Latham Justin O…" at bounding box center [718, 320] width 790 height 400
click at [743, 313] on input "10/02/2025 5:00 PM" at bounding box center [907, 329] width 363 height 33
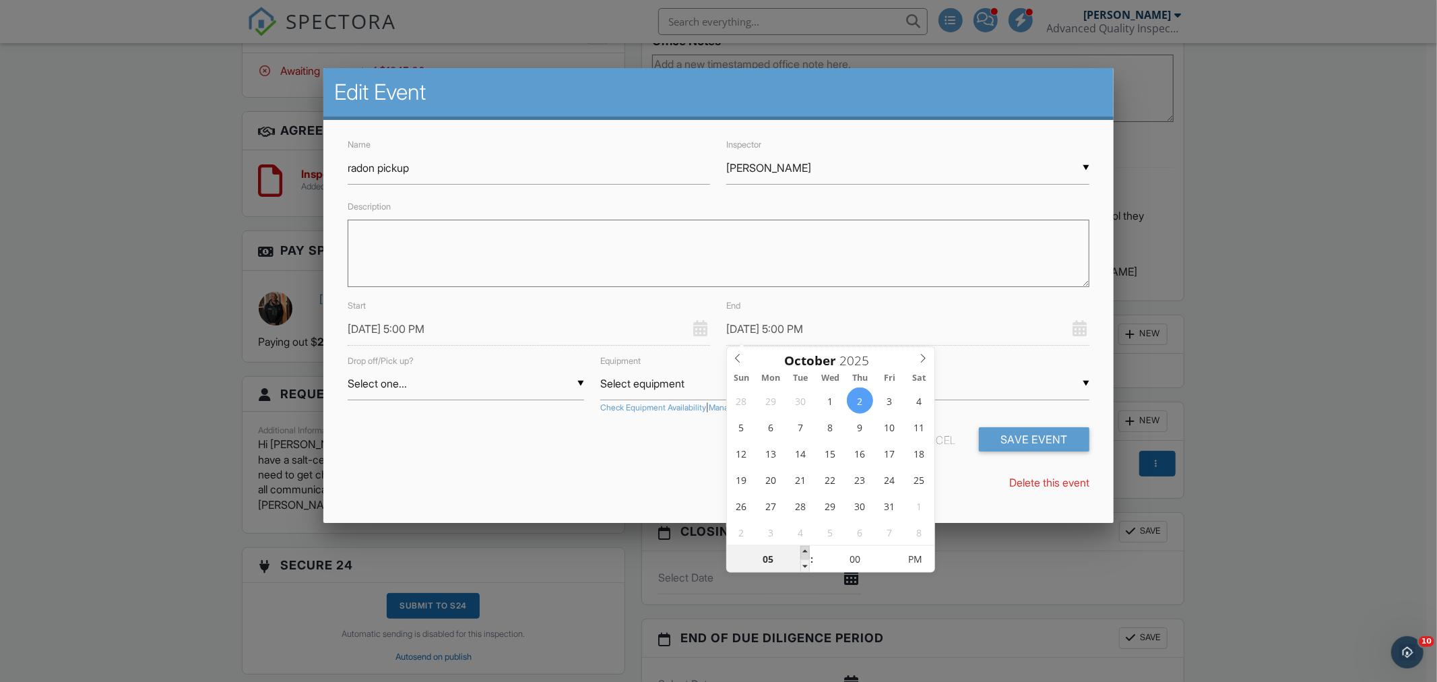
type input "10/02/2025 6:00 PM"
type input "06"
drag, startPoint x: 807, startPoint y: 548, endPoint x: 647, endPoint y: 483, distance: 172.3
click at [806, 548] on span at bounding box center [804, 552] width 9 height 13
drag, startPoint x: 605, startPoint y: 462, endPoint x: 668, endPoint y: 462, distance: 63.3
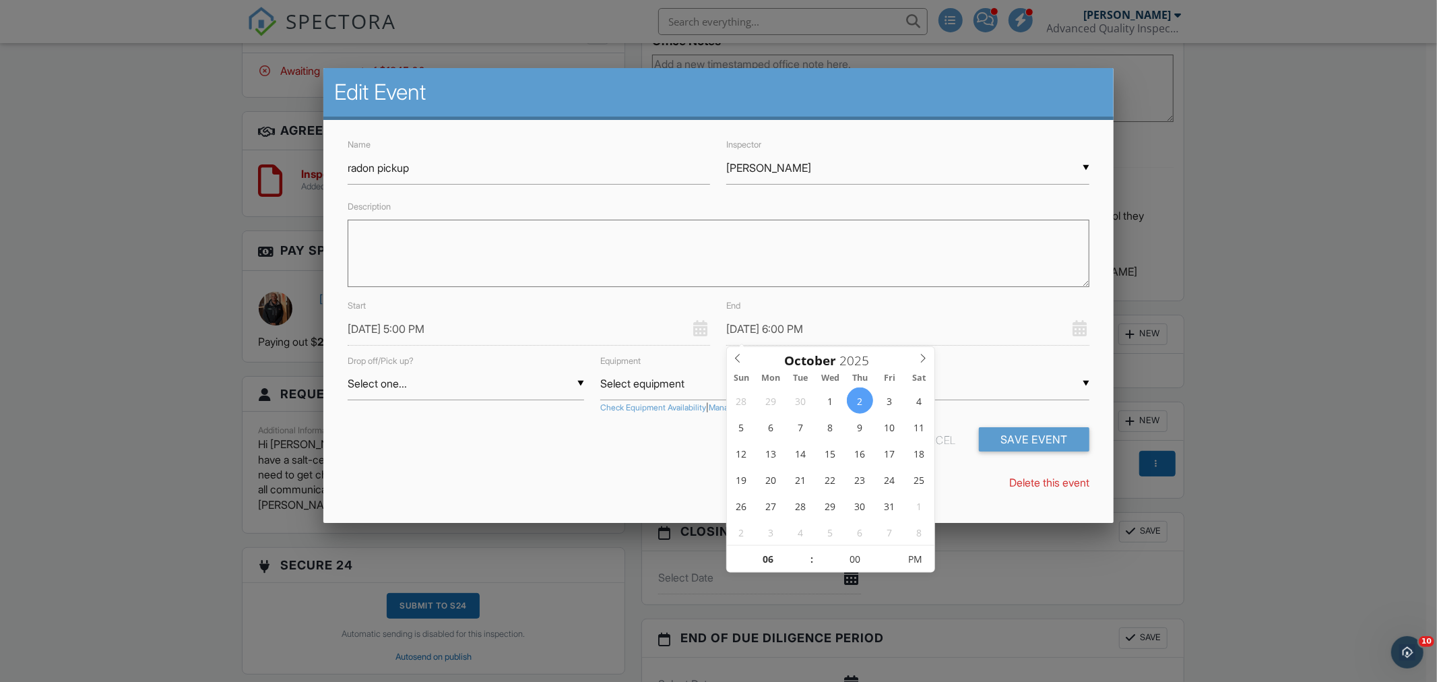
click at [608, 462] on div "Name radon pickup Inspector ▼ Ansel Saunders Randy Berry Loftin Latham Justin O…" at bounding box center [718, 320] width 790 height 400
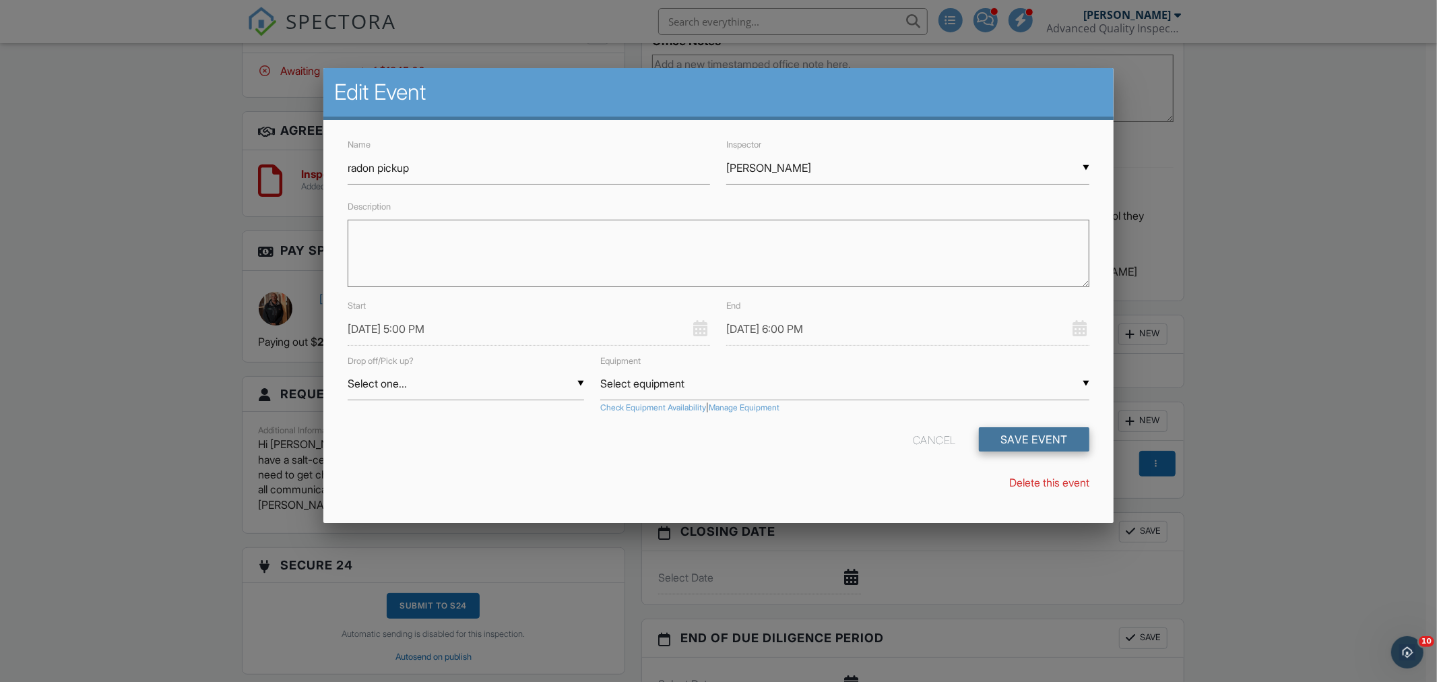
click at [1035, 439] on button "Save Event" at bounding box center [1034, 439] width 110 height 24
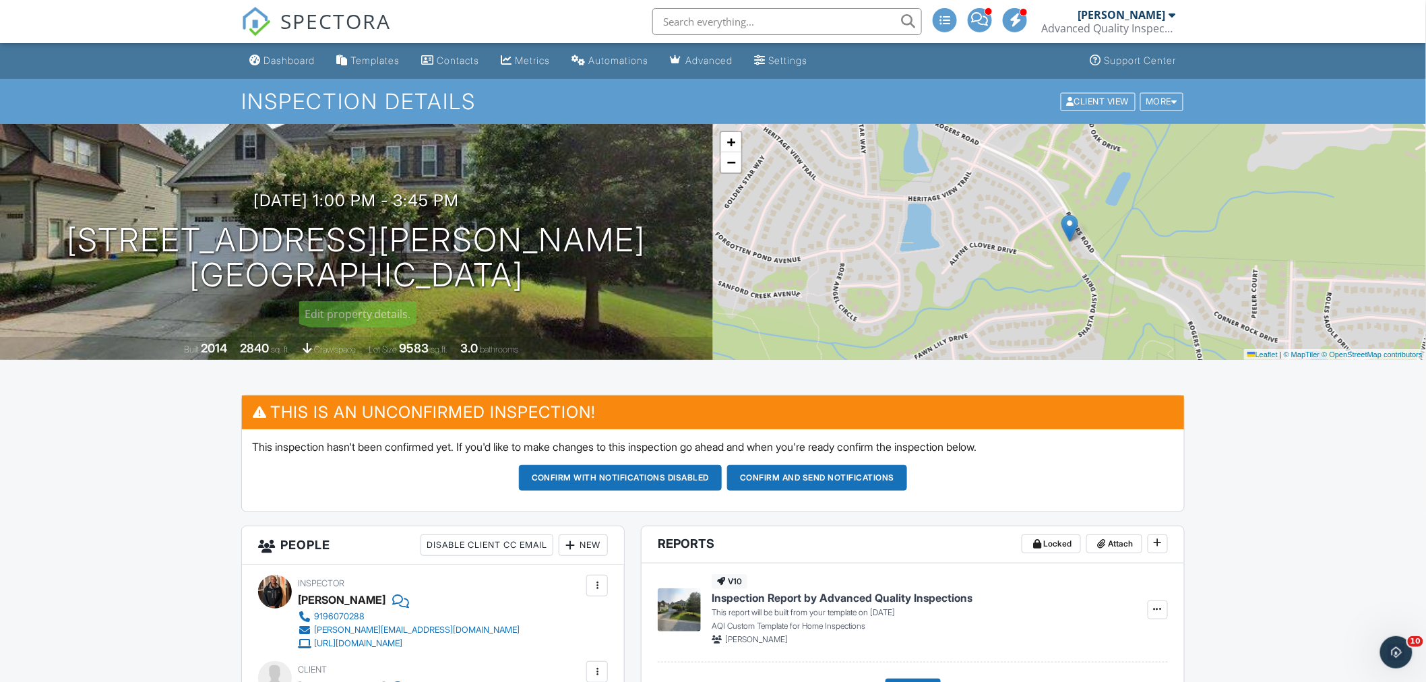
drag, startPoint x: 119, startPoint y: 243, endPoint x: 590, endPoint y: 281, distance: 473.2
click at [590, 281] on div "[DATE] 1:00 pm - 3:45 pm [STREET_ADDRESS] [GEOGRAPHIC_DATA], [GEOGRAPHIC_DATA] …" at bounding box center [356, 242] width 713 height 102
copy h1 "[STREET_ADDRESS][PERSON_NAME]"
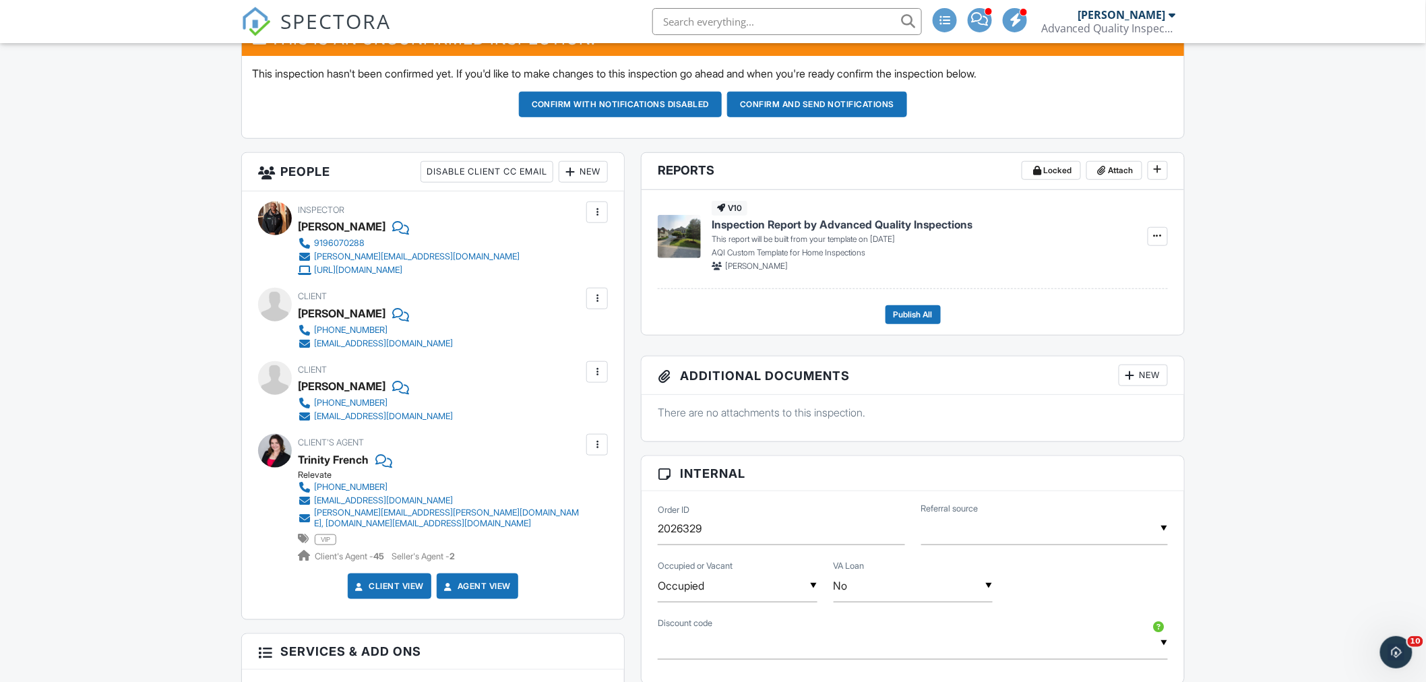
scroll to position [674, 0]
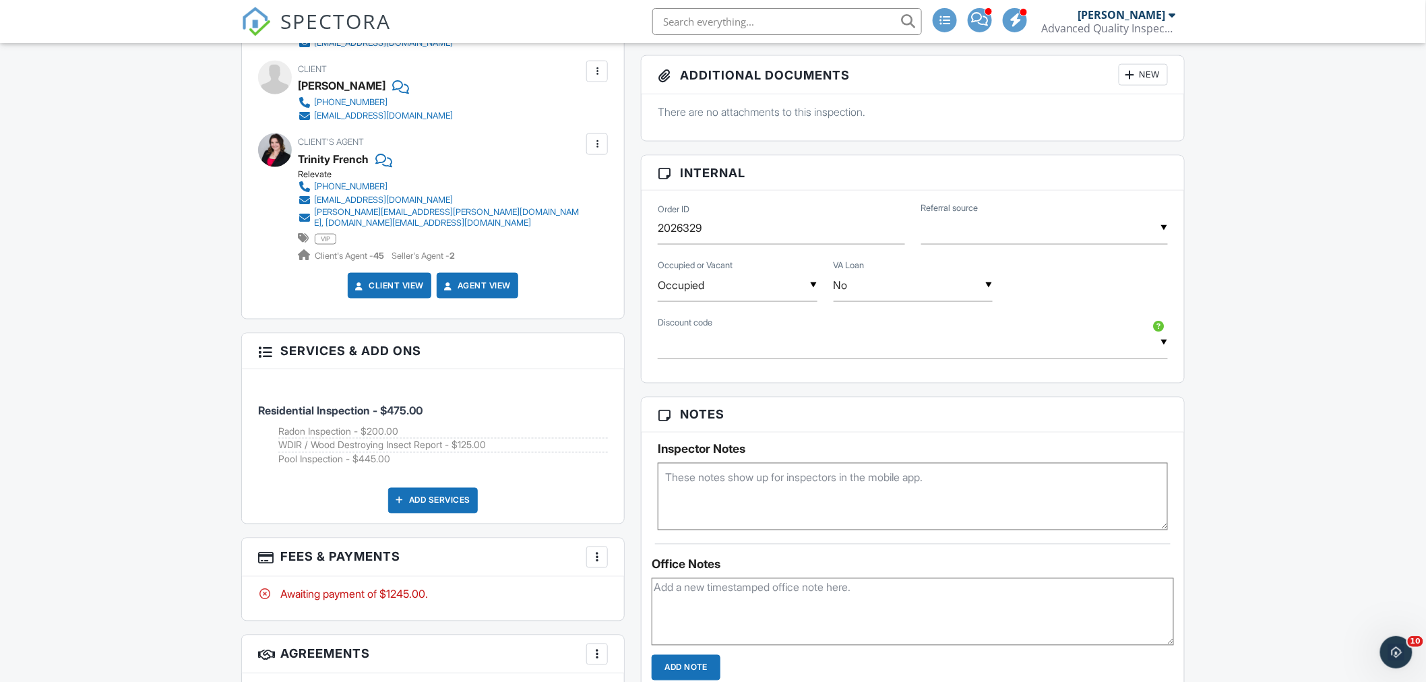
click at [711, 482] on textarea at bounding box center [913, 496] width 510 height 67
type textarea "not listed in ST - Andrea will send a lockbox code"
click at [996, 241] on input "text" at bounding box center [1044, 228] width 247 height 33
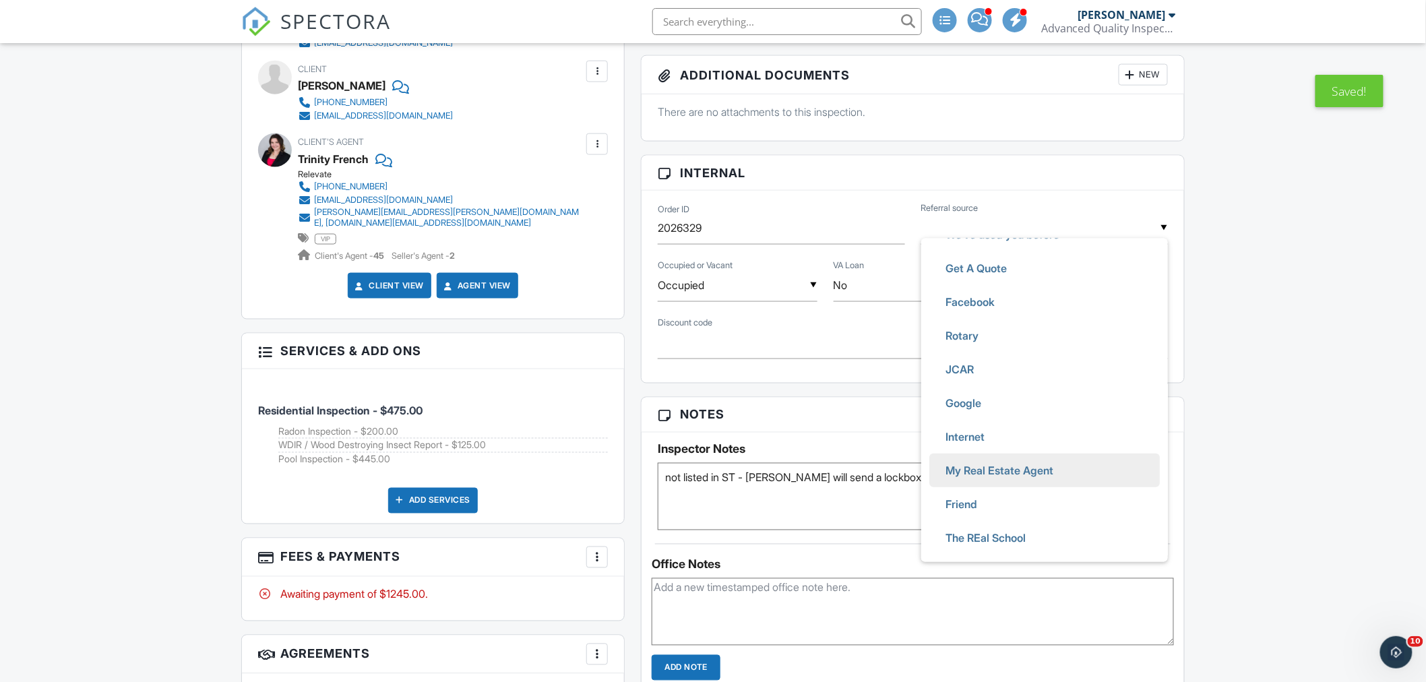
click at [1027, 467] on span "My Real Estate Agent" at bounding box center [998, 470] width 129 height 34
type input "My Real Estate Agent"
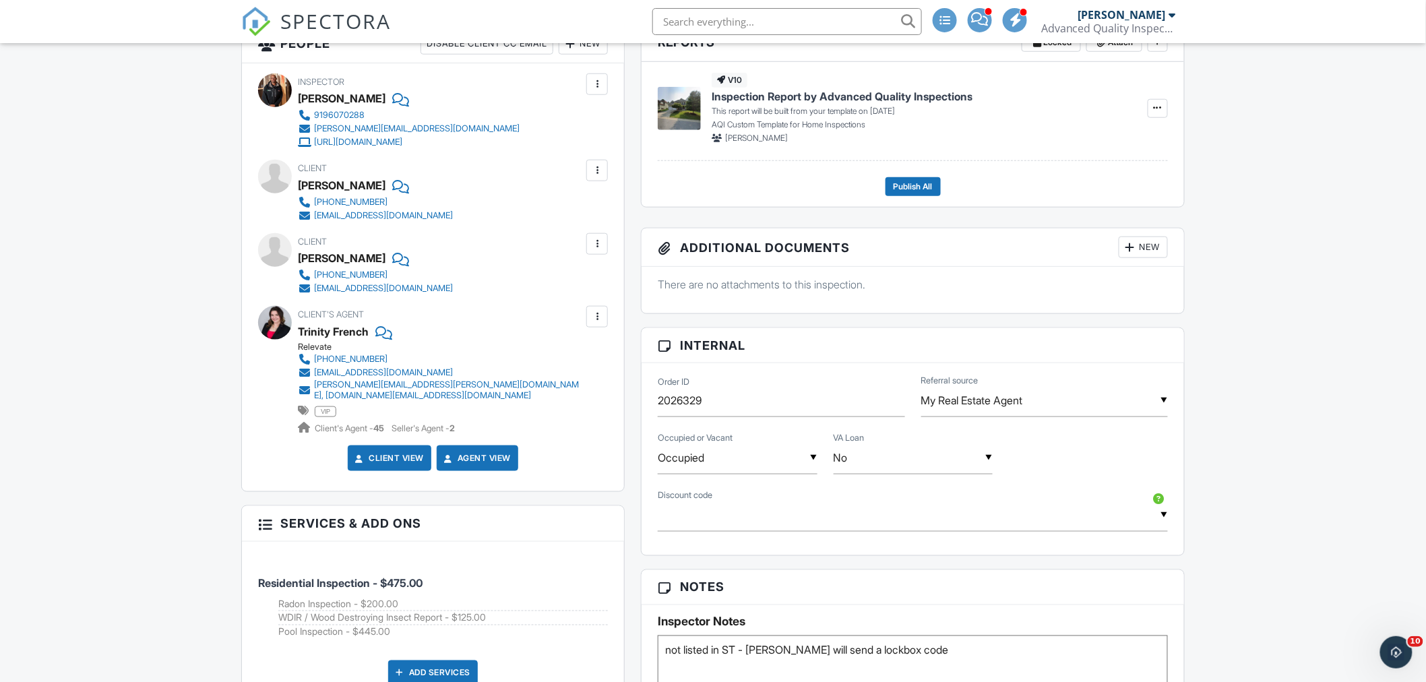
scroll to position [299, 0]
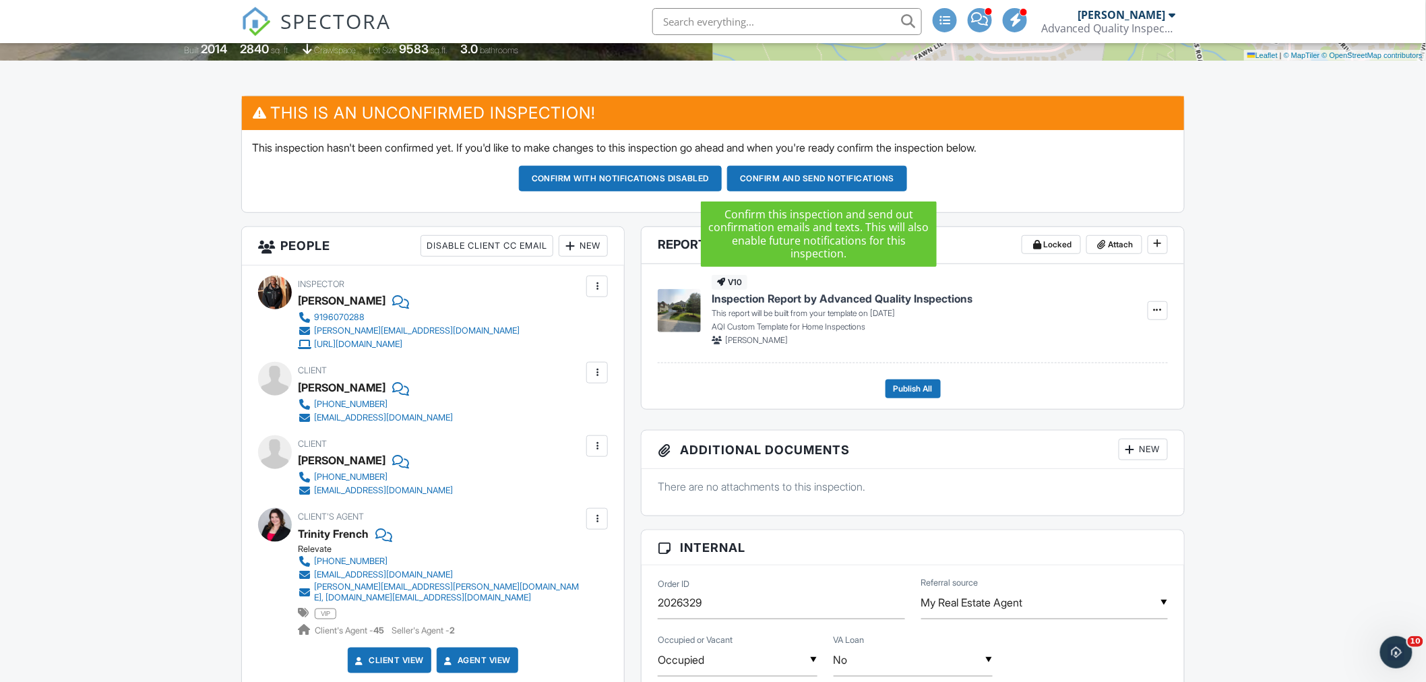
click at [807, 181] on button "Confirm and send notifications" at bounding box center [817, 179] width 180 height 26
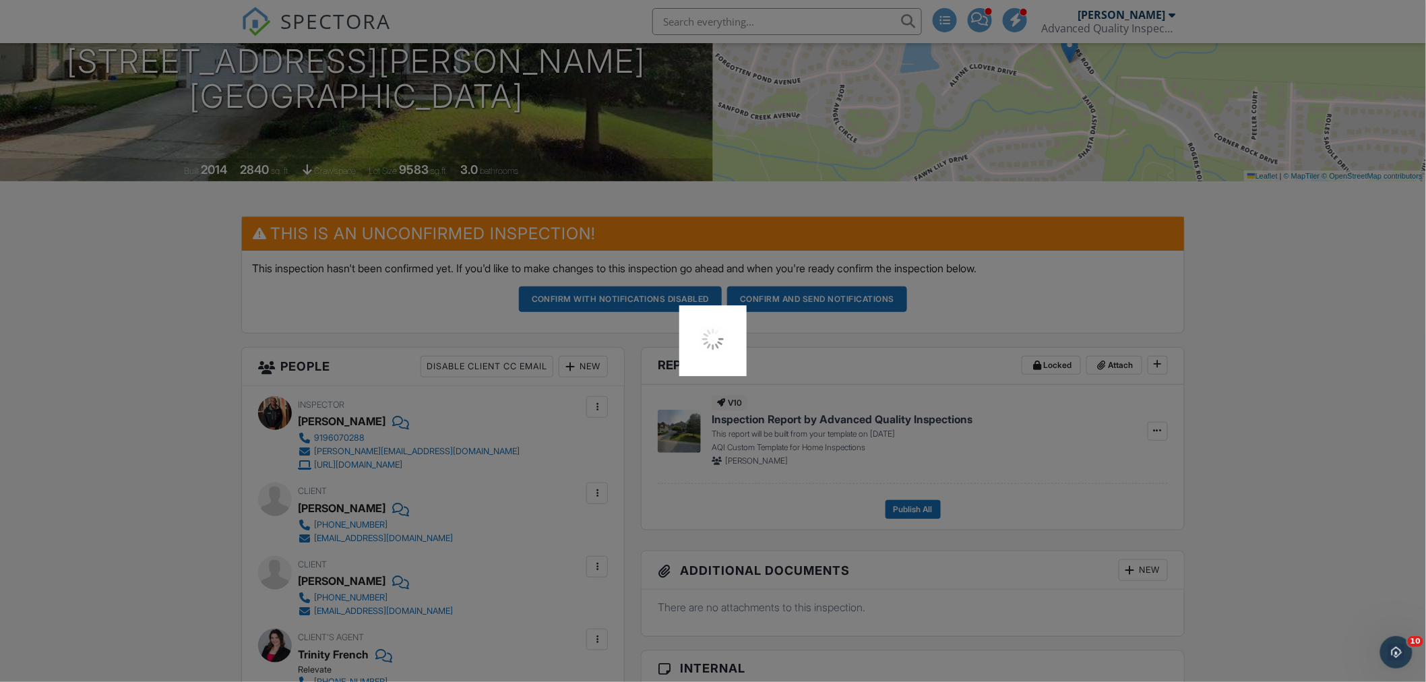
scroll to position [75, 0]
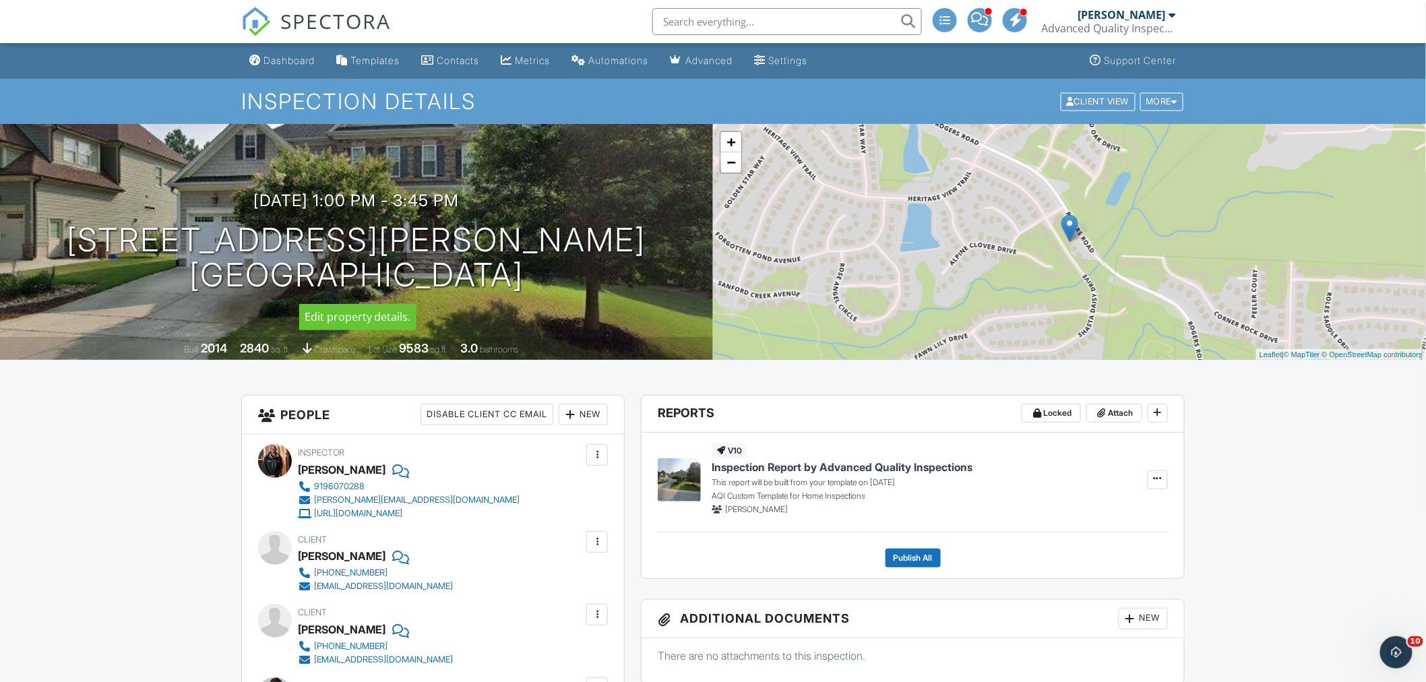
drag, startPoint x: 128, startPoint y: 236, endPoint x: 557, endPoint y: 275, distance: 430.9
click at [557, 275] on div "09/30/2025 1:00 pm - 3:45 pm 1032 Shasta Daisy Dr Wake Forest, NC 27587" at bounding box center [356, 242] width 713 height 102
copy h1 "1032 Shasta Daisy Dr Wake Forest, NC 27587"
click at [117, 199] on div "09/30/2025 1:00 pm - 3:45 pm 1032 Shasta Daisy Dr Wake Forest, NC 27587" at bounding box center [356, 242] width 713 height 102
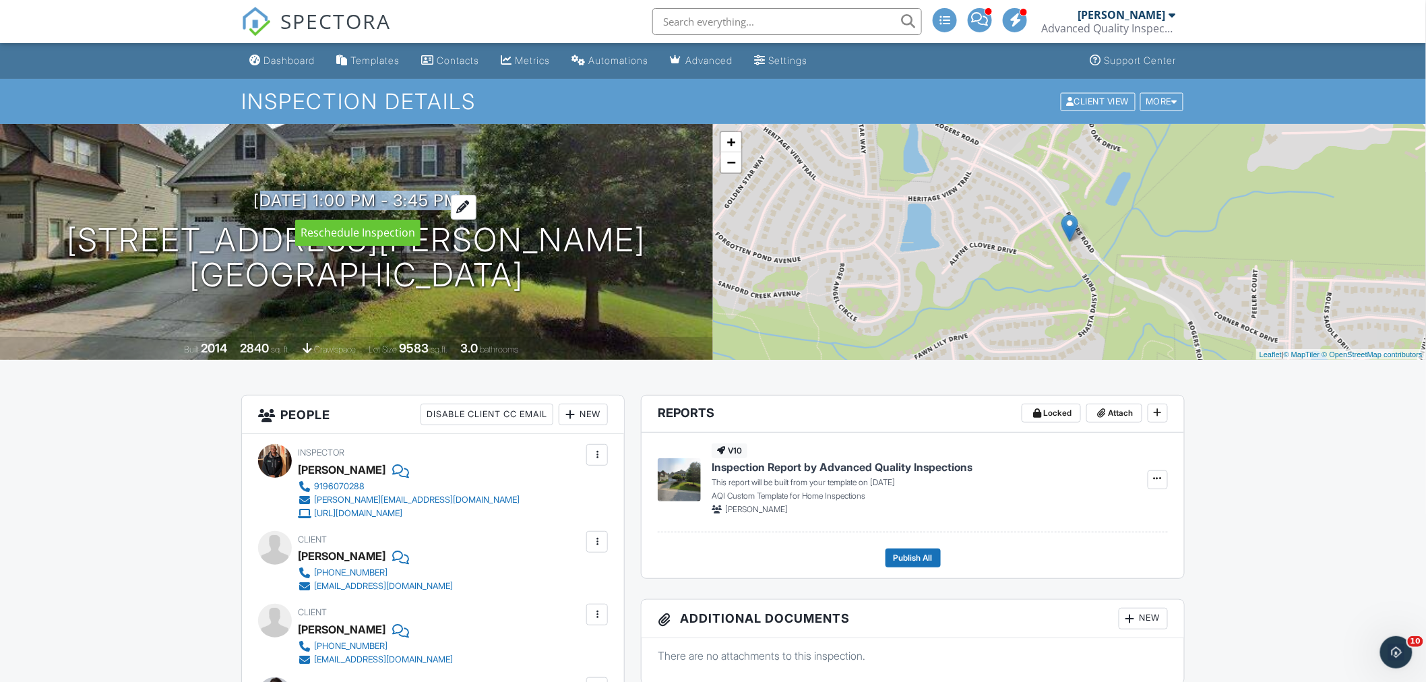
drag, startPoint x: 176, startPoint y: 202, endPoint x: 480, endPoint y: 202, distance: 303.8
click at [480, 202] on div "09/30/2025 1:00 pm - 3:45 pm 1032 Shasta Daisy Dr Wake Forest, NC 27587" at bounding box center [356, 242] width 713 height 102
copy h3 "09/30/2025 1:00 pm - 3:45 pm"
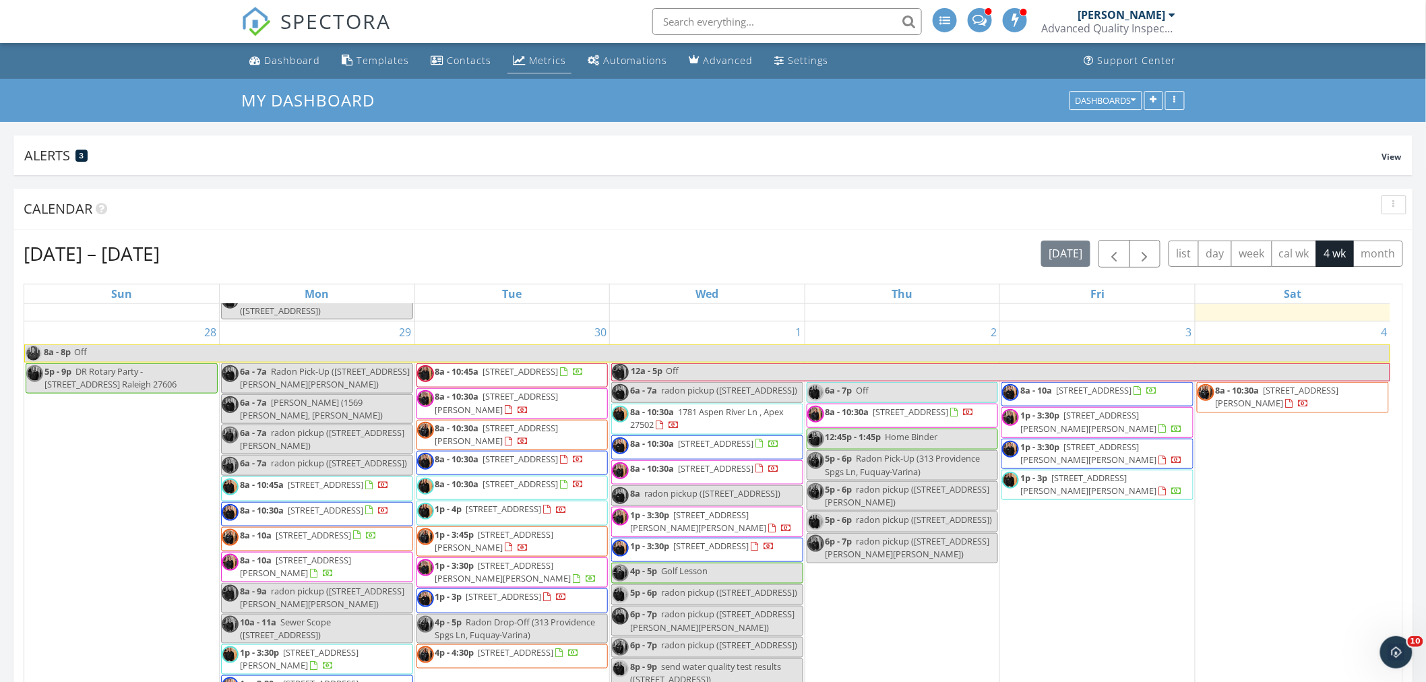
click at [538, 57] on div "Metrics" at bounding box center [547, 60] width 37 height 13
